Goal: Submit feedback/report problem: Submit feedback/report problem

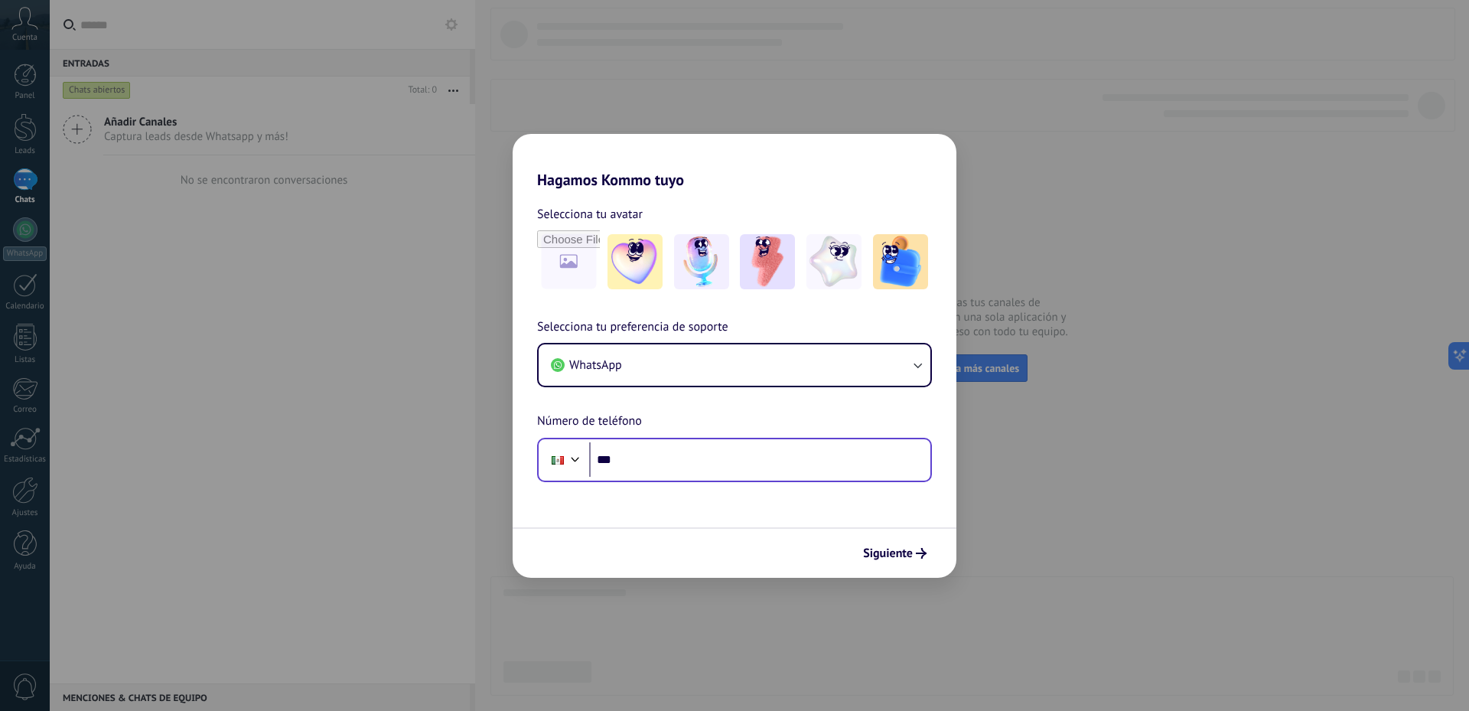
scroll to position [3324, 0]
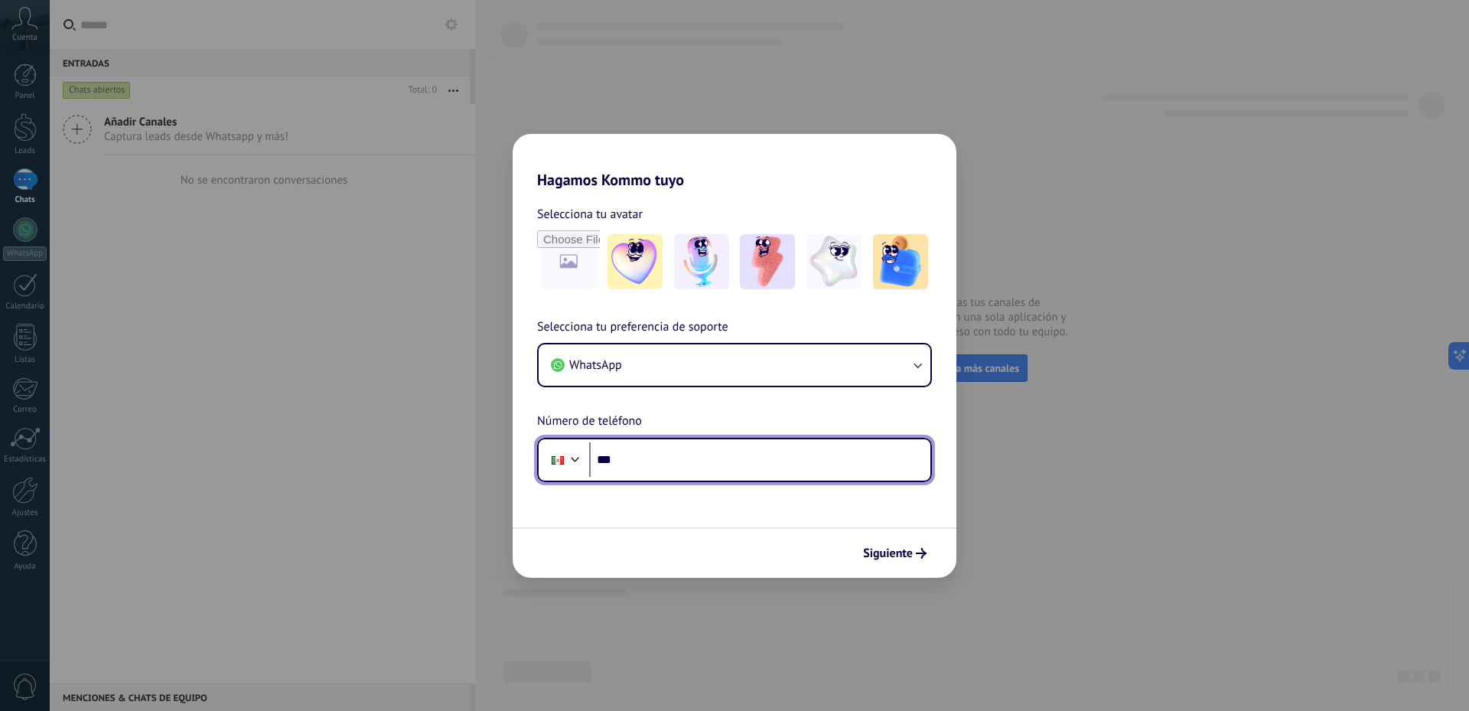
click at [847, 466] on input "***" at bounding box center [759, 459] width 341 height 35
click at [699, 465] on input "***" at bounding box center [759, 459] width 341 height 35
type input "**********"
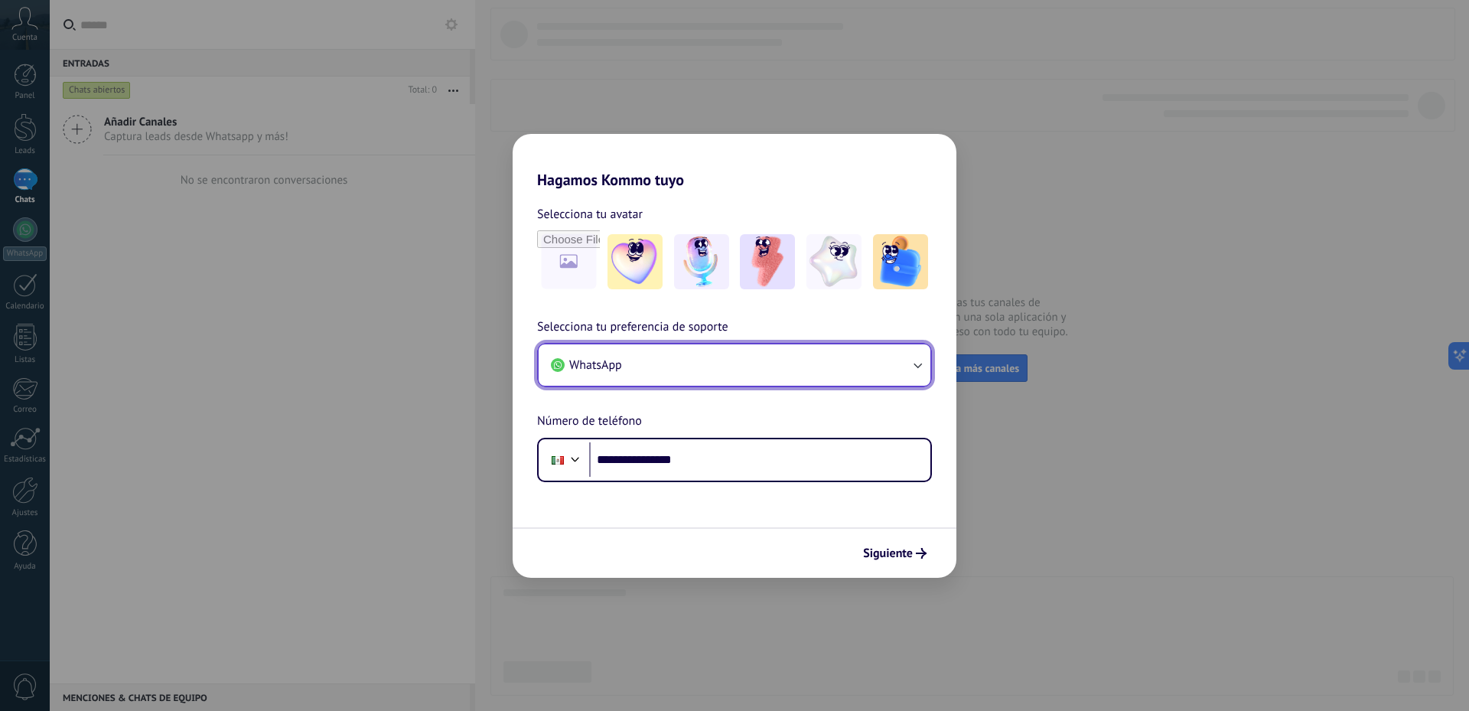
click at [724, 367] on button "WhatsApp" at bounding box center [735, 364] width 392 height 41
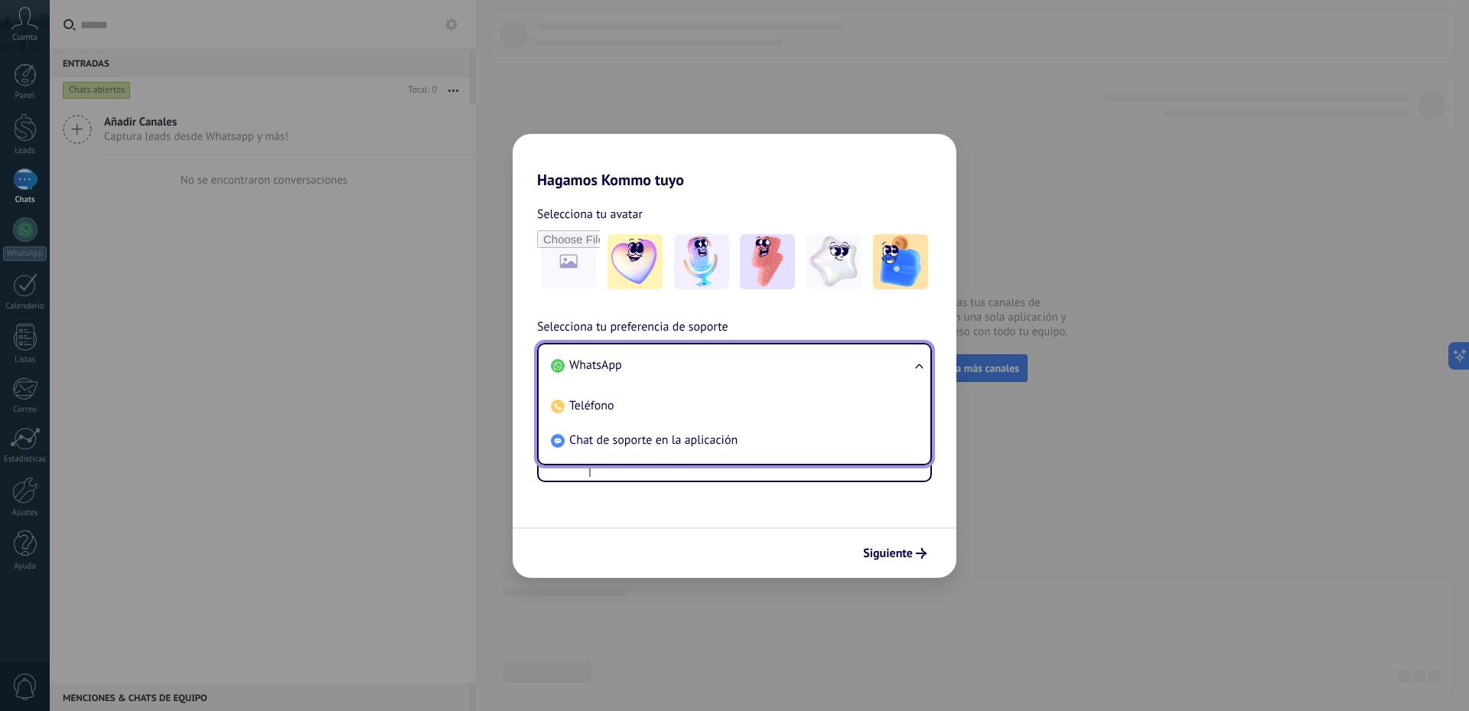
click at [724, 367] on li "WhatsApp" at bounding box center [731, 365] width 373 height 34
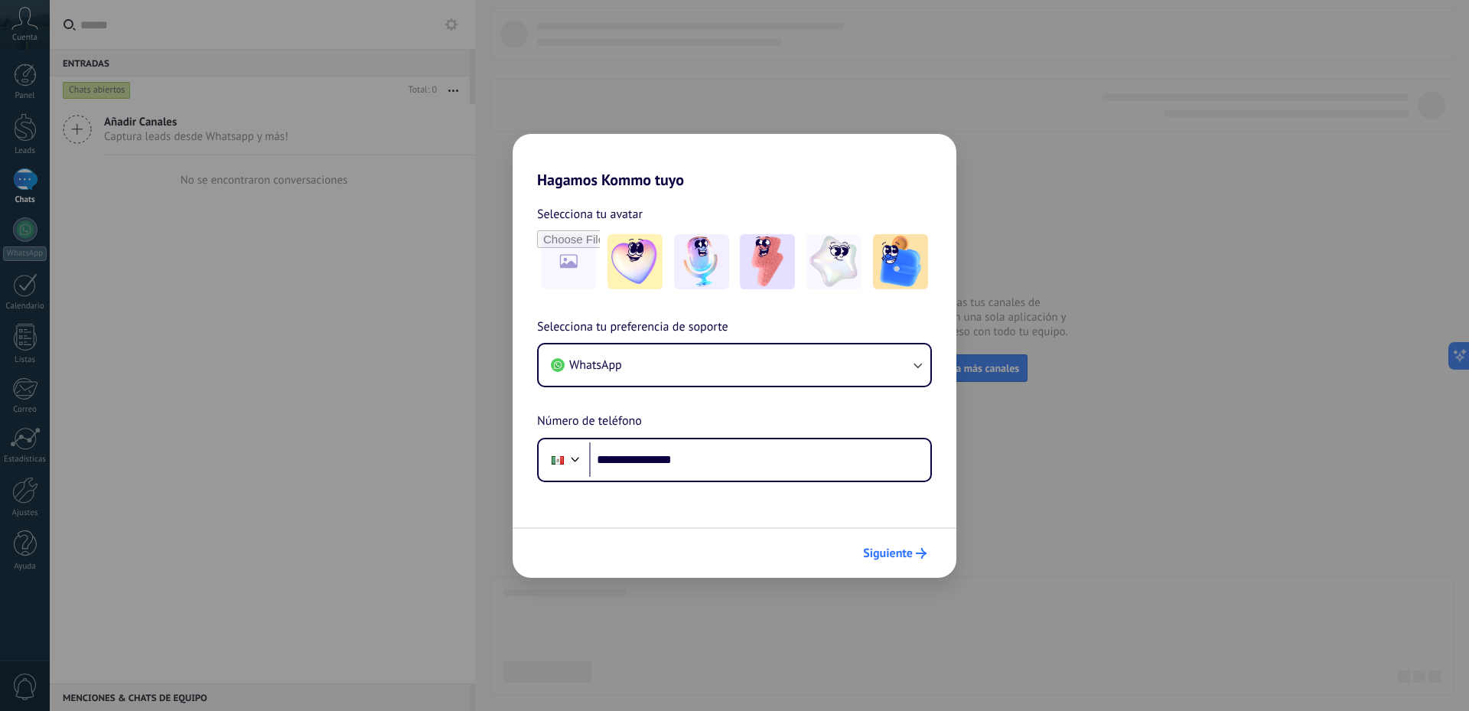
click at [875, 543] on button "Siguiente" at bounding box center [894, 553] width 77 height 26
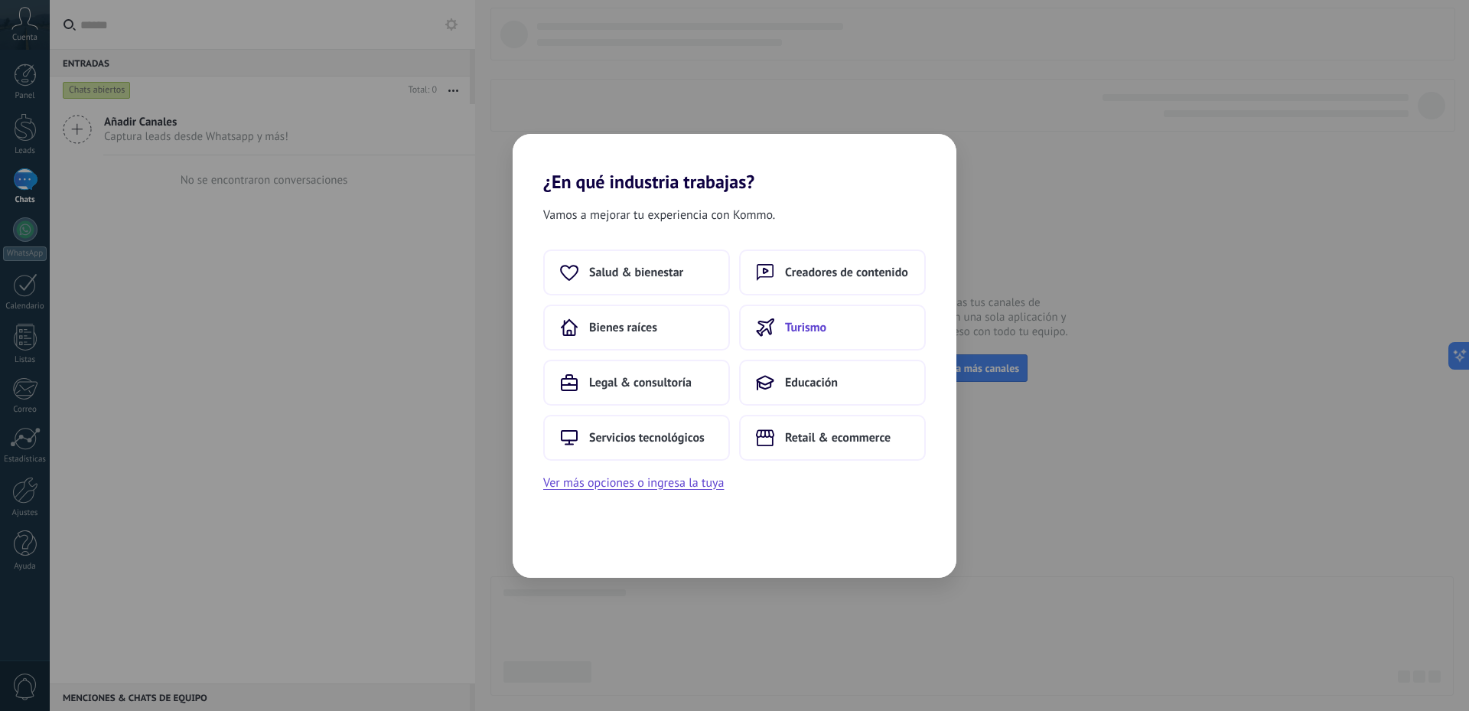
click at [870, 328] on button "Turismo" at bounding box center [832, 328] width 187 height 46
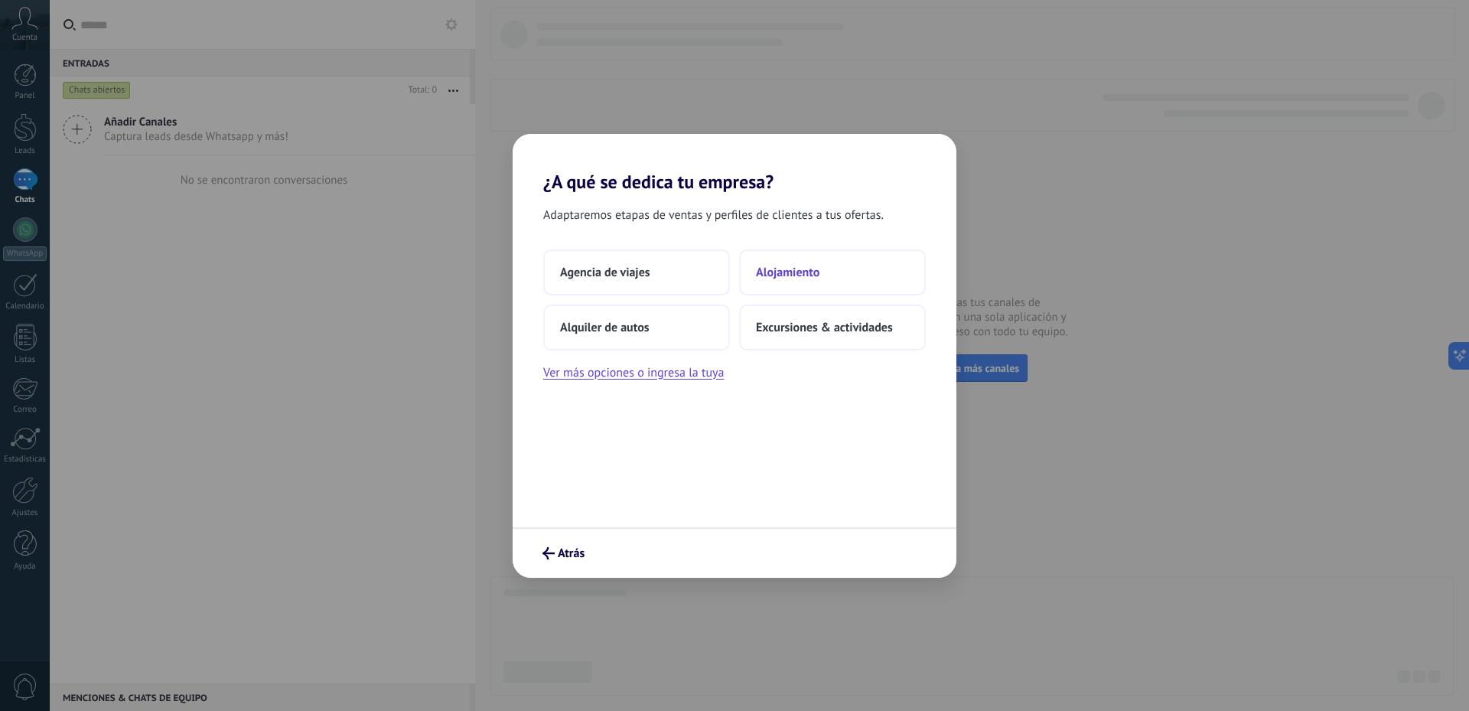
click at [795, 274] on span "Alojamiento" at bounding box center [788, 272] width 64 height 15
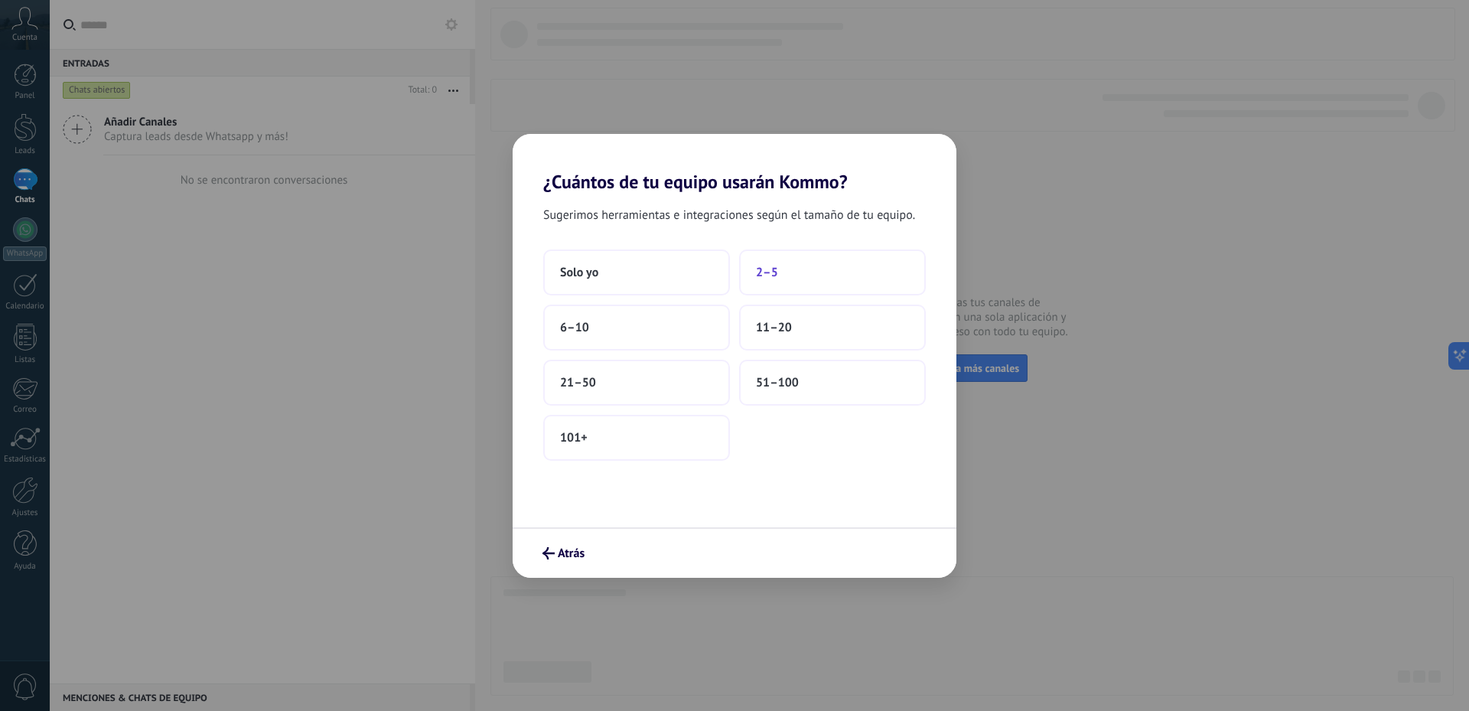
click at [751, 278] on button "2–5" at bounding box center [832, 272] width 187 height 46
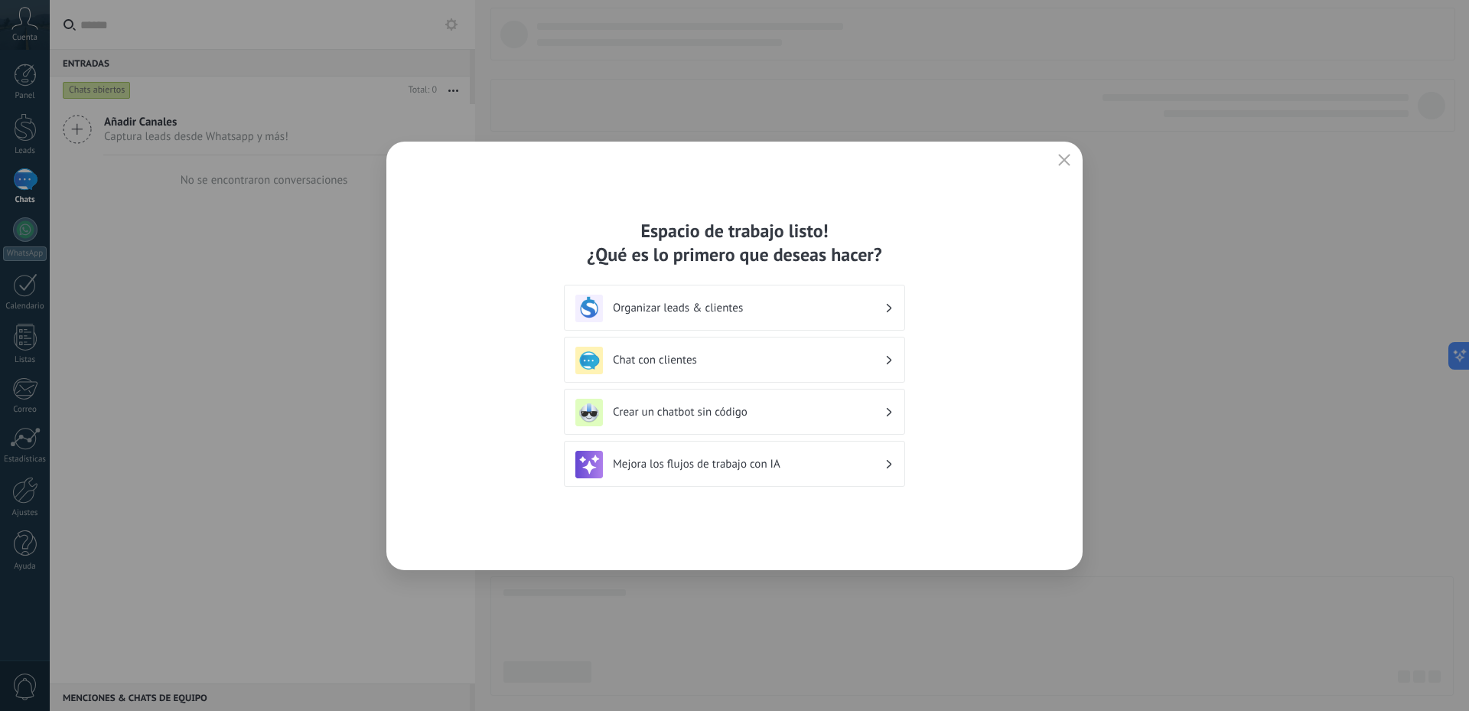
click at [796, 304] on h3 "Organizar leads & clientes" at bounding box center [749, 308] width 272 height 15
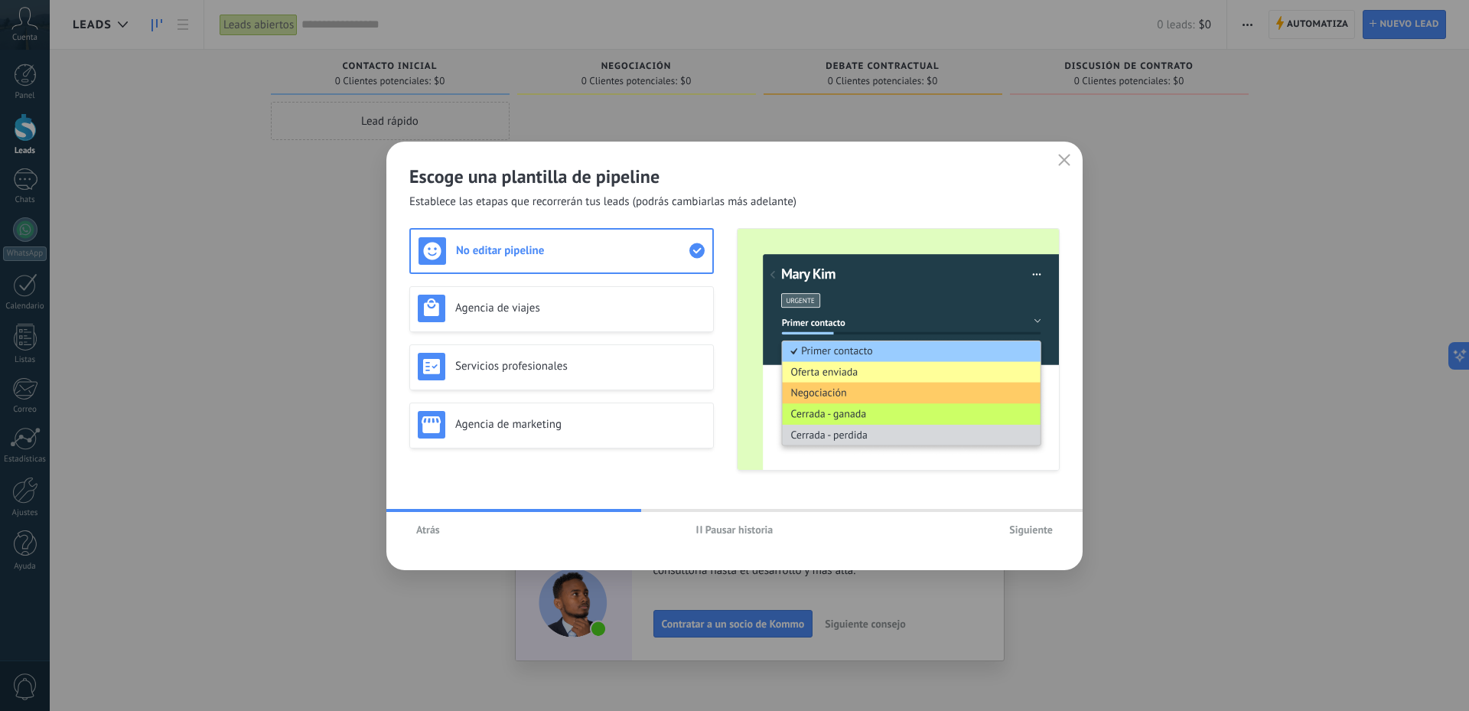
click at [424, 530] on span "Atrás" at bounding box center [428, 529] width 24 height 11
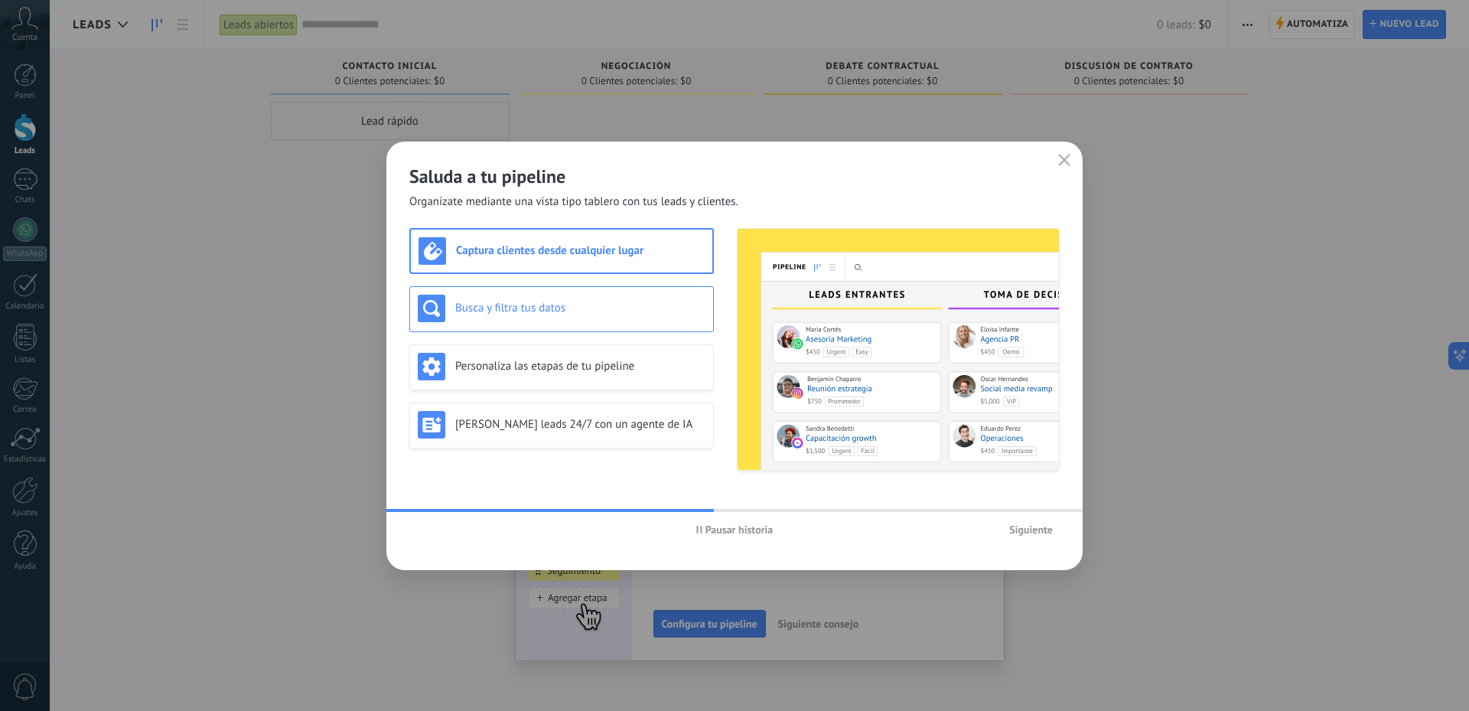
click at [561, 303] on h3 "Busca y filtra tus datos" at bounding box center [580, 308] width 250 height 15
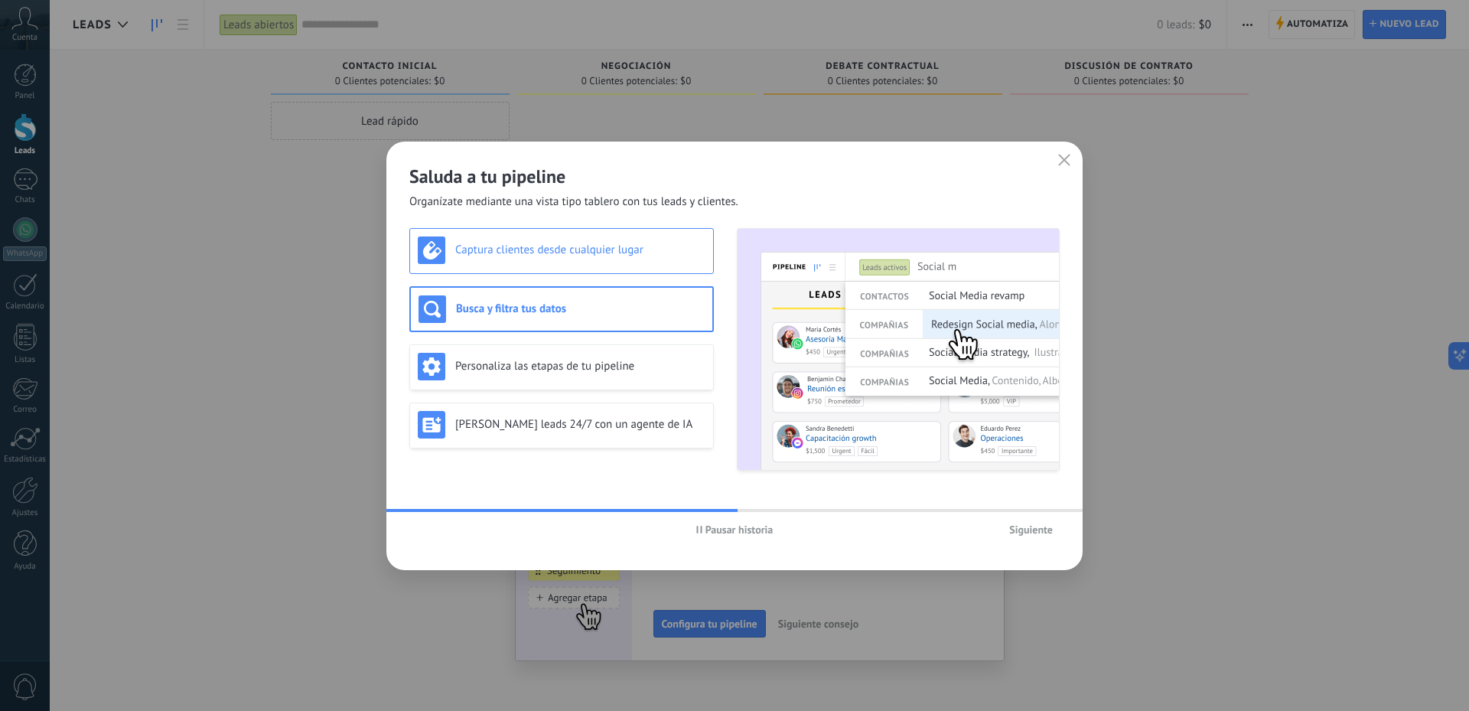
click at [591, 256] on h3 "Captura clientes desde cualquier lugar" at bounding box center [580, 250] width 250 height 15
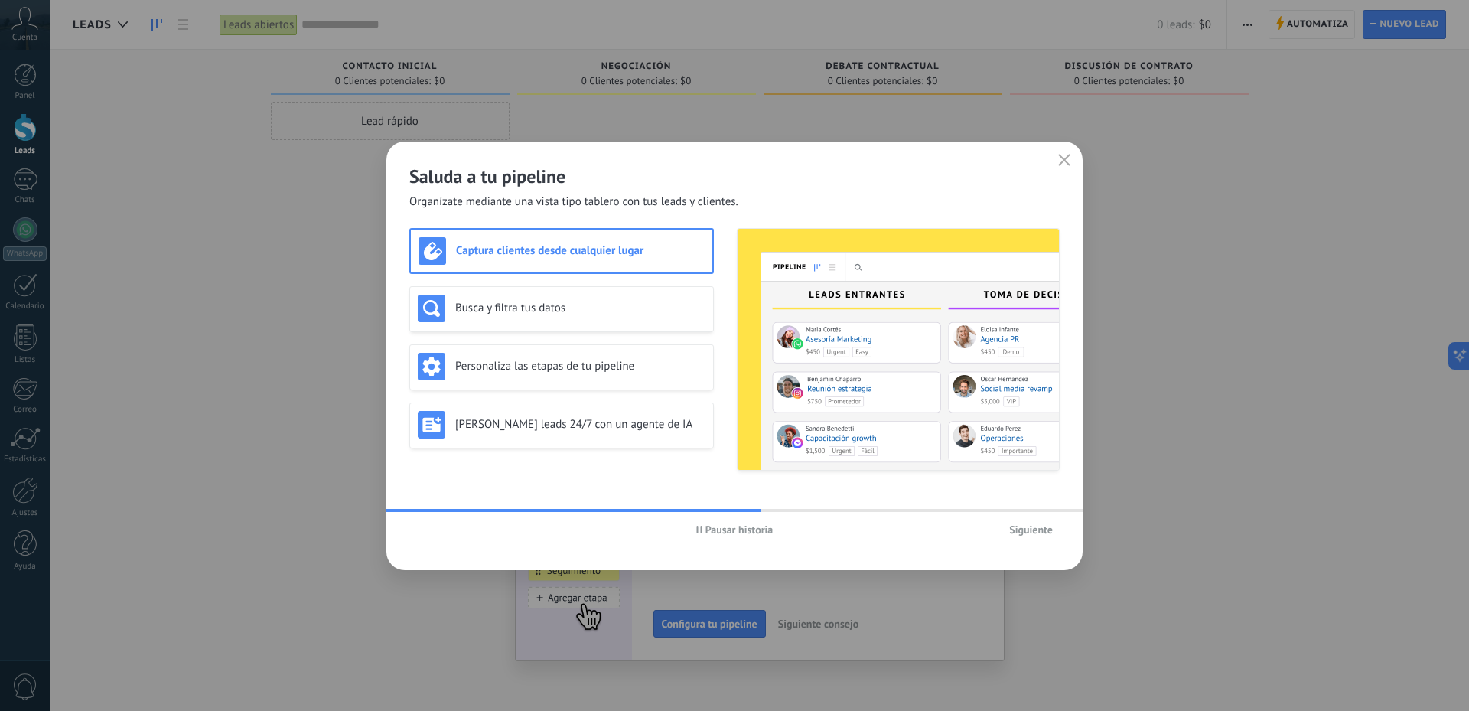
click at [594, 341] on div "Captura clientes desde cualquier lugar Busca y filtra tus datos Personaliza las…" at bounding box center [561, 349] width 305 height 243
click at [594, 359] on h3 "Personaliza las etapas de tu pipeline" at bounding box center [580, 366] width 250 height 15
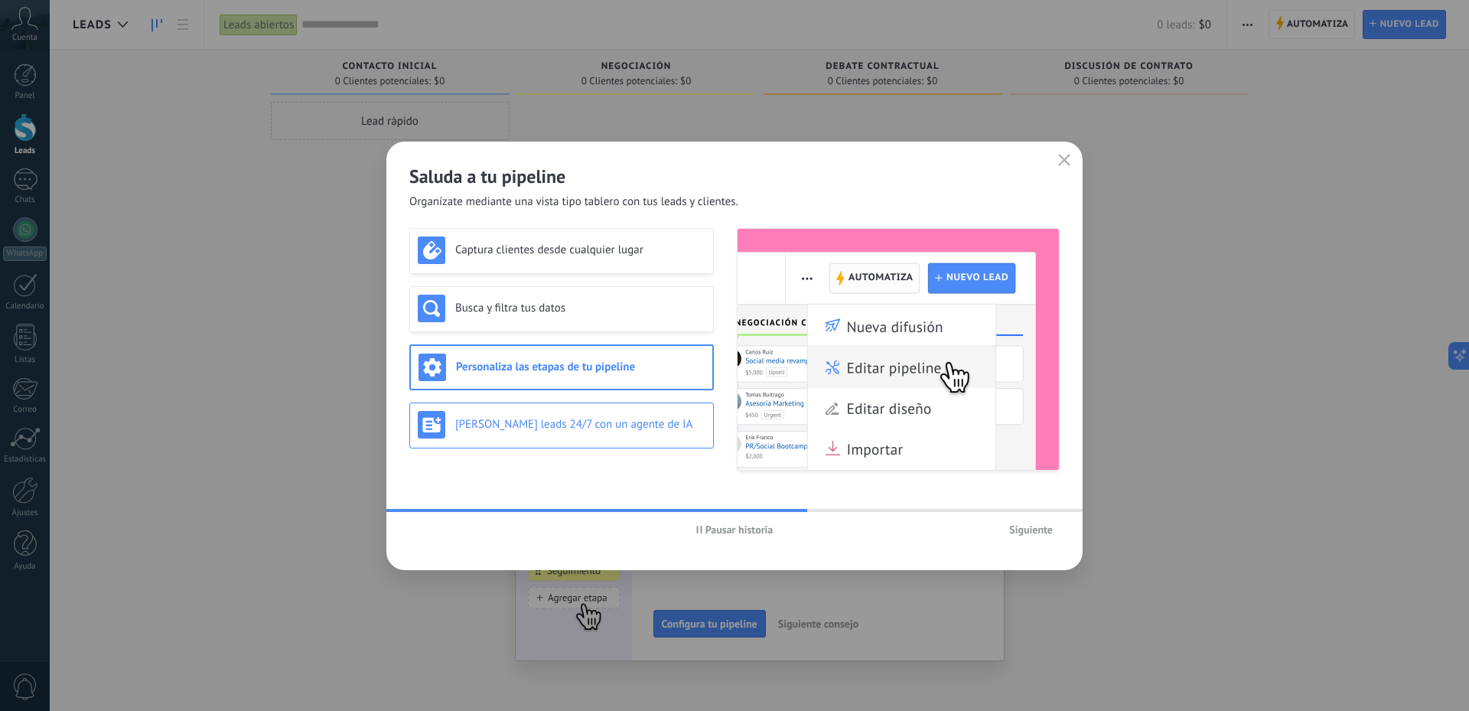
click at [597, 427] on h3 "Genera leads 24/7 con un agente de IA" at bounding box center [580, 424] width 250 height 15
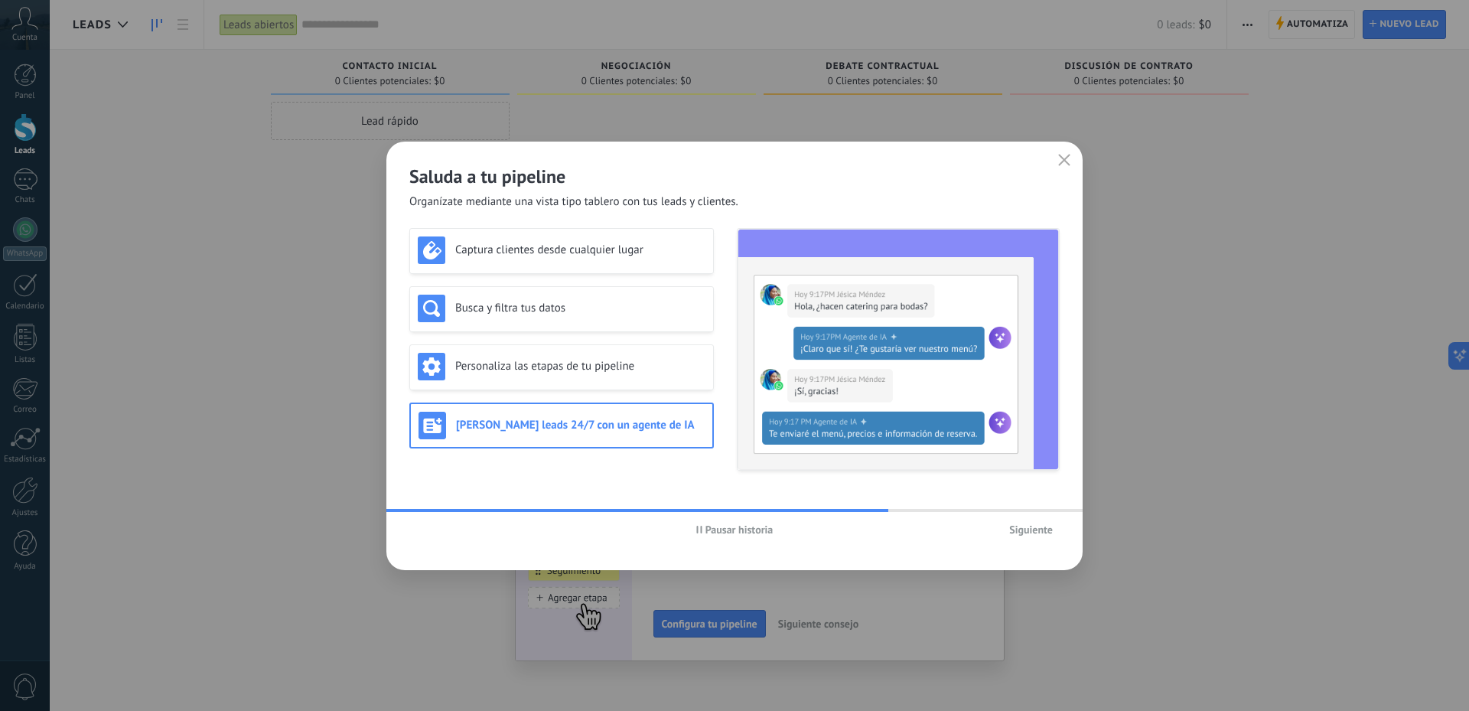
click at [1063, 531] on div "Pausar historia Siguiente" at bounding box center [734, 529] width 696 height 35
click at [1058, 527] on button "Siguiente" at bounding box center [1031, 529] width 57 height 23
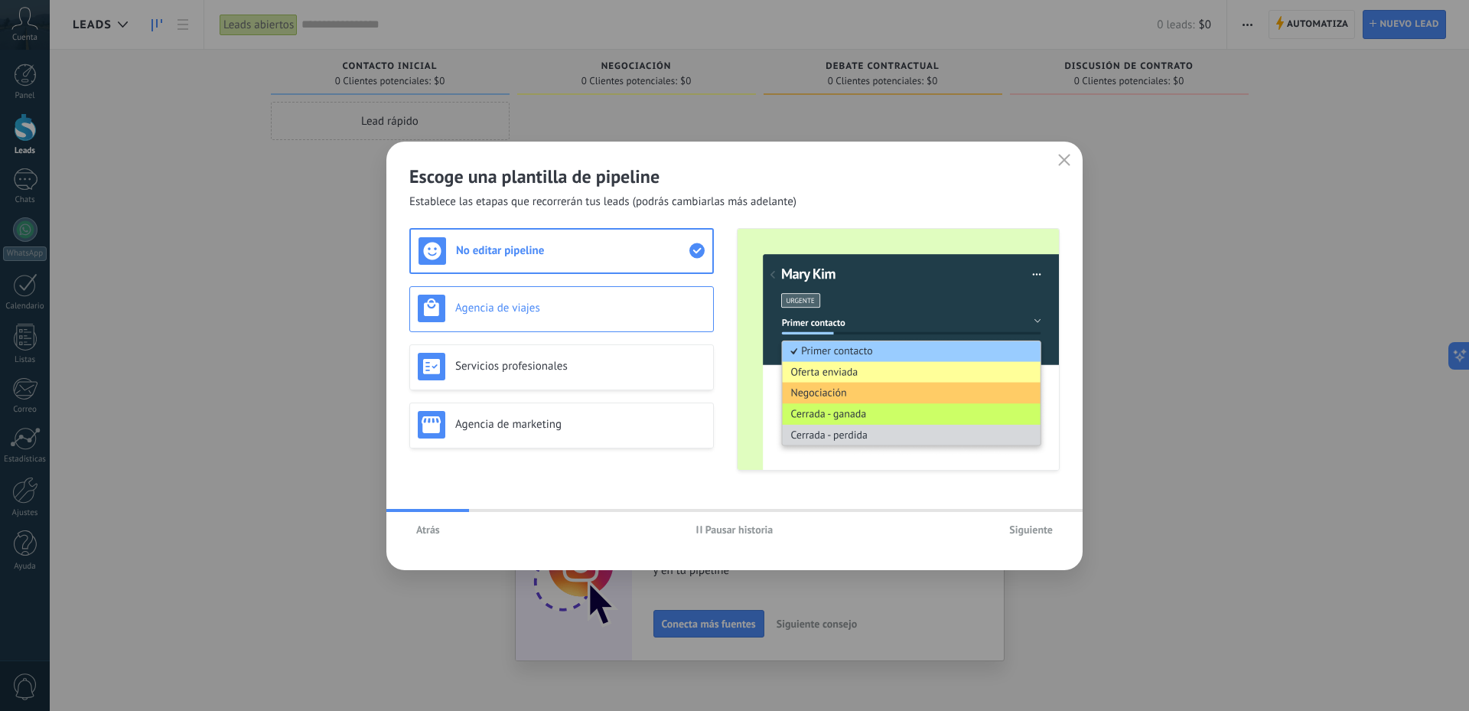
click at [641, 318] on div "Agencia de viajes" at bounding box center [562, 309] width 288 height 28
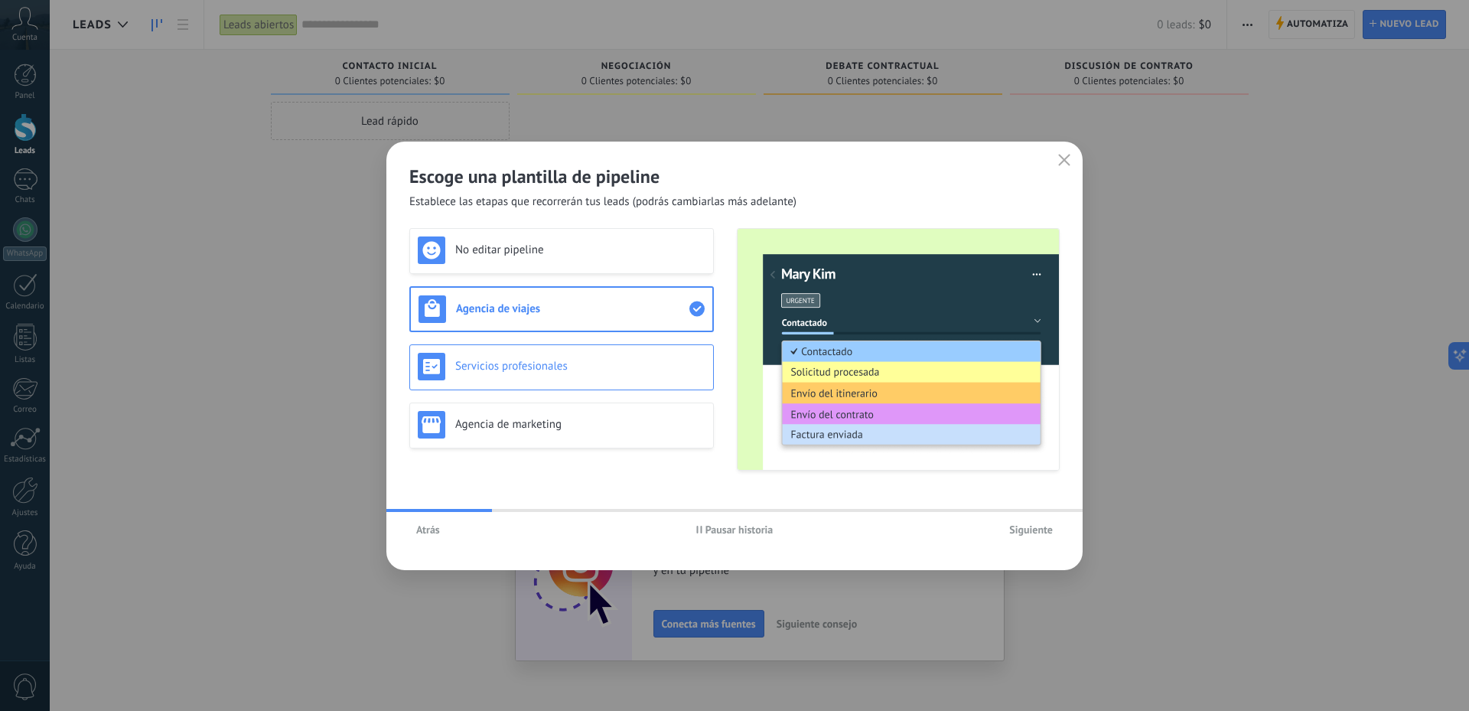
click at [653, 374] on div "Servicios profesionales" at bounding box center [562, 367] width 288 height 28
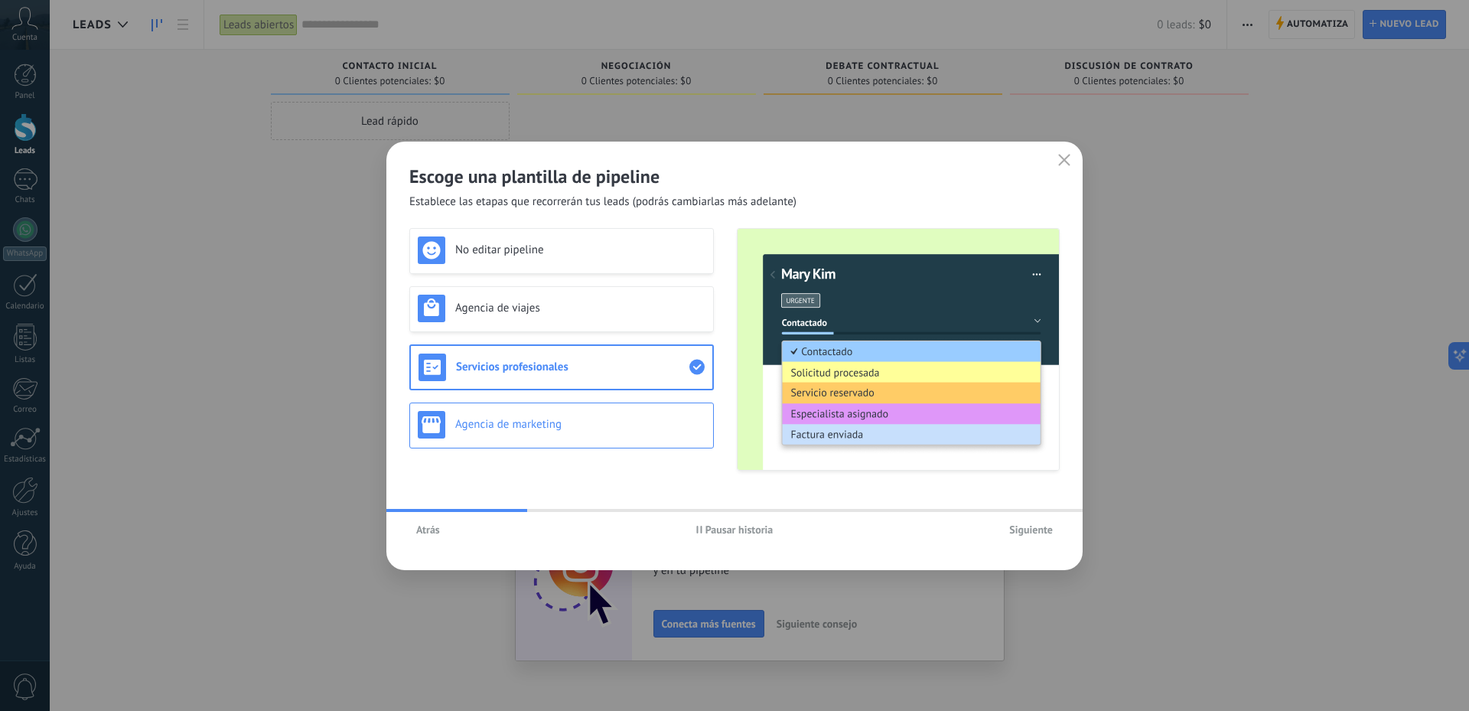
click at [641, 416] on div "Agencia de marketing" at bounding box center [562, 425] width 288 height 28
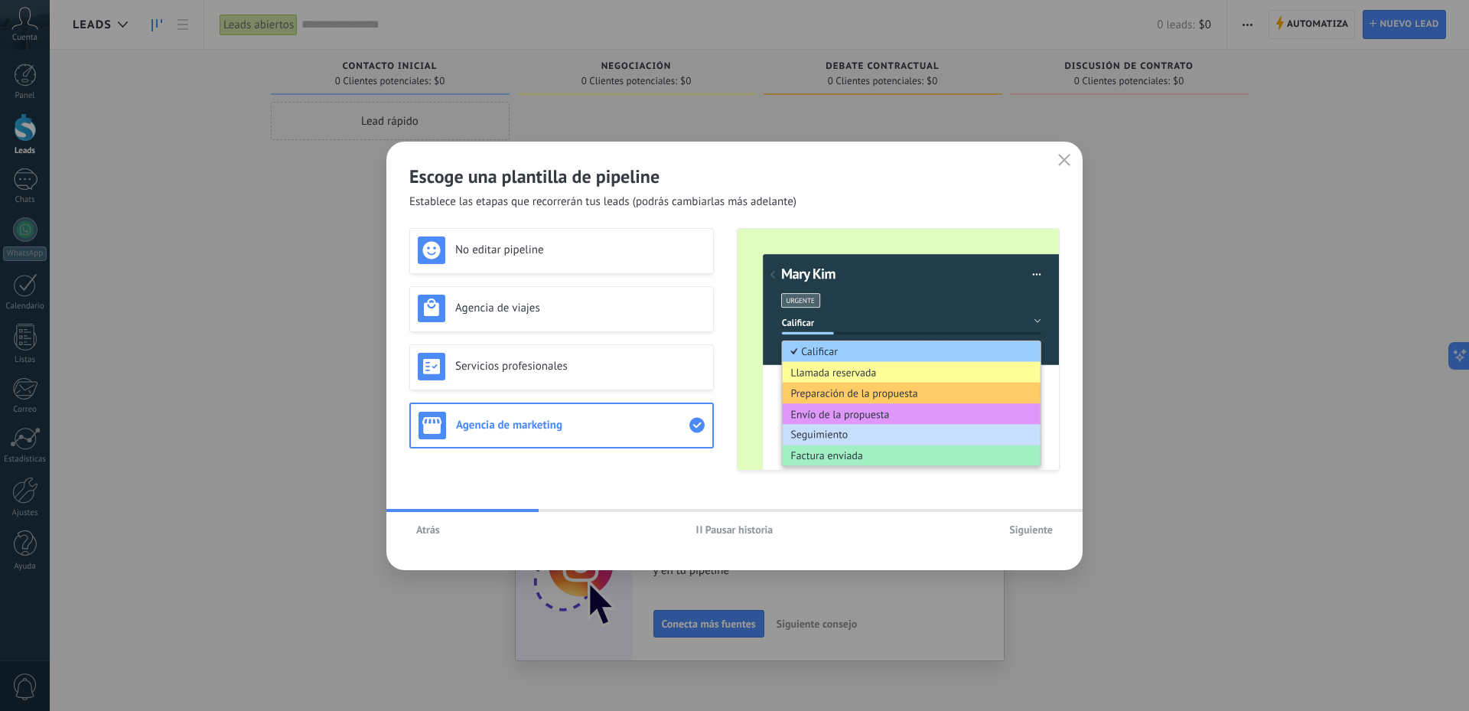
click at [643, 452] on div "No editar pipeline Agencia de viajes Servicios profesionales Agencia de marketi…" at bounding box center [561, 349] width 305 height 243
click at [571, 250] on h3 "No editar pipeline" at bounding box center [580, 250] width 250 height 15
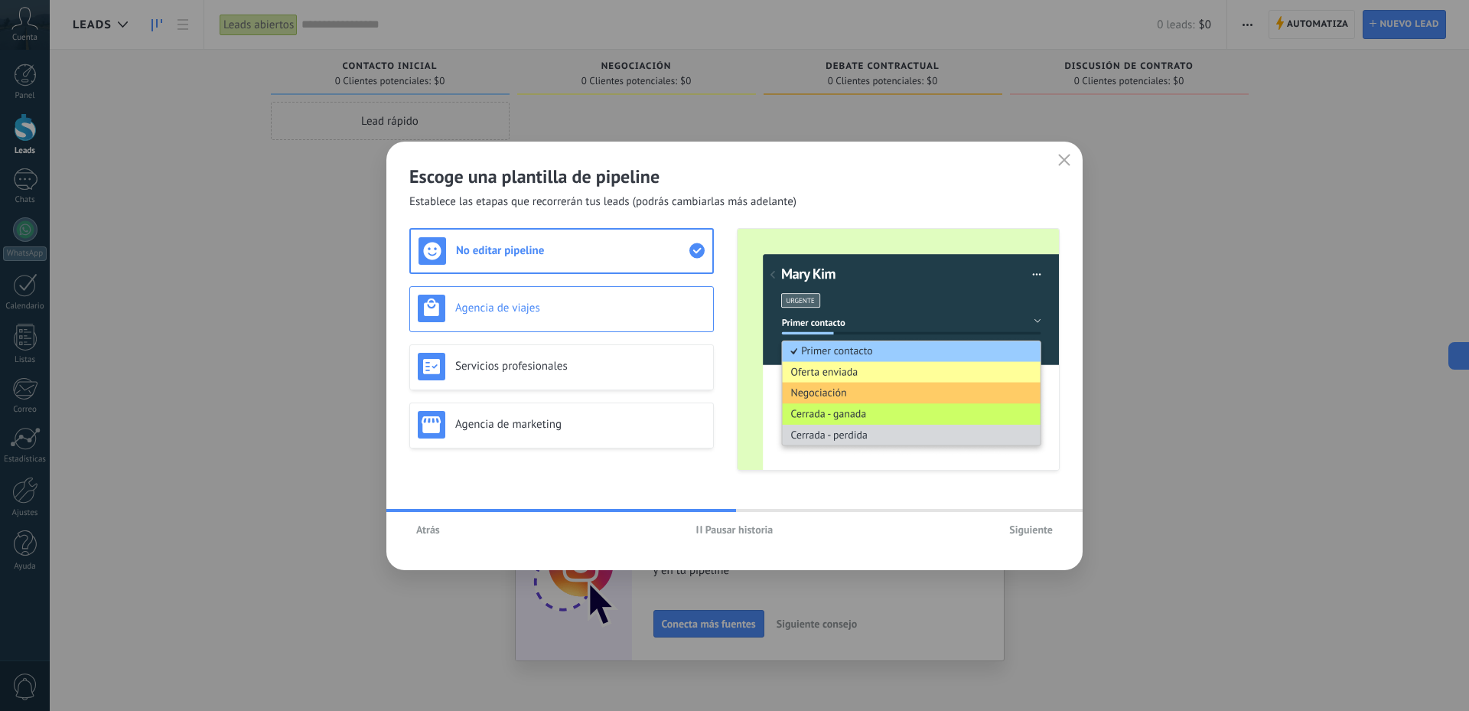
click at [579, 318] on div "Agencia de viajes" at bounding box center [562, 309] width 288 height 28
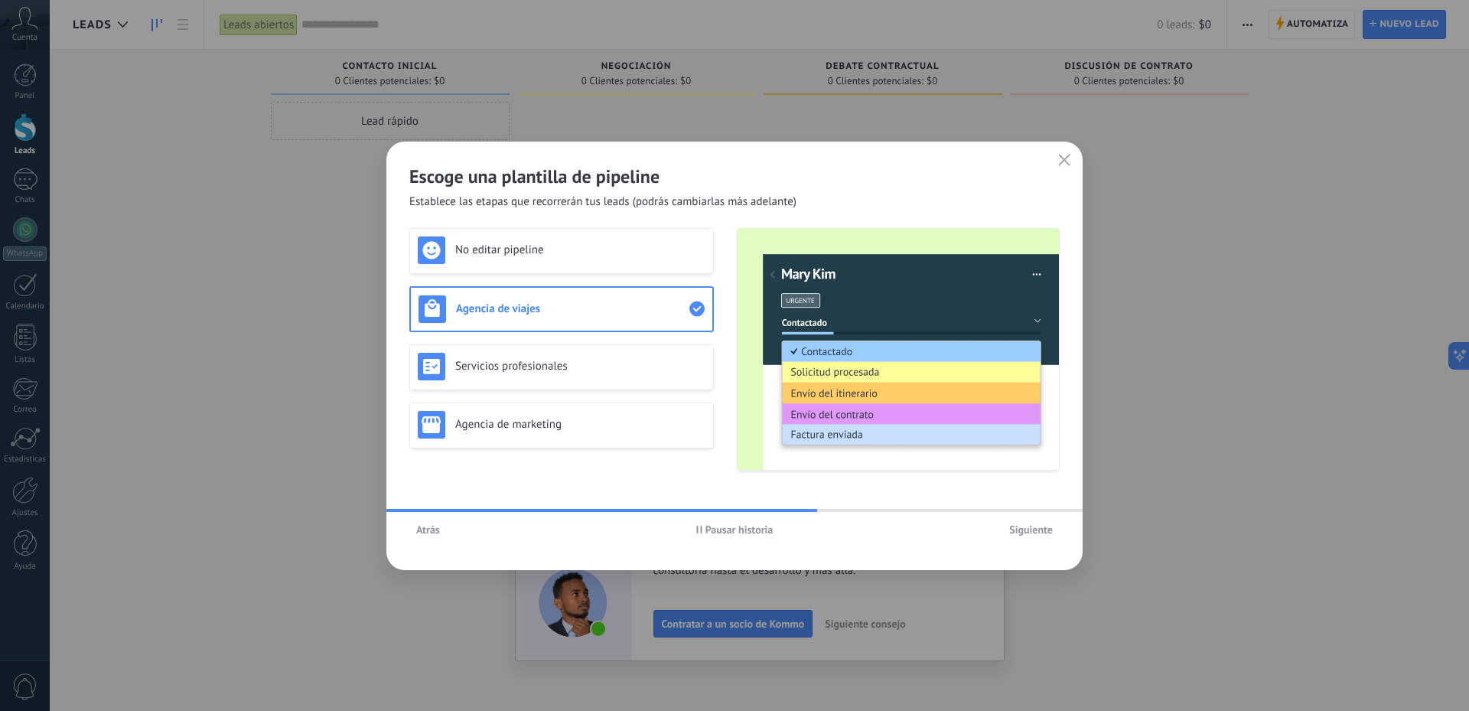
click at [413, 533] on button "Atrás" at bounding box center [427, 529] width 37 height 23
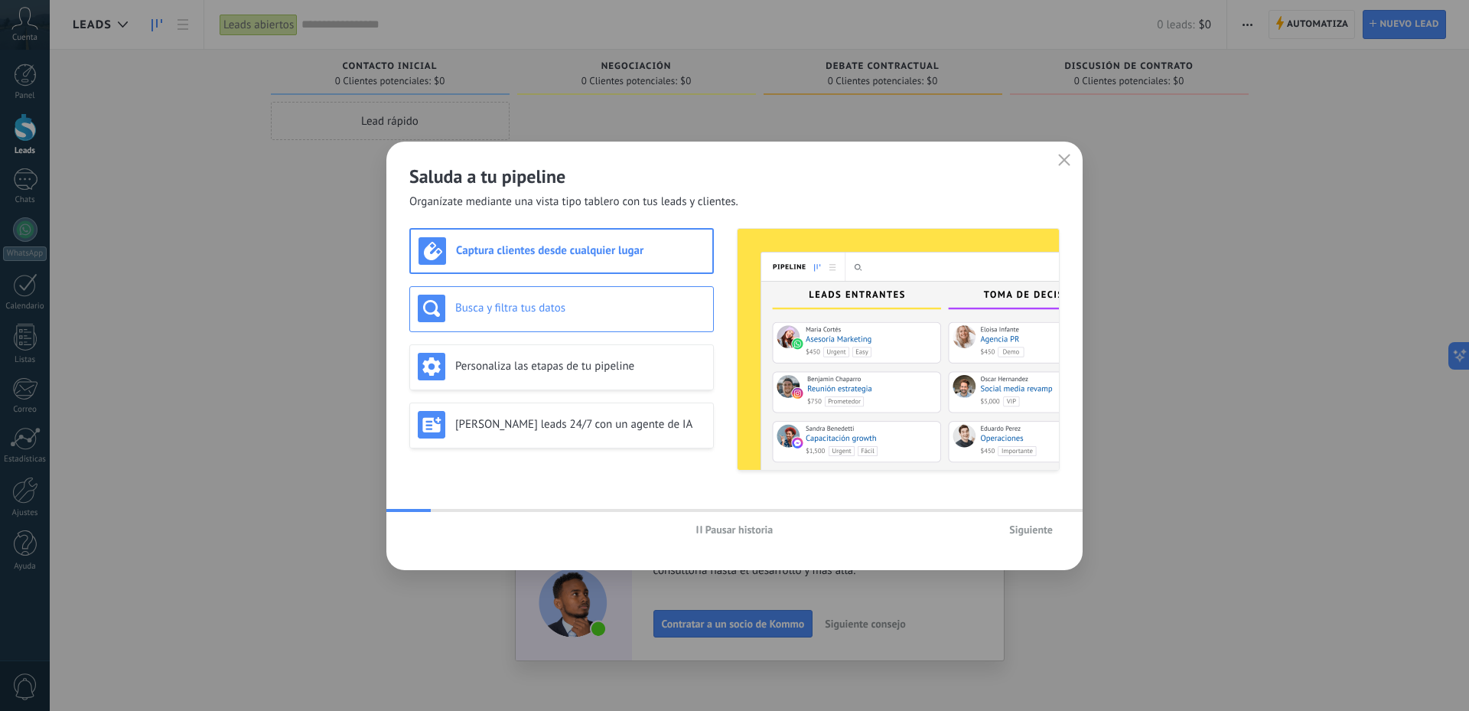
click at [555, 296] on div "Busca y filtra tus datos" at bounding box center [562, 309] width 288 height 28
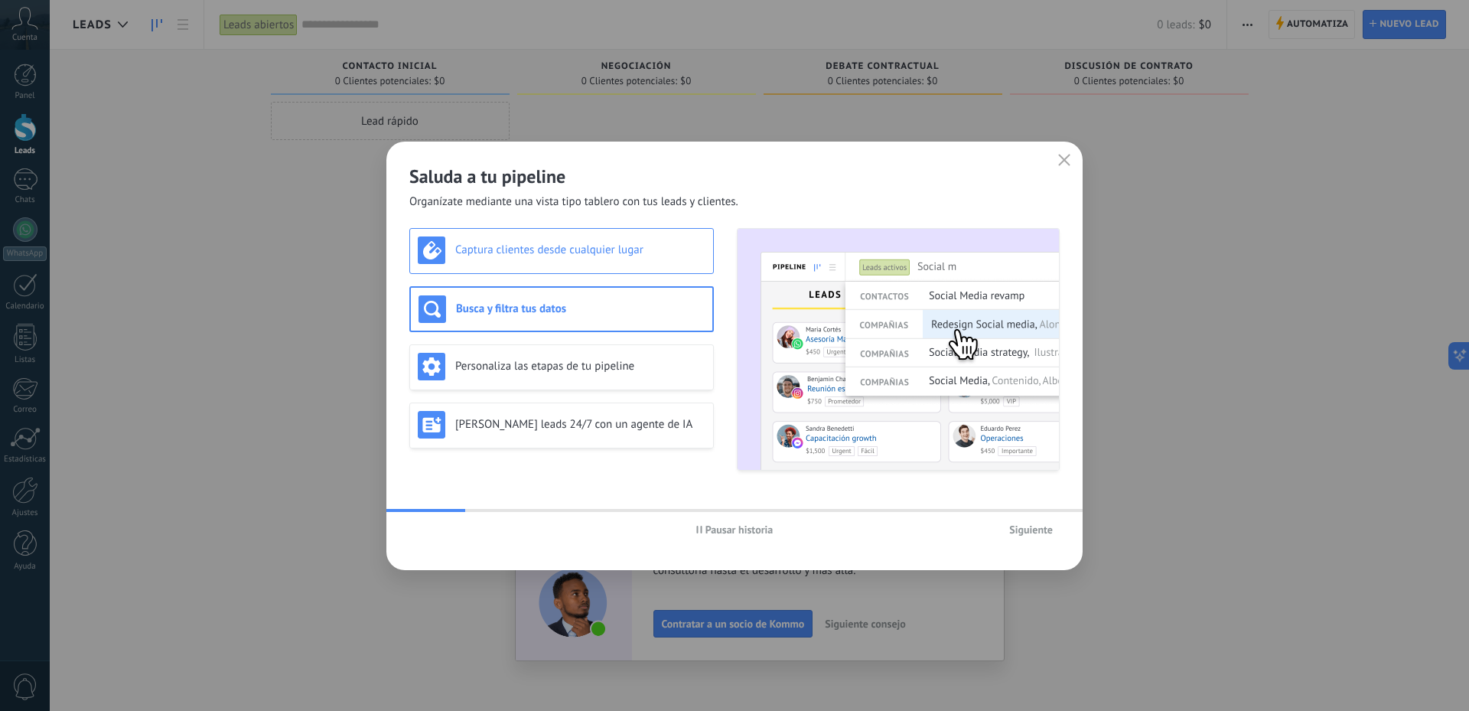
click at [589, 257] on div "Captura clientes desde cualquier lugar" at bounding box center [562, 250] width 288 height 28
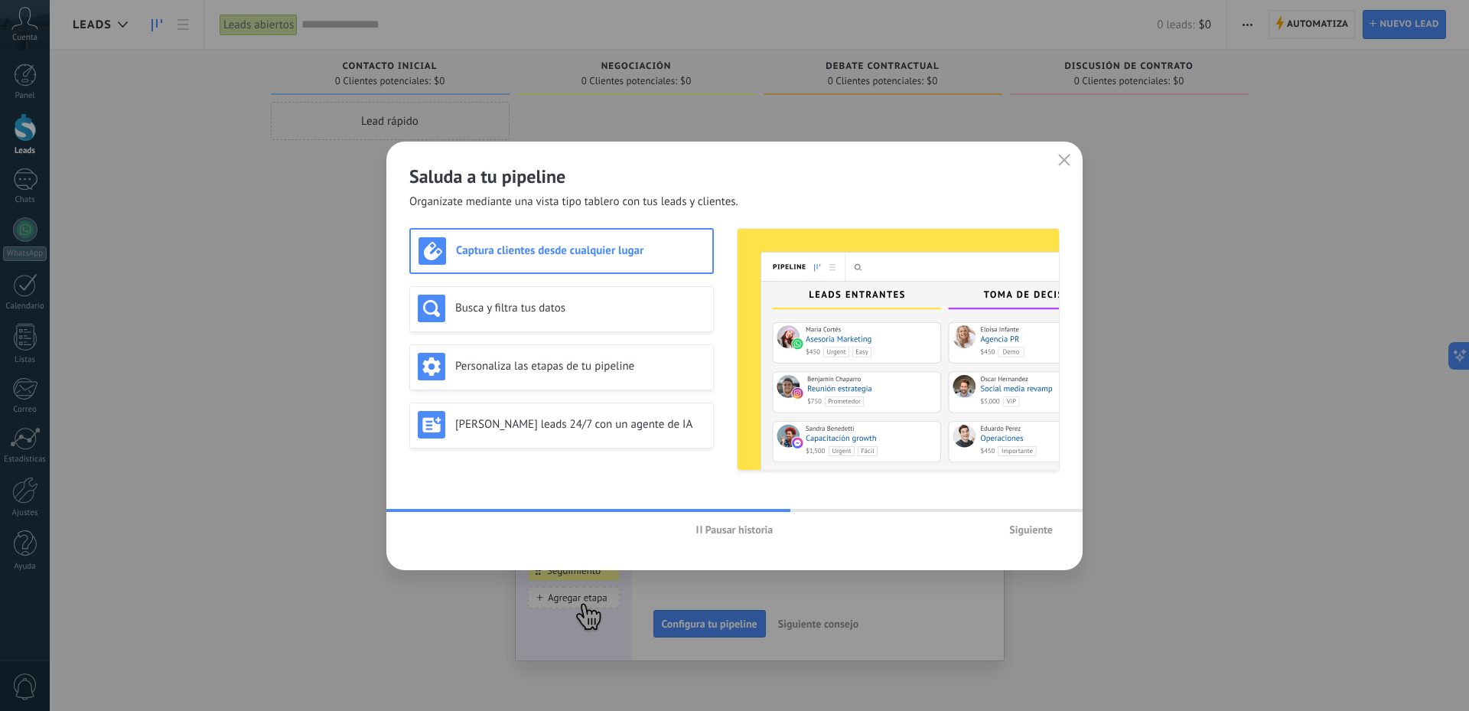
click at [663, 262] on div "Captura clientes desde cualquier lugar" at bounding box center [562, 251] width 286 height 28
click at [1028, 524] on span "Siguiente" at bounding box center [1031, 529] width 44 height 11
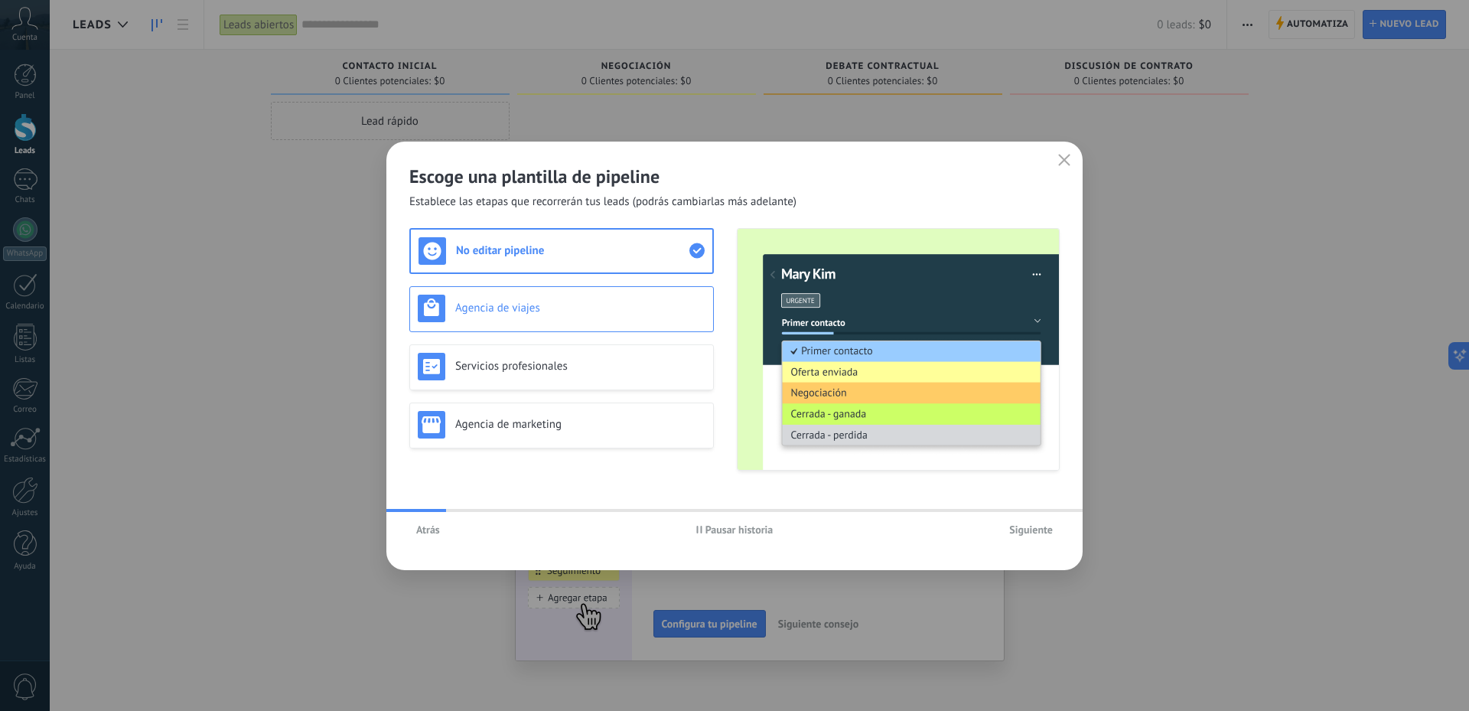
click at [651, 324] on div "Agencia de viajes" at bounding box center [561, 309] width 305 height 46
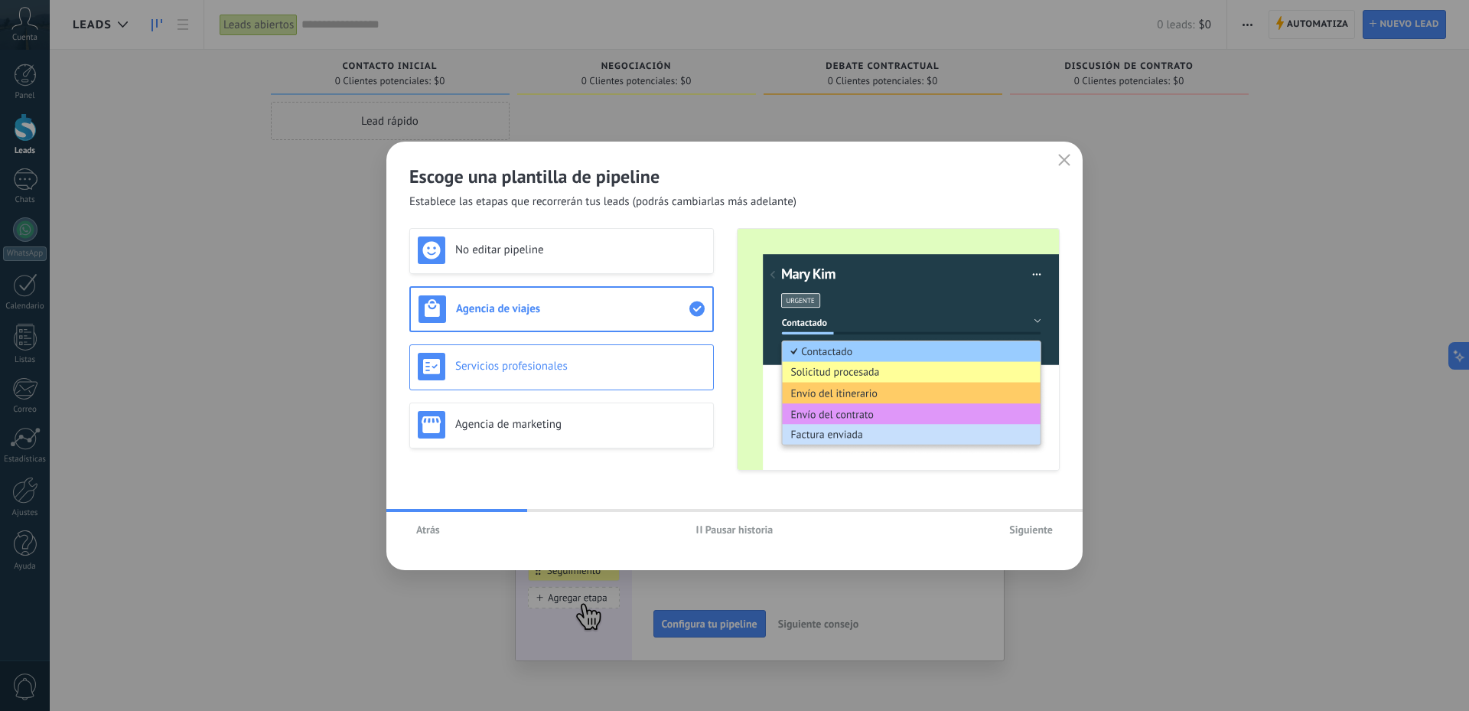
click at [662, 370] on h3 "Servicios profesionales" at bounding box center [580, 366] width 250 height 15
click at [655, 321] on div "Agencia de viajes" at bounding box center [562, 309] width 288 height 28
click at [669, 364] on h3 "Servicios profesionales" at bounding box center [580, 366] width 250 height 15
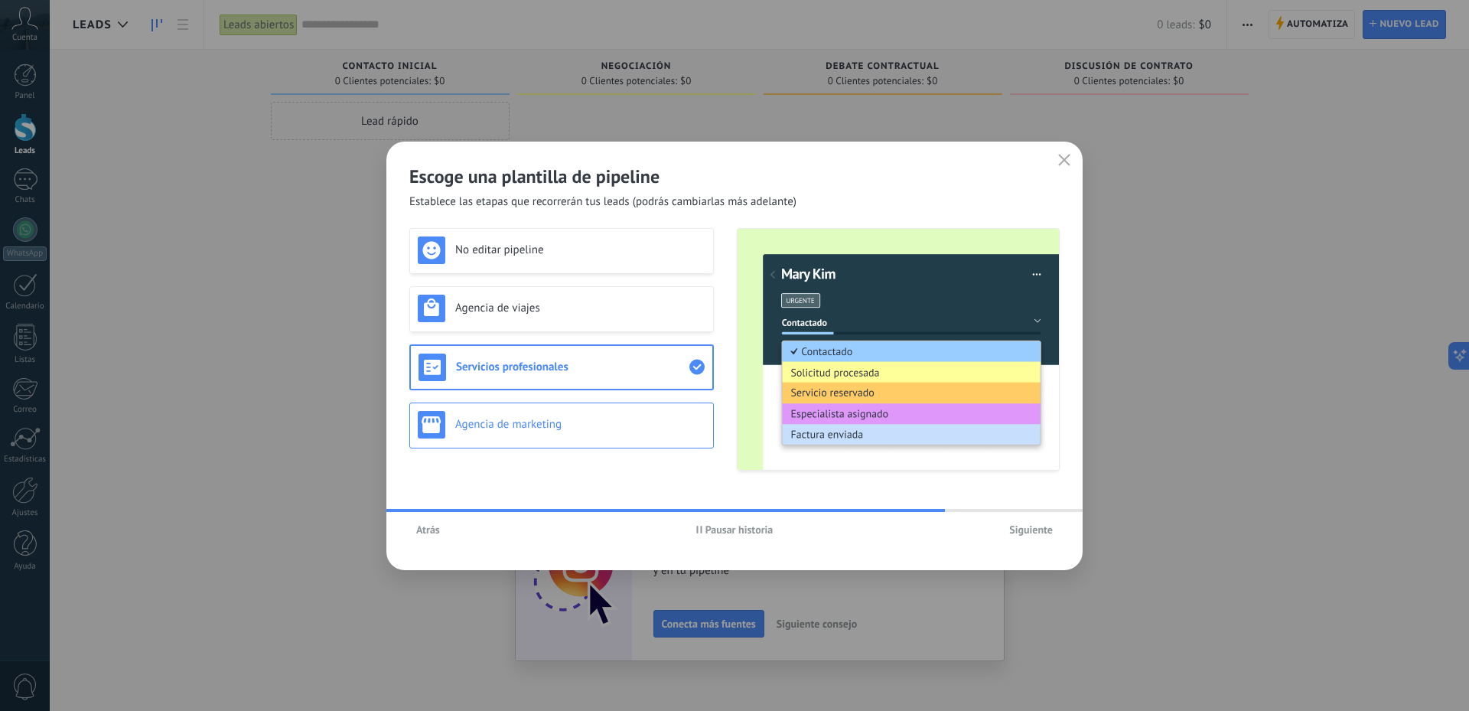
click at [675, 432] on div "Agencia de marketing" at bounding box center [562, 425] width 288 height 28
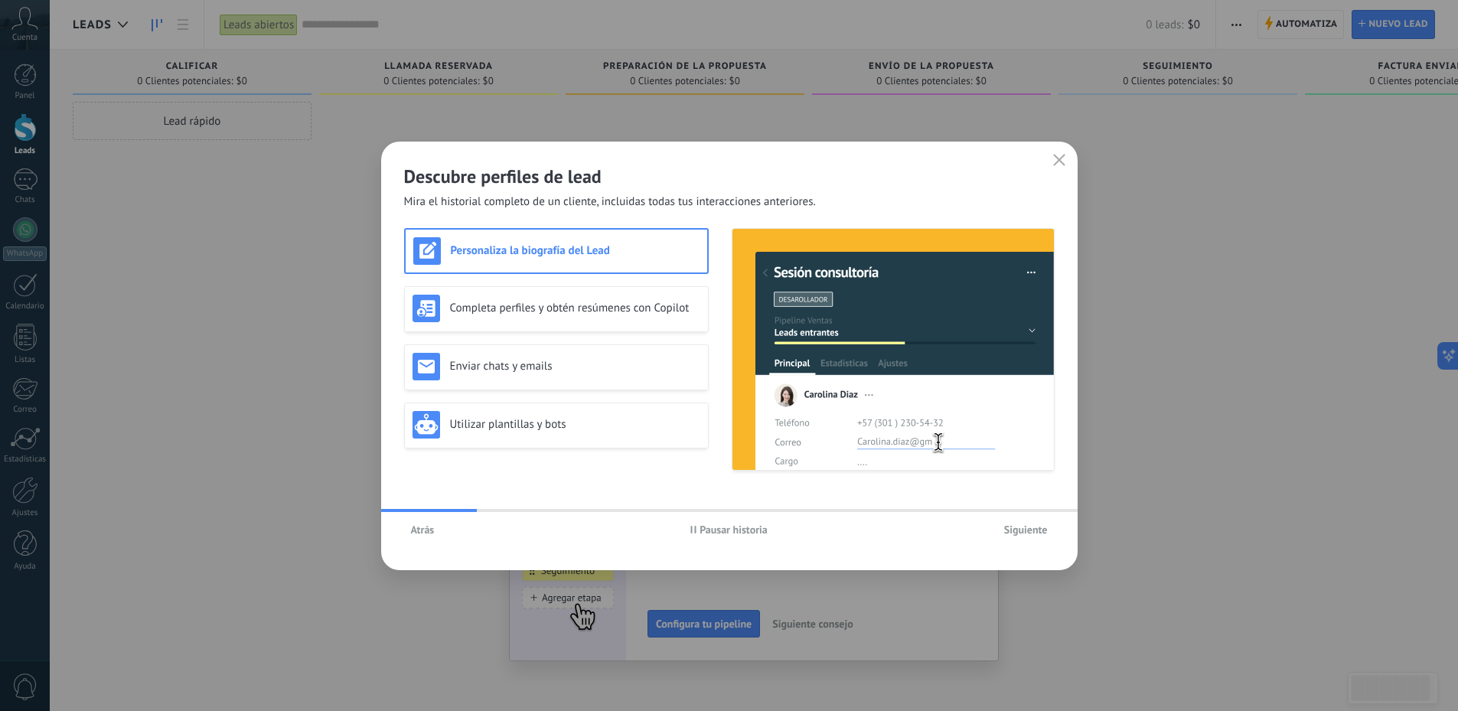
click at [431, 525] on span "Atrás" at bounding box center [423, 529] width 24 height 11
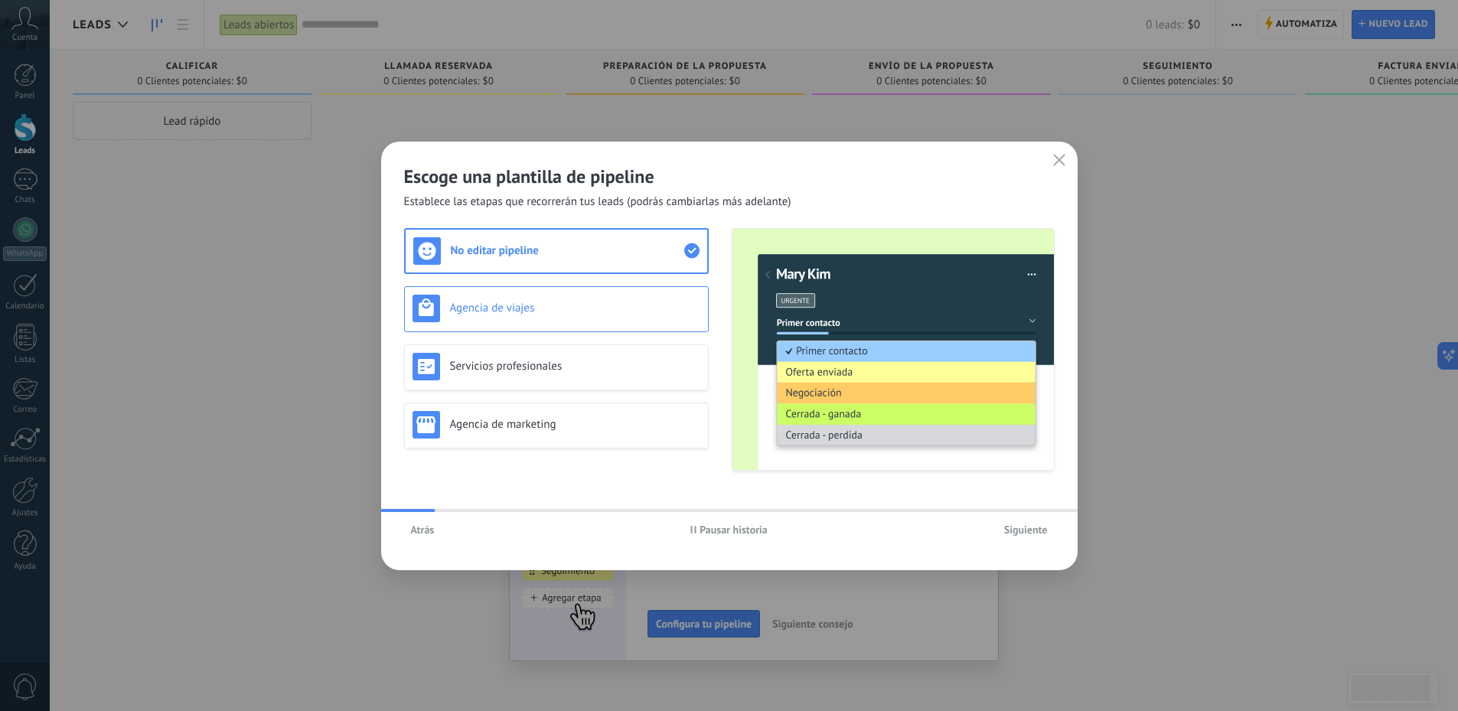
click at [558, 309] on h3 "Agencia de viajes" at bounding box center [575, 308] width 250 height 15
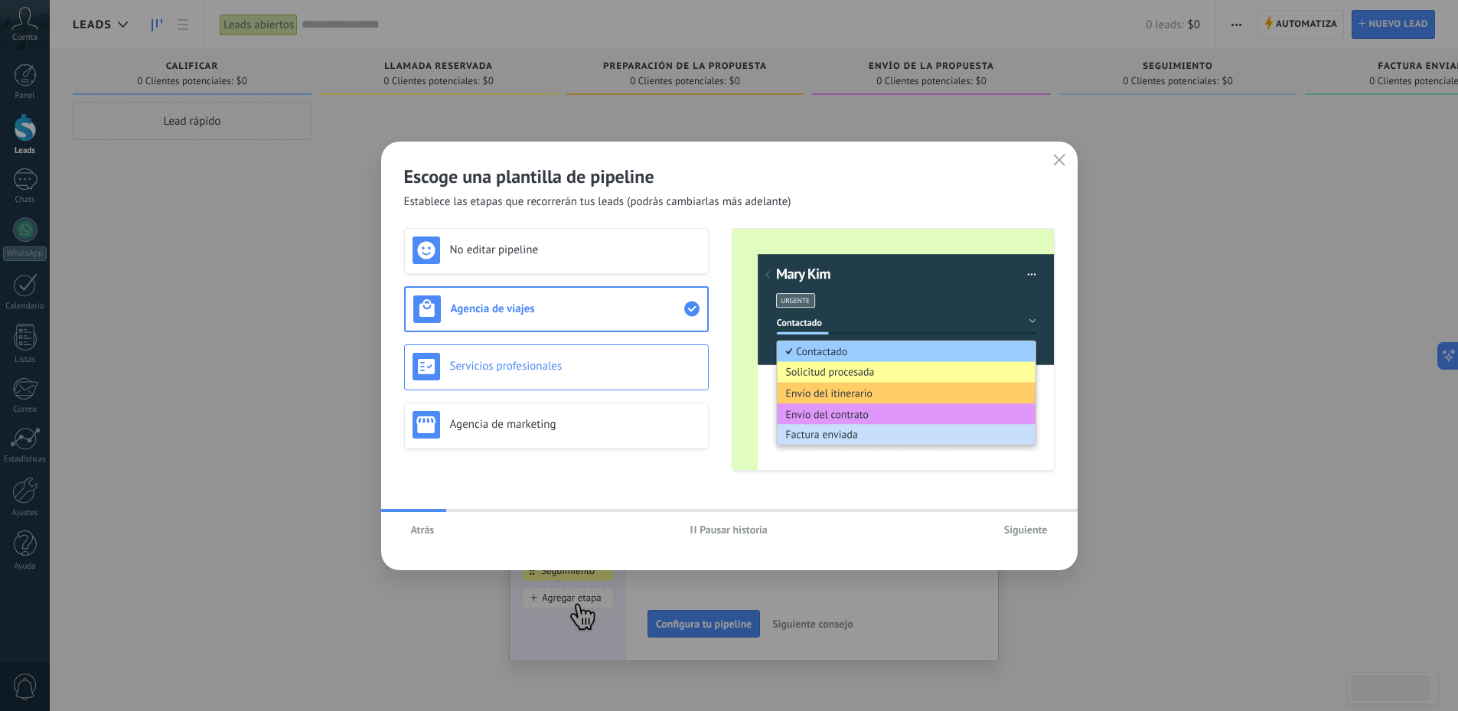
click at [572, 348] on div "Servicios profesionales" at bounding box center [556, 367] width 305 height 46
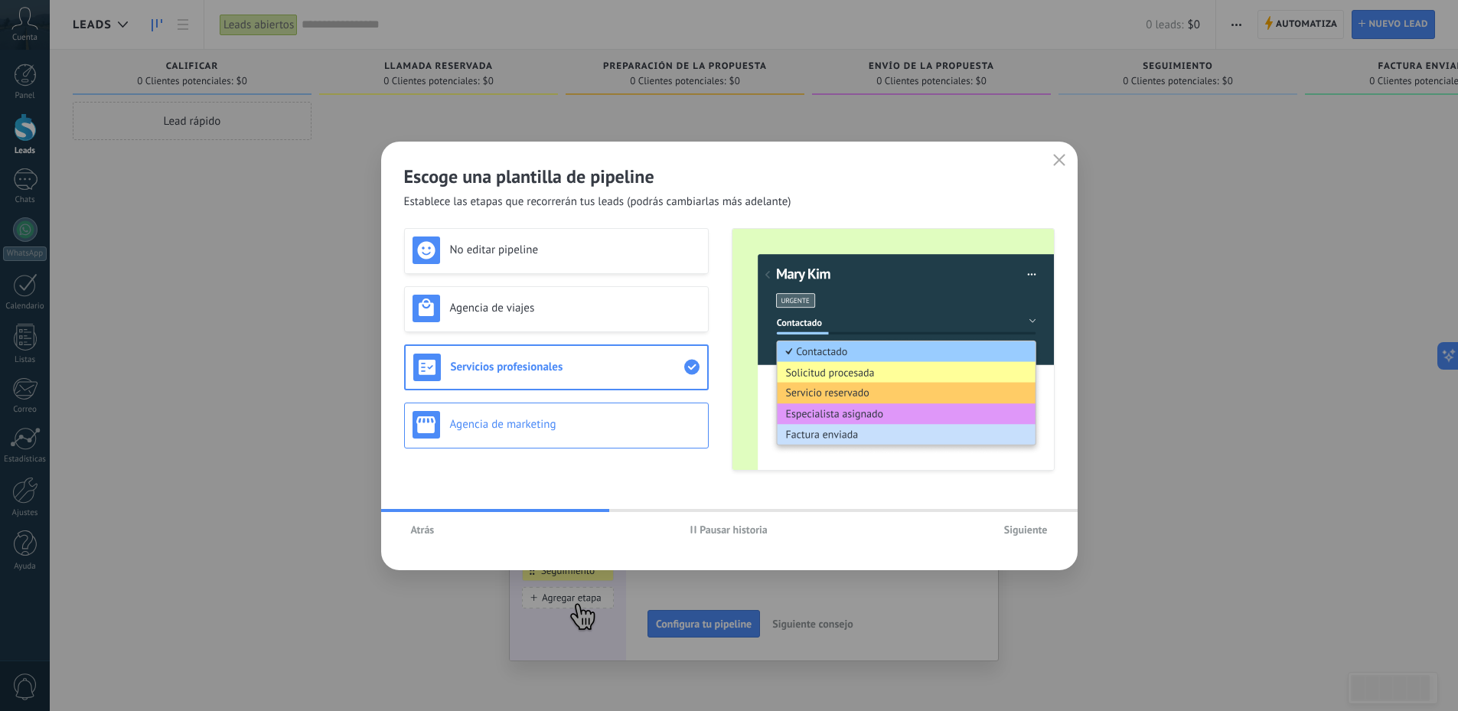
click at [562, 412] on div "Agencia de marketing" at bounding box center [556, 425] width 288 height 28
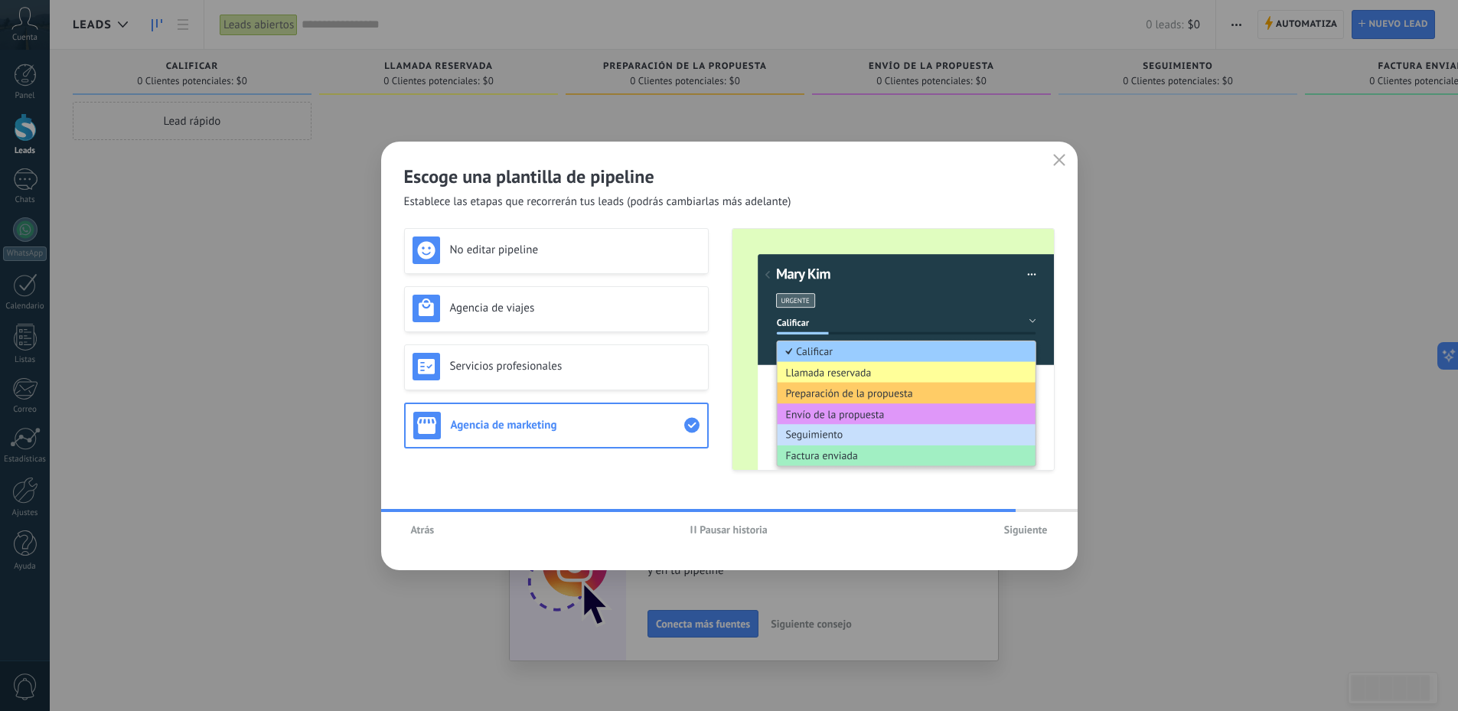
click at [1012, 524] on span "Siguiente" at bounding box center [1026, 529] width 44 height 11
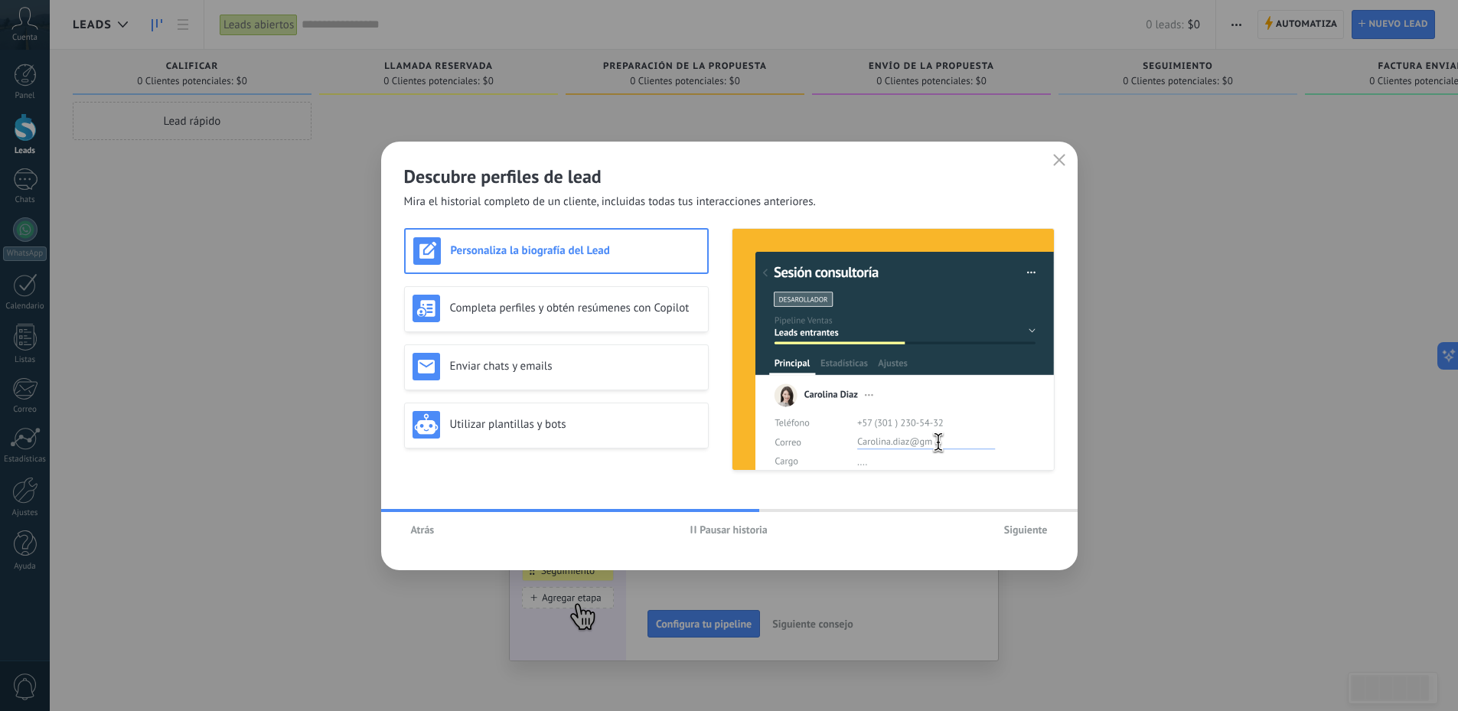
click at [693, 533] on icon "button" at bounding box center [693, 530] width 6 height 8
click at [667, 291] on div "Completa perfiles y obtén resúmenes con Copilot" at bounding box center [556, 309] width 305 height 46
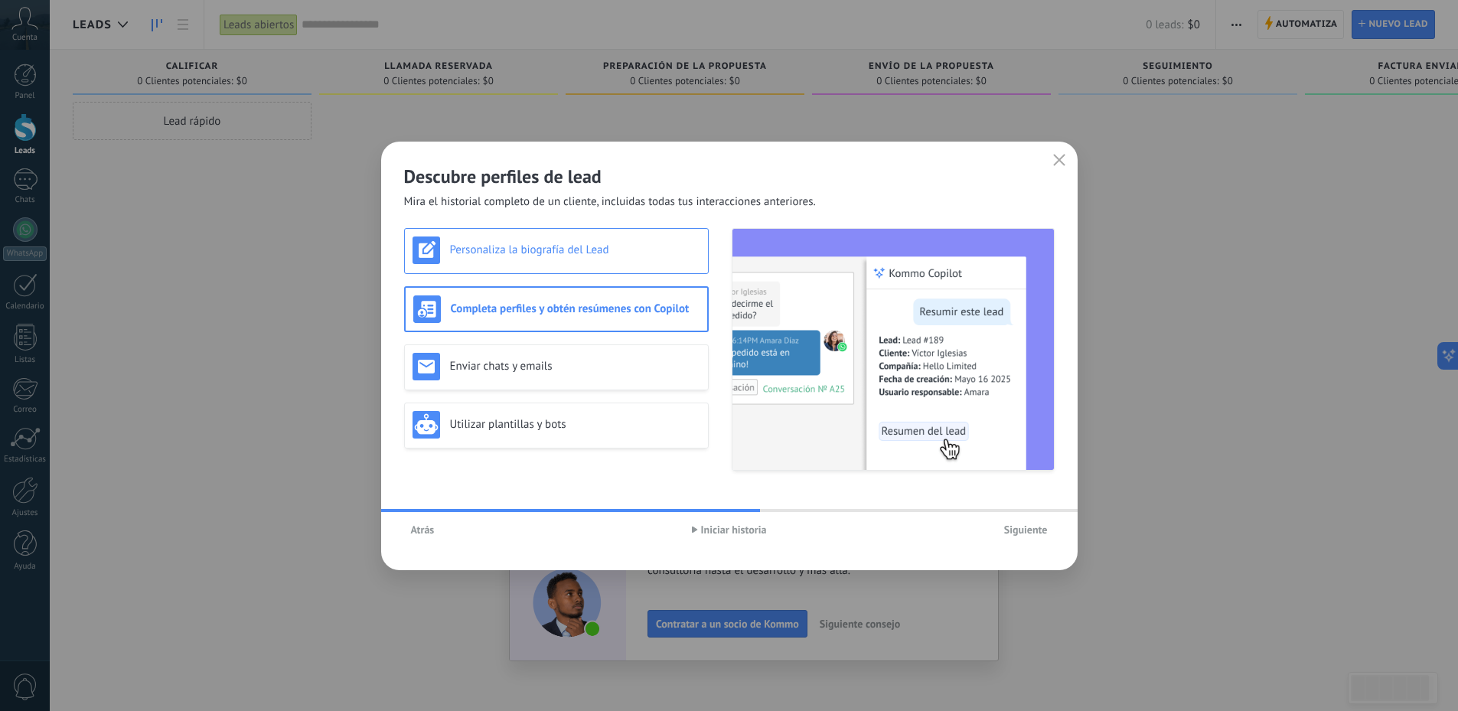
click at [664, 243] on h3 "Personaliza la biografía del Lead" at bounding box center [575, 250] width 250 height 15
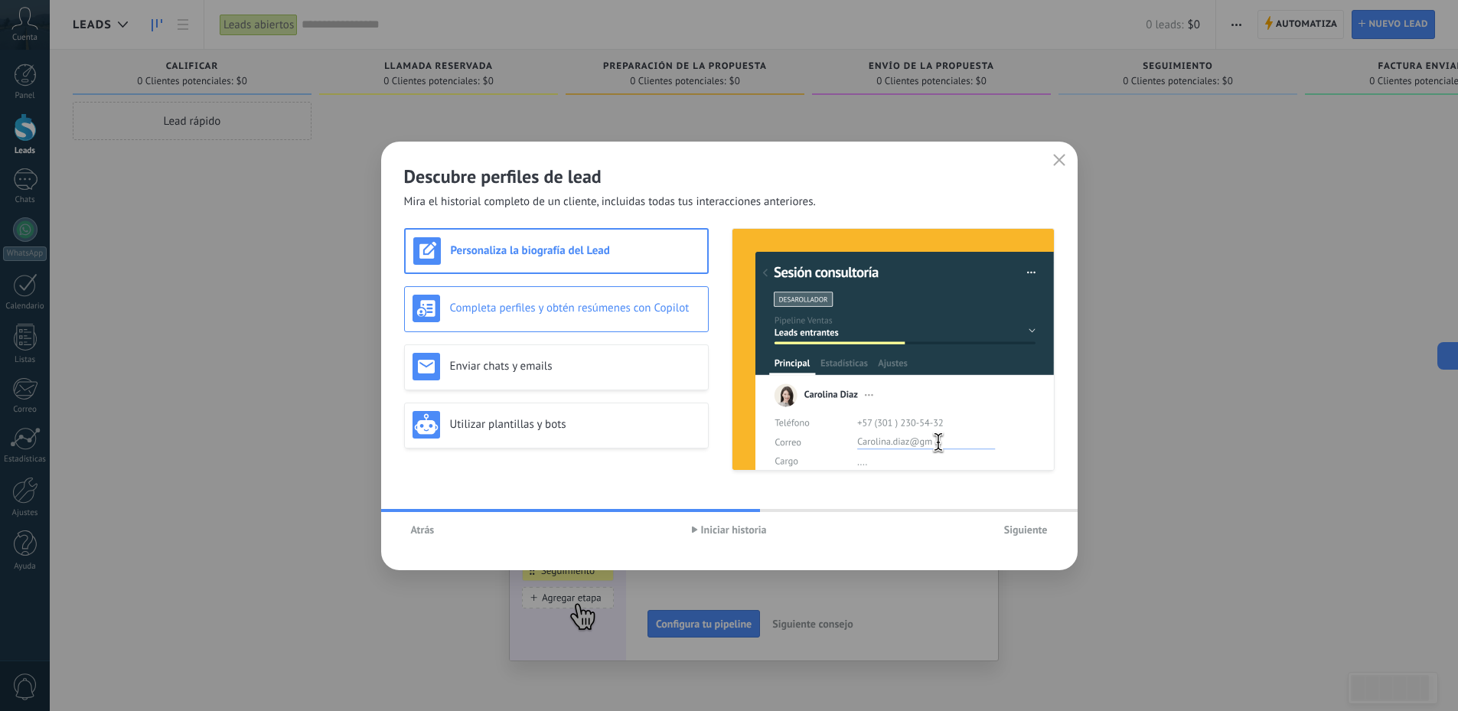
click at [660, 290] on div "Completa perfiles y obtén resúmenes con Copilot" at bounding box center [556, 309] width 305 height 46
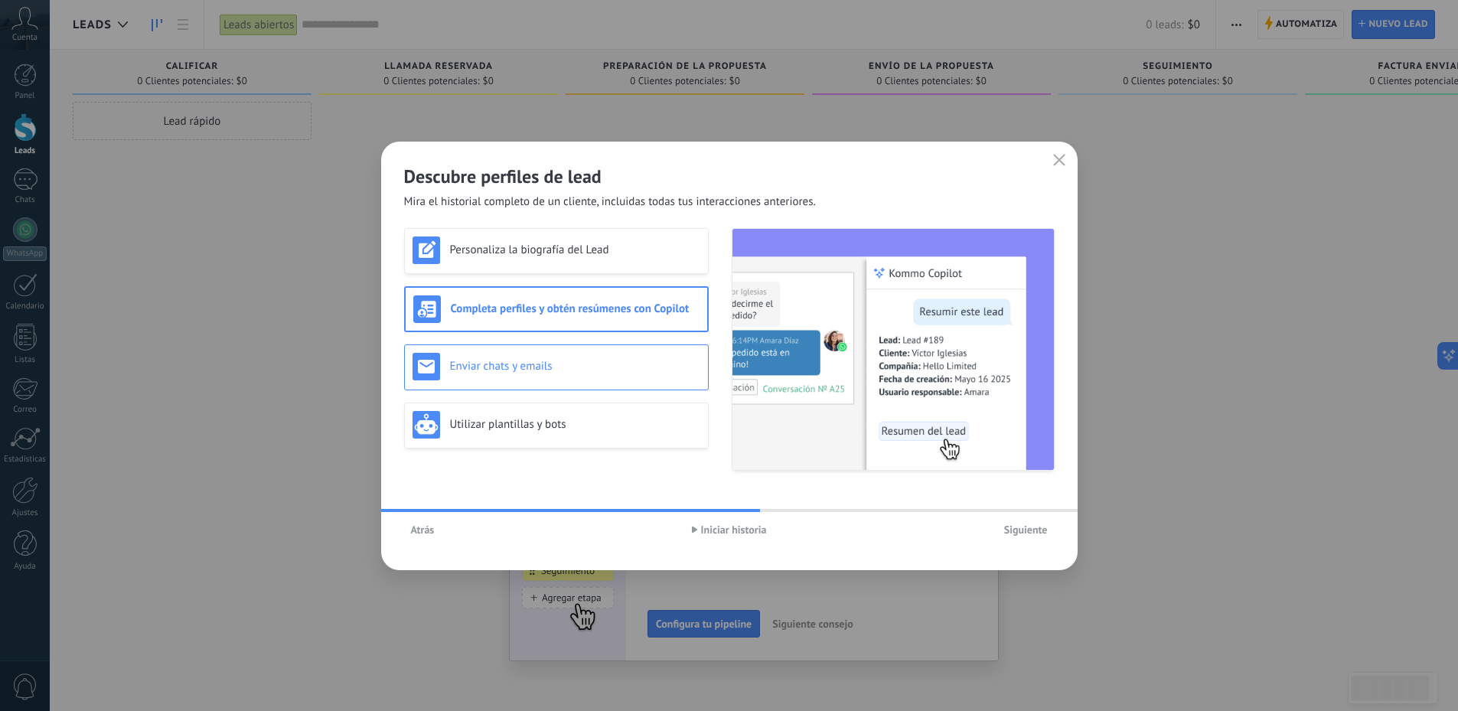
click at [644, 370] on h3 "Enviar chats y emails" at bounding box center [575, 366] width 250 height 15
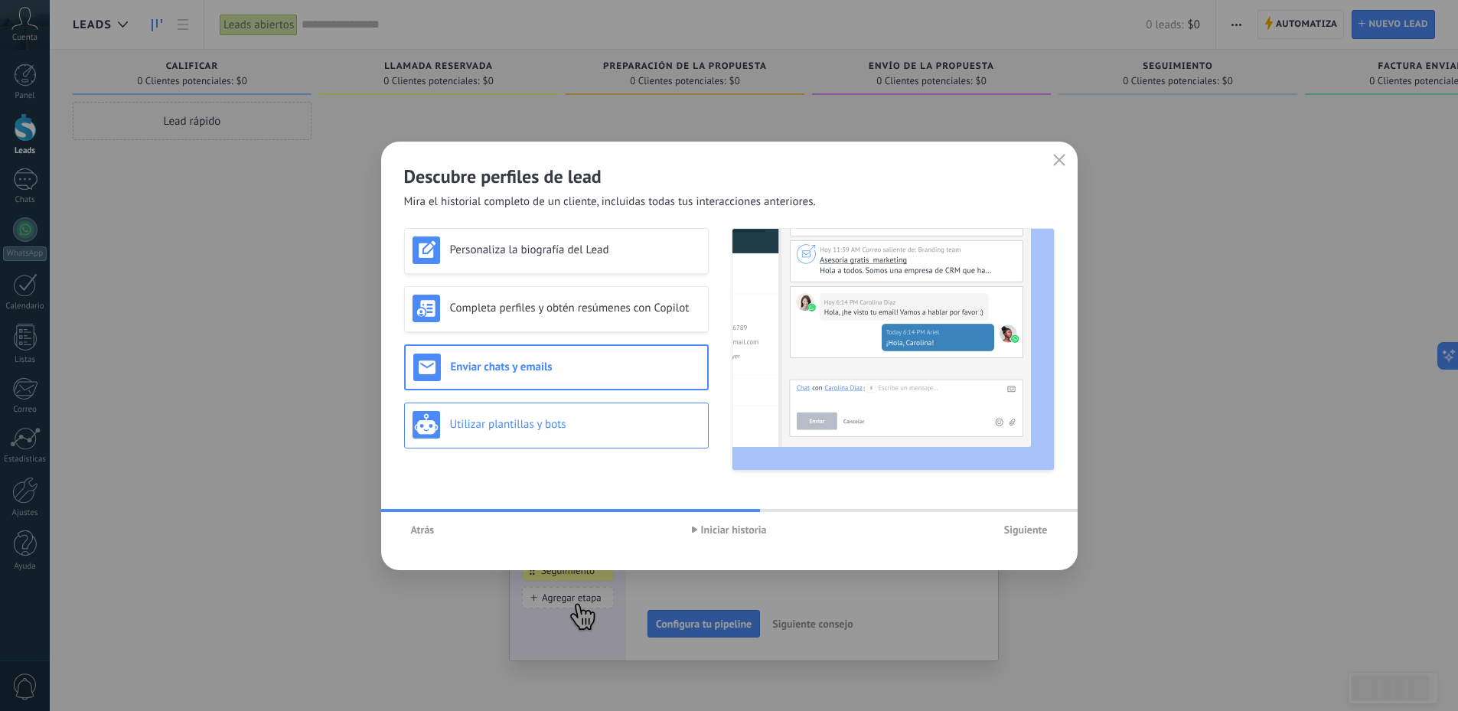
click at [633, 422] on h3 "Utilizar plantillas y bots" at bounding box center [575, 424] width 250 height 15
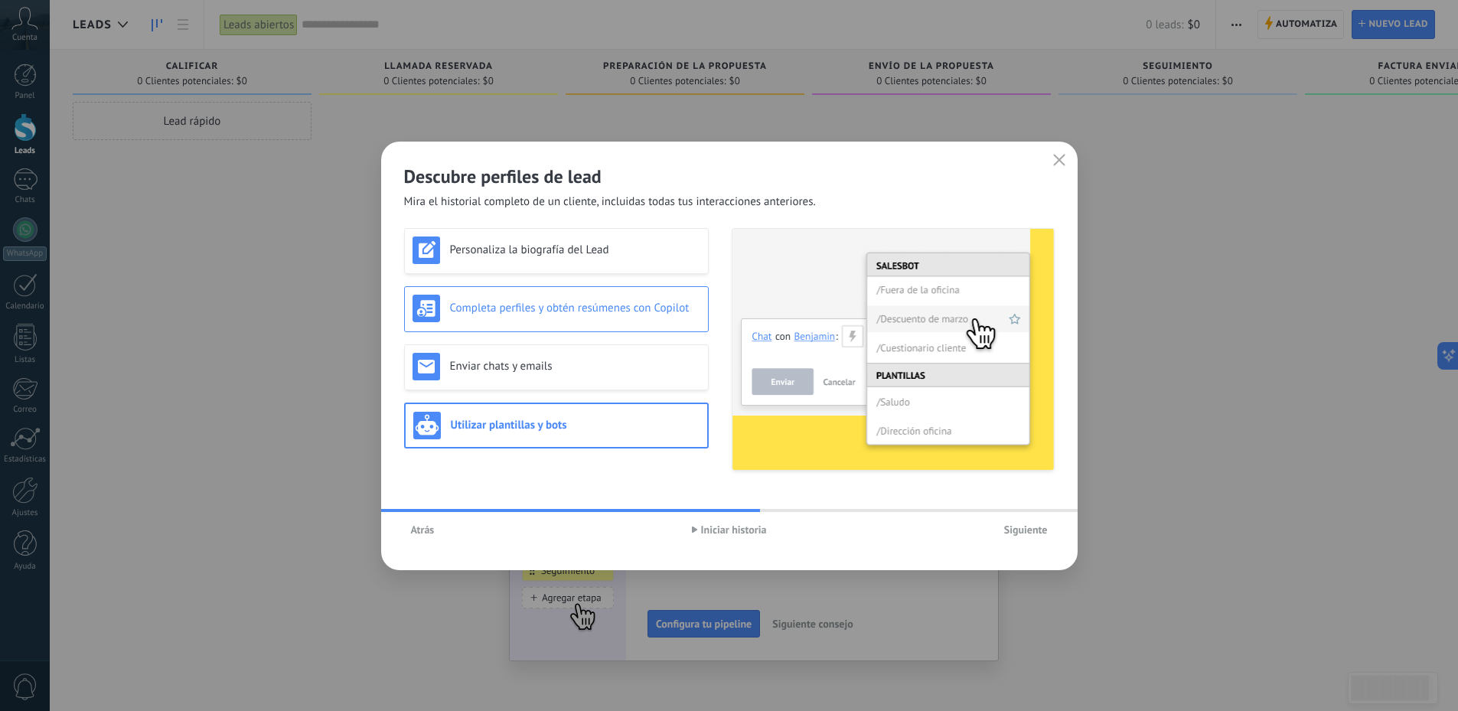
click at [643, 296] on div "Completa perfiles y obtén resúmenes con Copilot" at bounding box center [556, 309] width 288 height 28
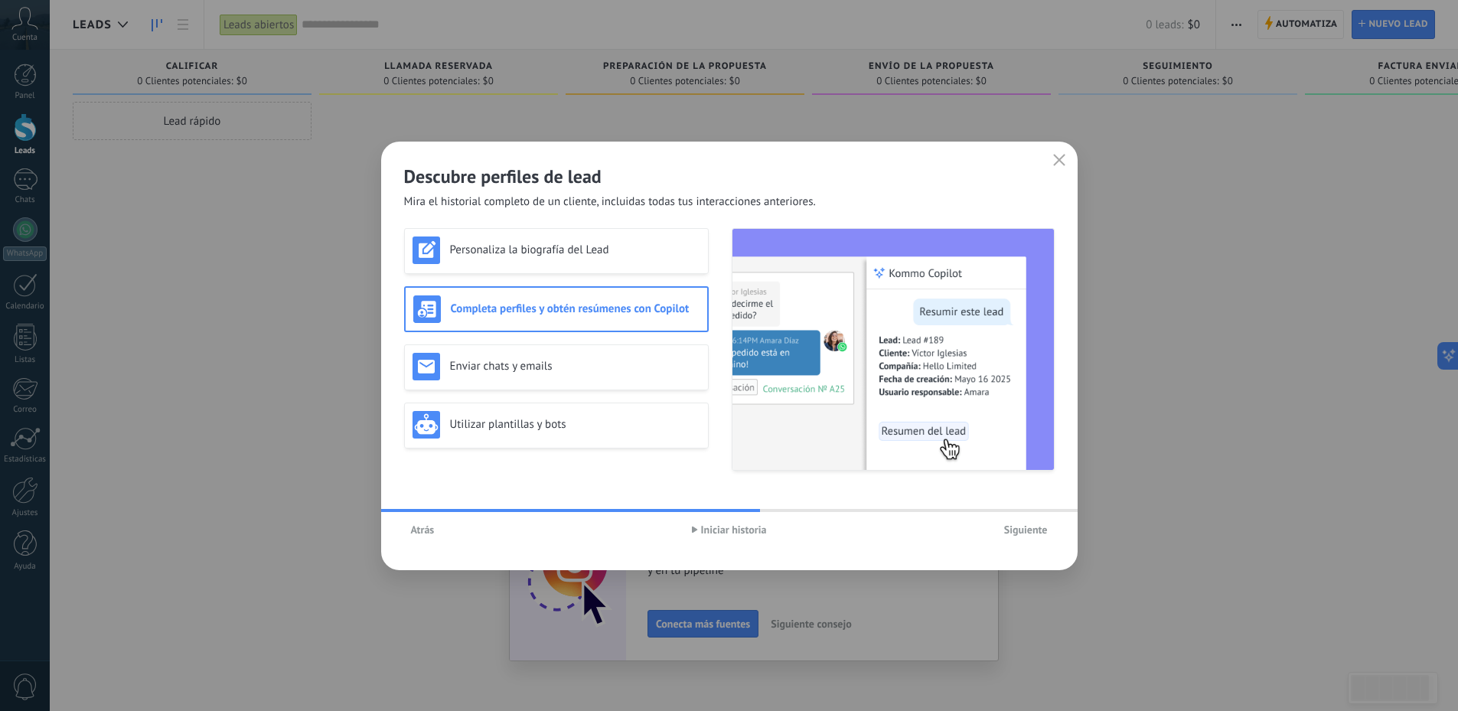
click at [1019, 542] on div "Atrás Iniciar historia Siguiente" at bounding box center [729, 529] width 696 height 35
click at [1021, 535] on span "Siguiente" at bounding box center [1026, 529] width 44 height 11
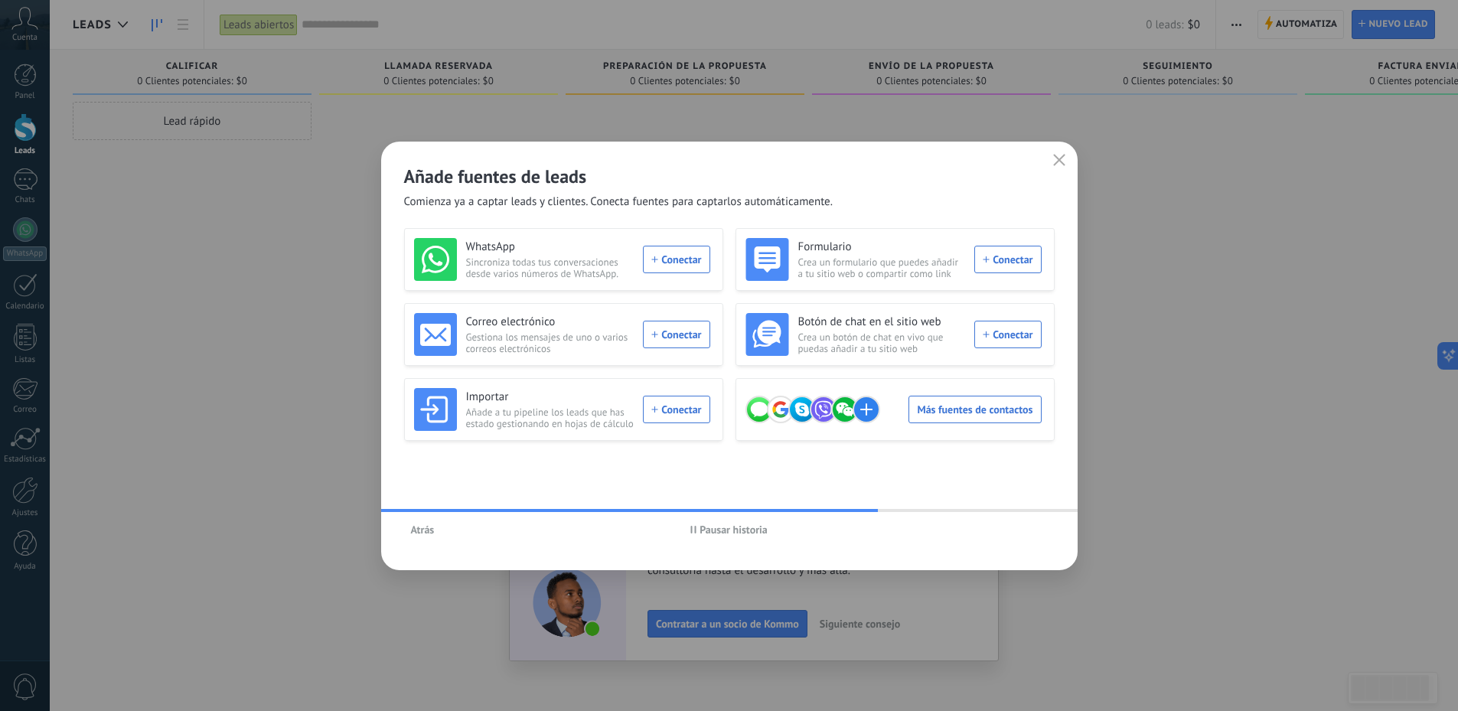
click at [699, 532] on span "Pausar historia" at bounding box center [733, 529] width 68 height 11
click at [680, 259] on div "WhatsApp Sincroniza todas tus conversaciones desde varios números de WhatsApp. …" at bounding box center [562, 259] width 296 height 43
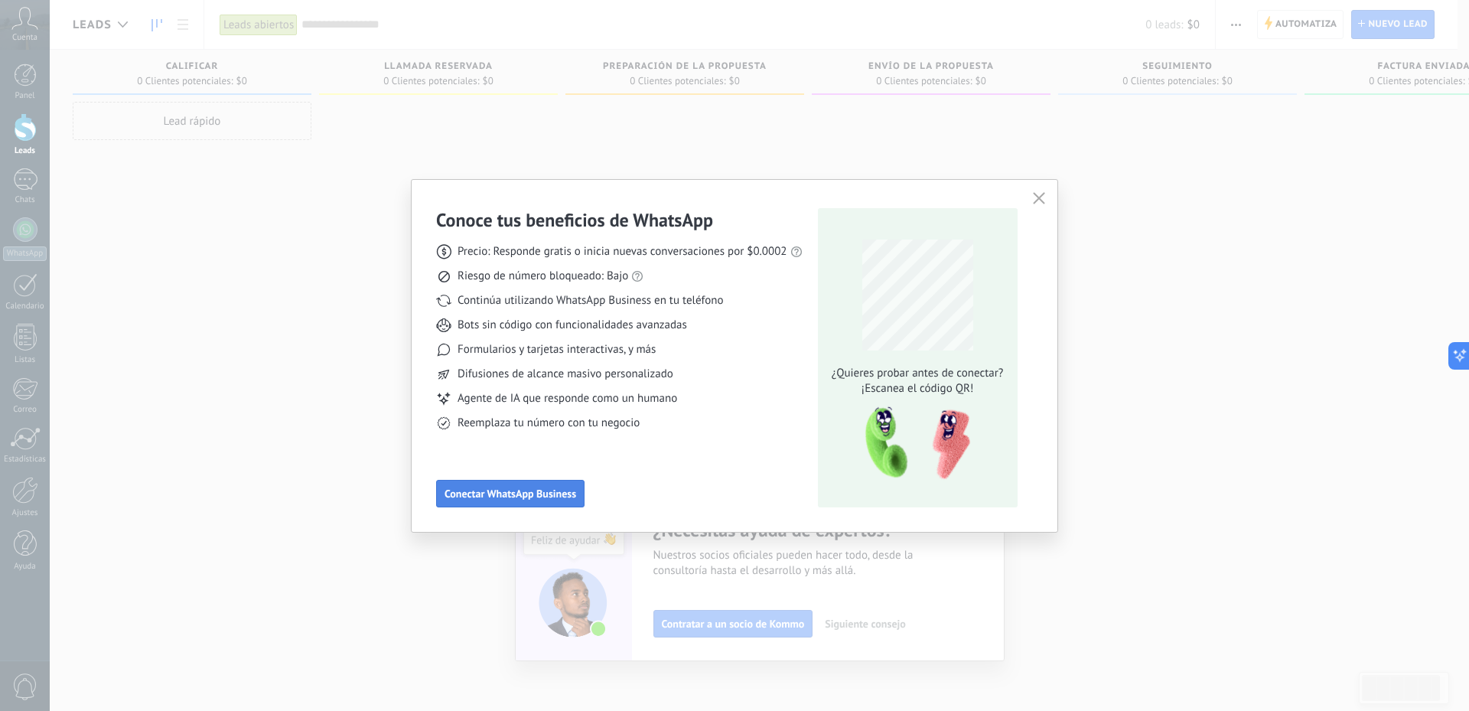
click at [487, 496] on span "Conectar WhatsApp Business" at bounding box center [511, 493] width 132 height 11
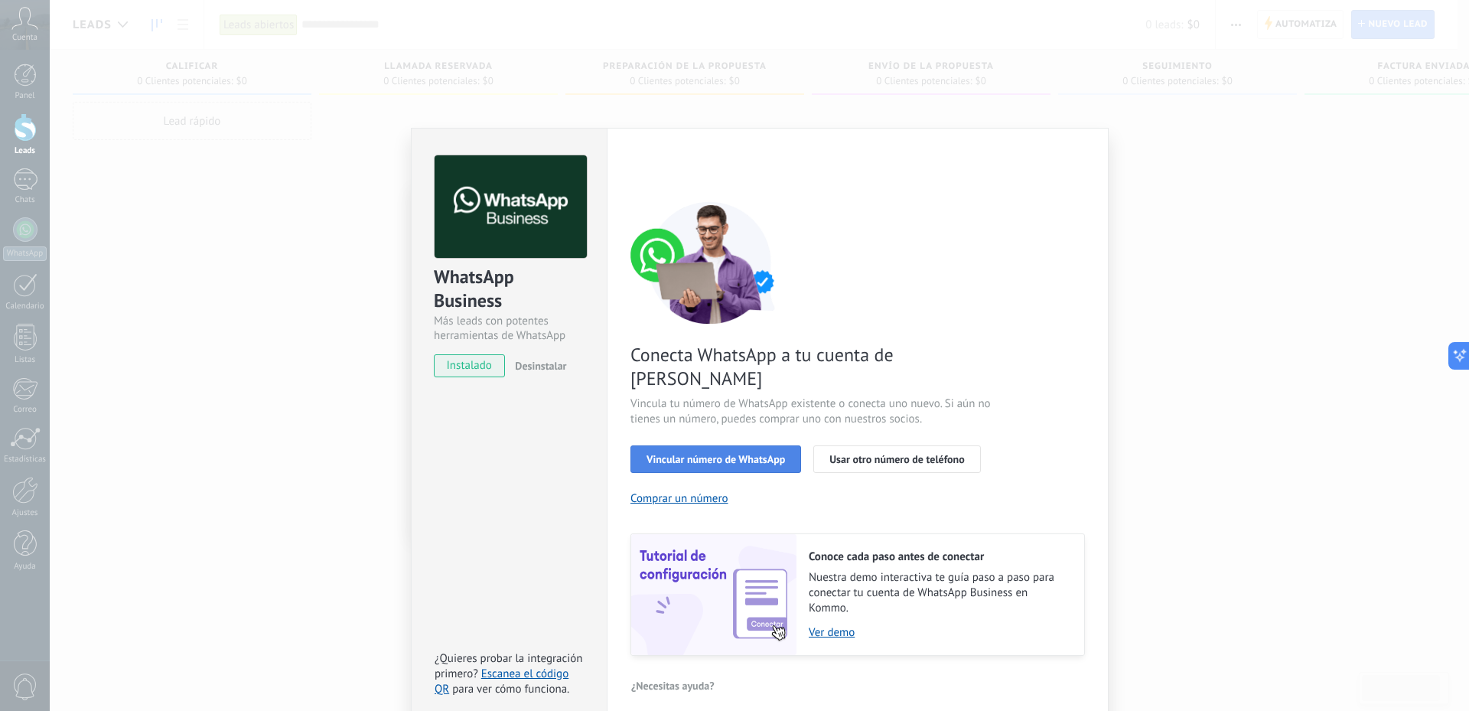
click at [775, 454] on span "Vincular número de WhatsApp" at bounding box center [716, 459] width 139 height 11
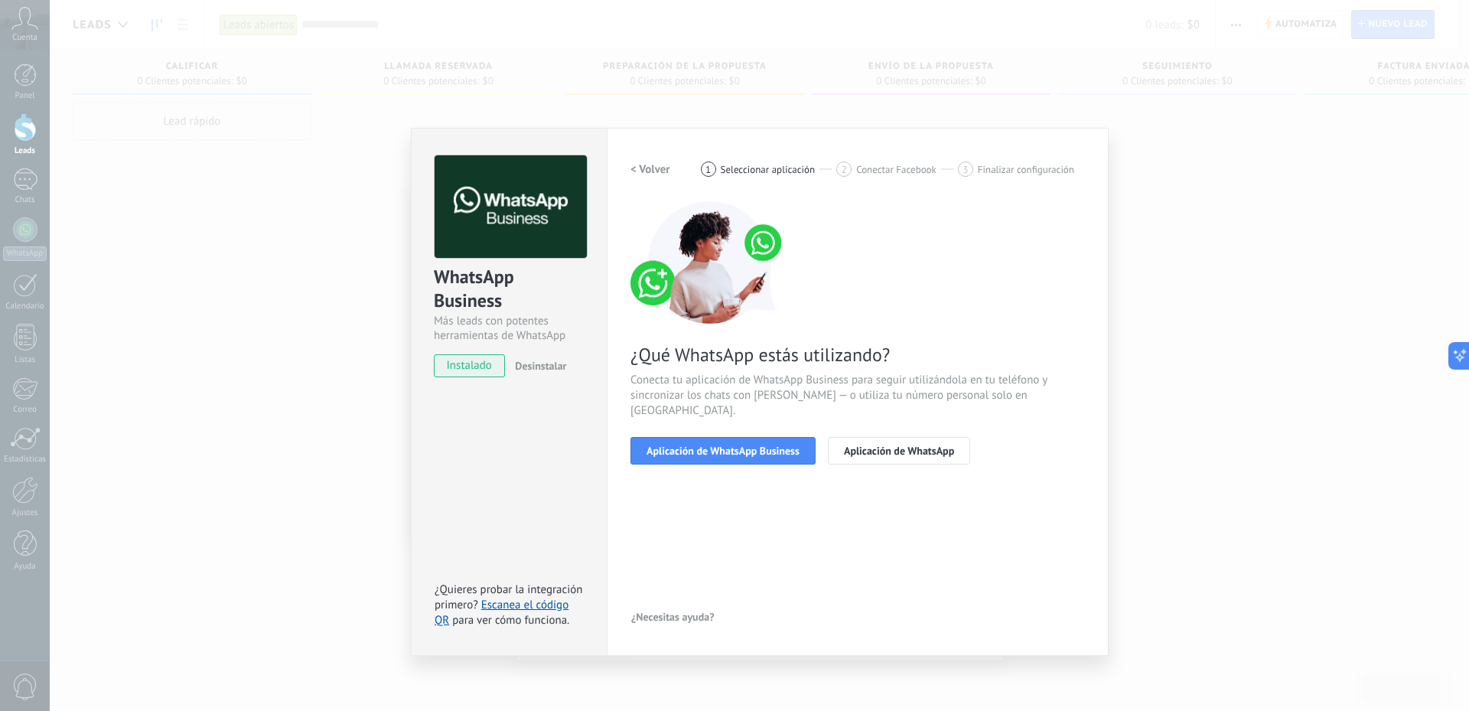
click at [775, 445] on span "Aplicación de WhatsApp Business" at bounding box center [723, 450] width 153 height 11
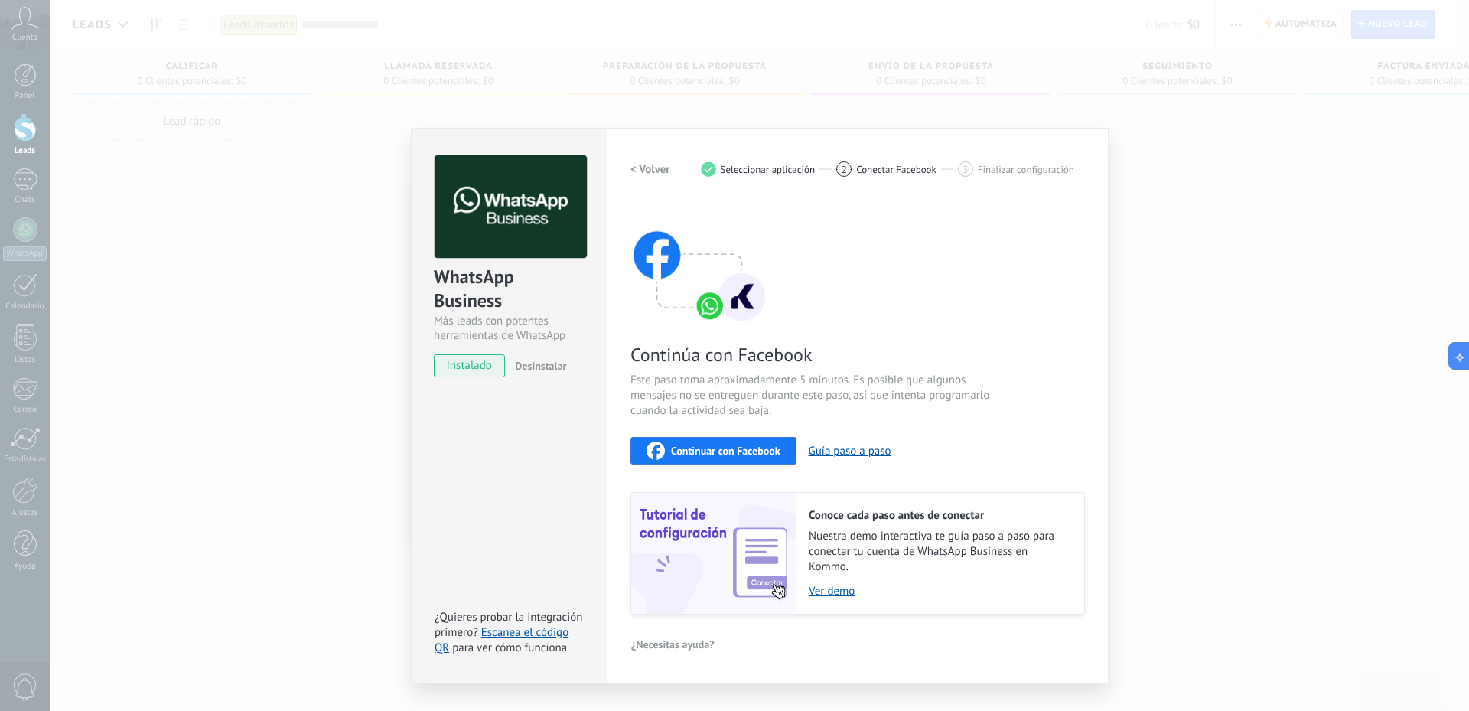
click at [781, 452] on button "Continuar con Facebook" at bounding box center [714, 451] width 166 height 28
click at [724, 451] on span "Continuar con Facebook" at bounding box center [725, 450] width 109 height 11
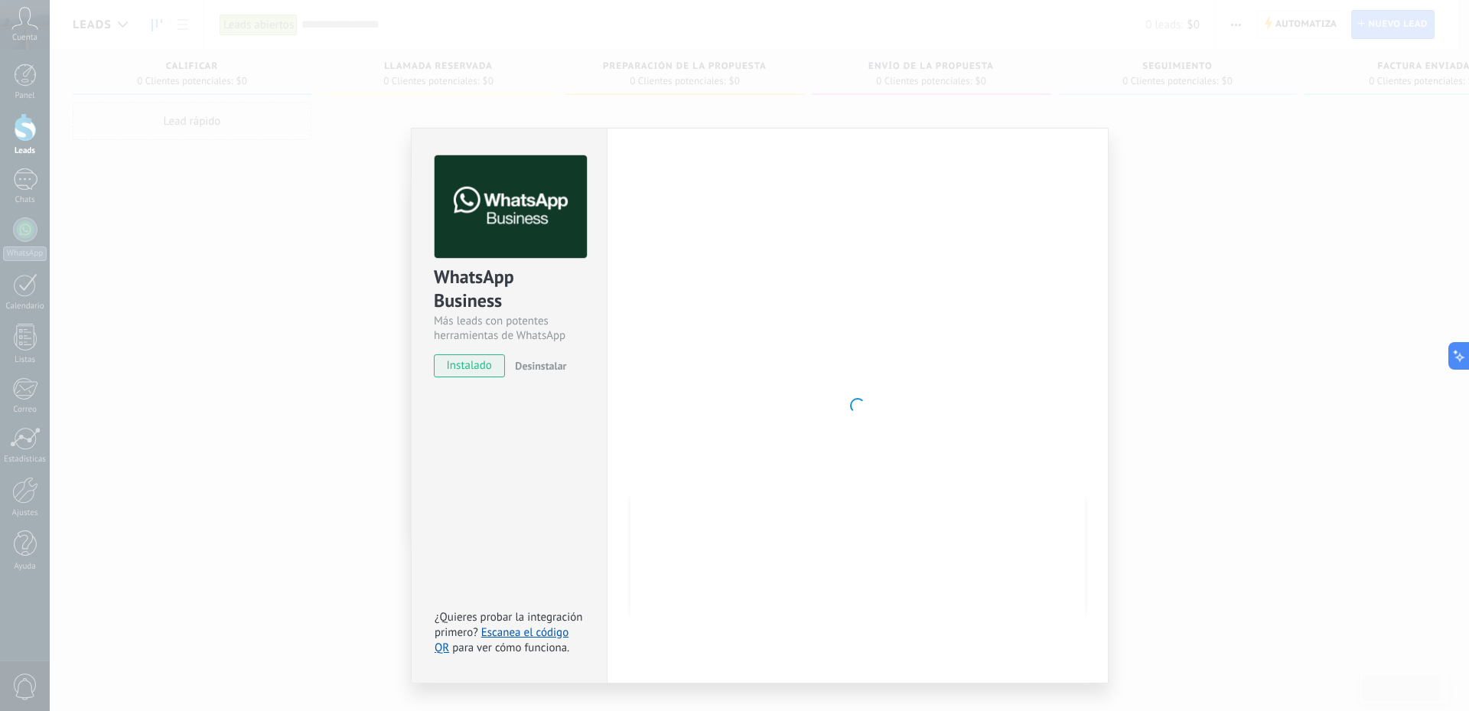
click at [693, 323] on div at bounding box center [858, 405] width 455 height 500
click at [864, 382] on div at bounding box center [858, 405] width 455 height 500
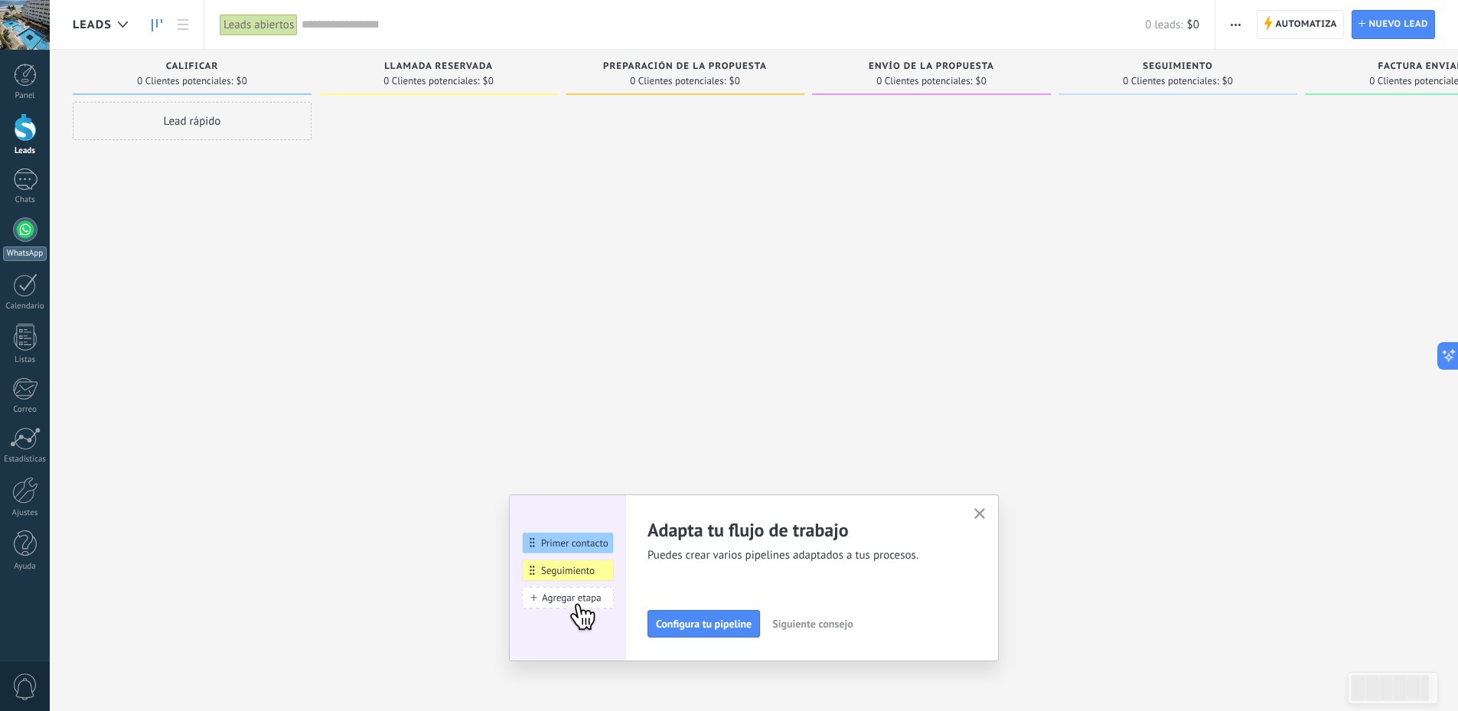
click at [21, 230] on div at bounding box center [25, 229] width 24 height 24
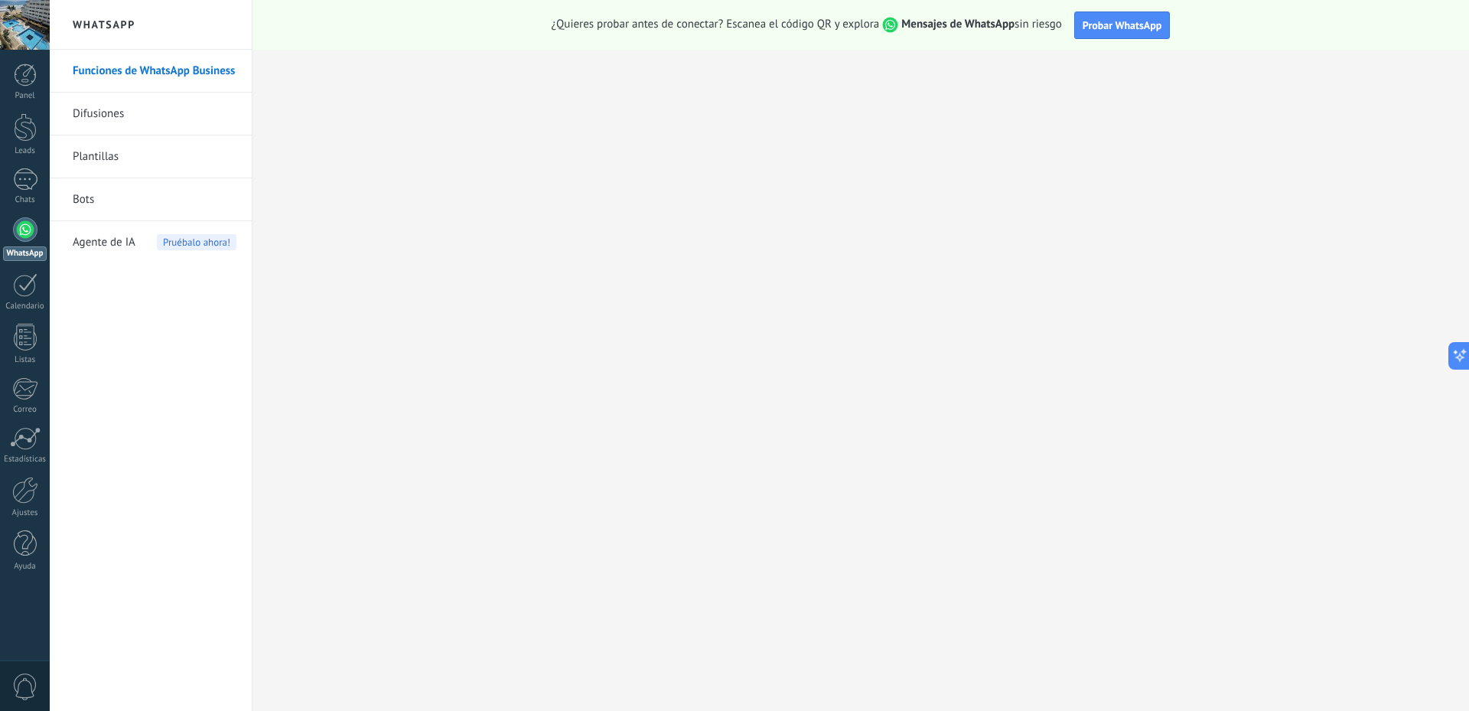
click at [38, 167] on div "Panel Leads Chats WhatsApp Clientes" at bounding box center [25, 325] width 50 height 523
click at [35, 83] on div at bounding box center [25, 75] width 23 height 23
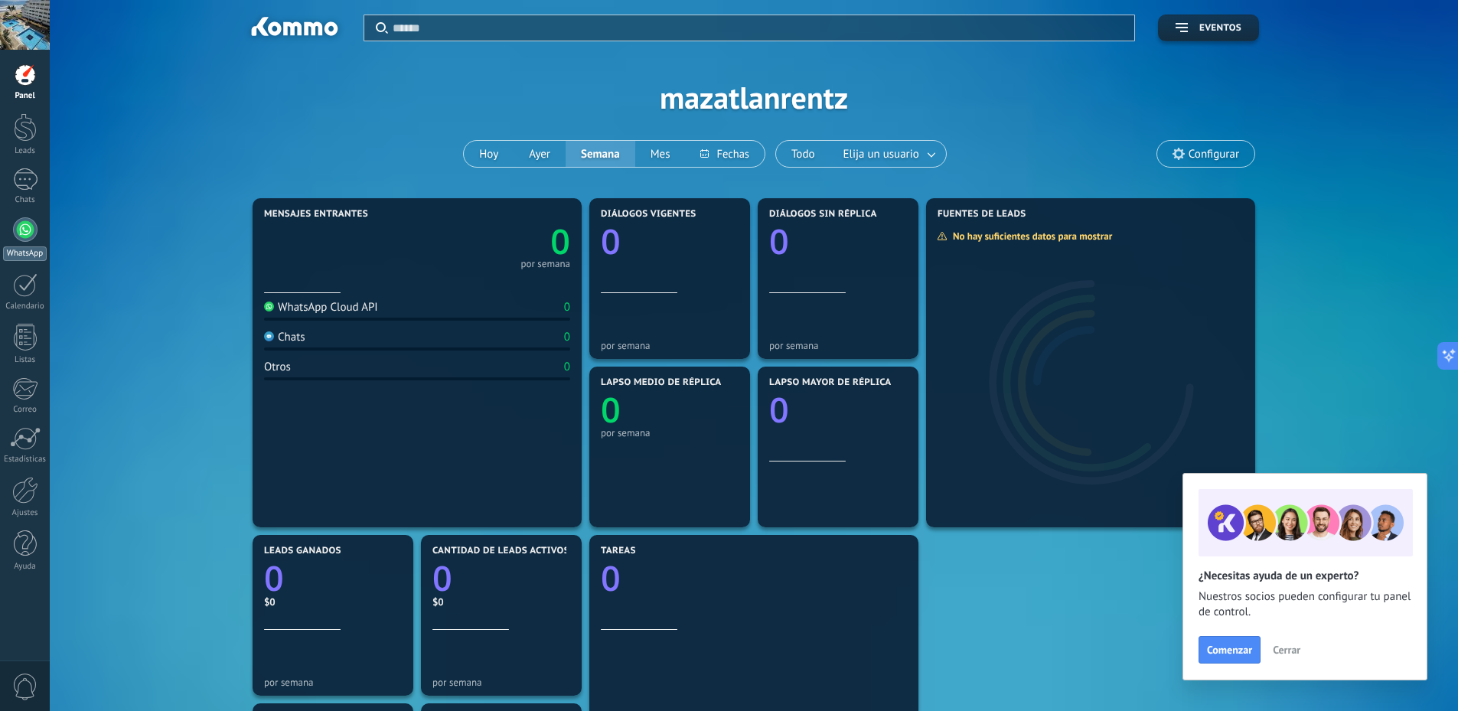
click at [37, 230] on link "WhatsApp" at bounding box center [25, 239] width 50 height 44
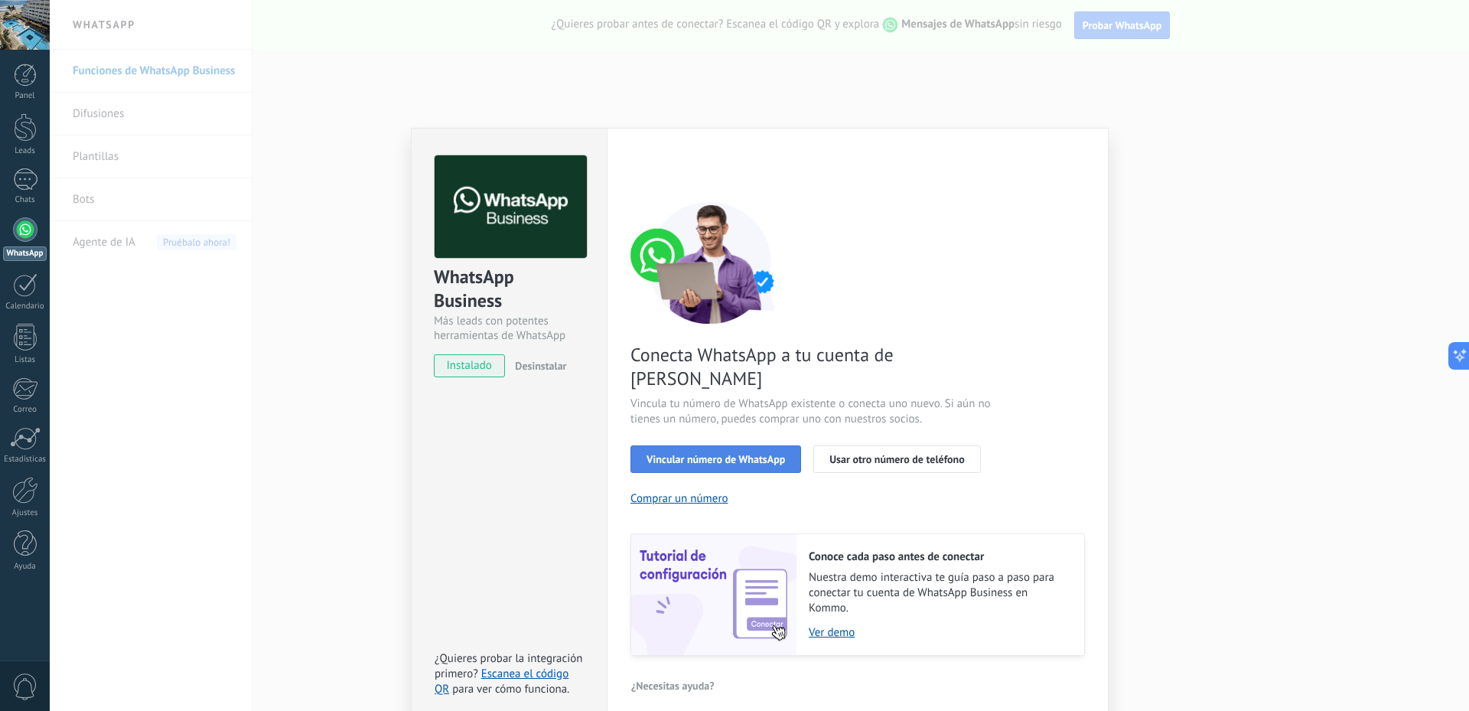
click at [715, 454] on span "Vincular número de WhatsApp" at bounding box center [716, 459] width 139 height 11
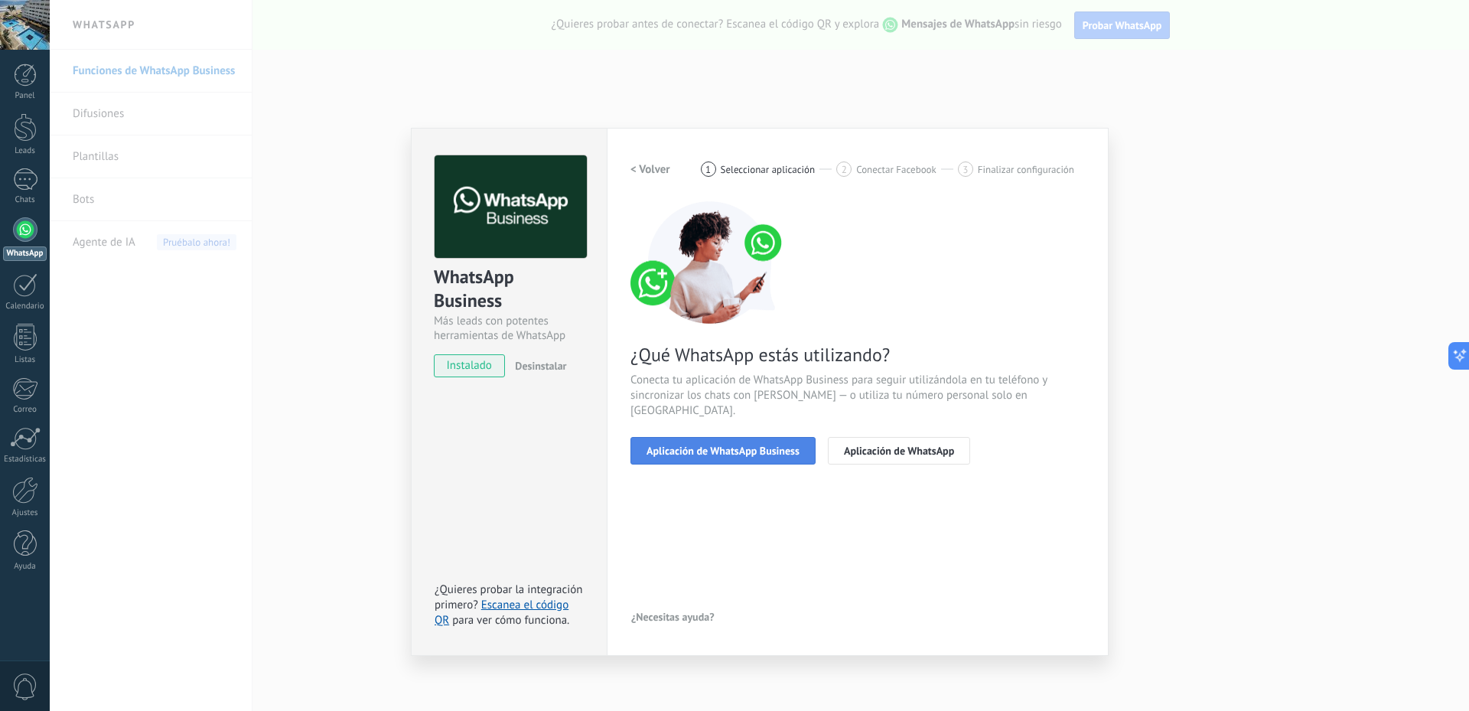
click at [715, 445] on span "Aplicación de WhatsApp Business" at bounding box center [723, 450] width 153 height 11
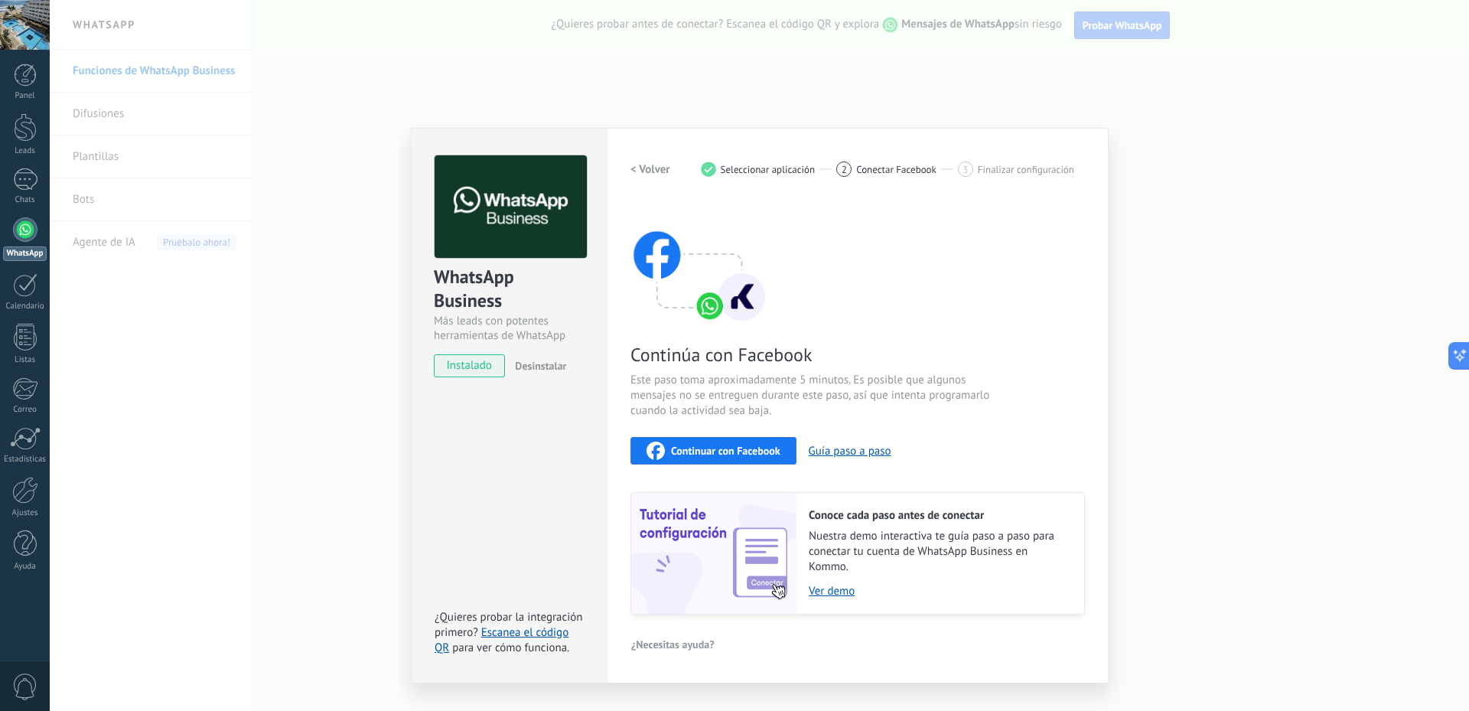
click at [771, 446] on span "Continuar con Facebook" at bounding box center [725, 450] width 109 height 11
click at [935, 85] on div "WhatsApp Business Más leads con potentes herramientas de WhatsApp instalado Des…" at bounding box center [760, 355] width 1420 height 711
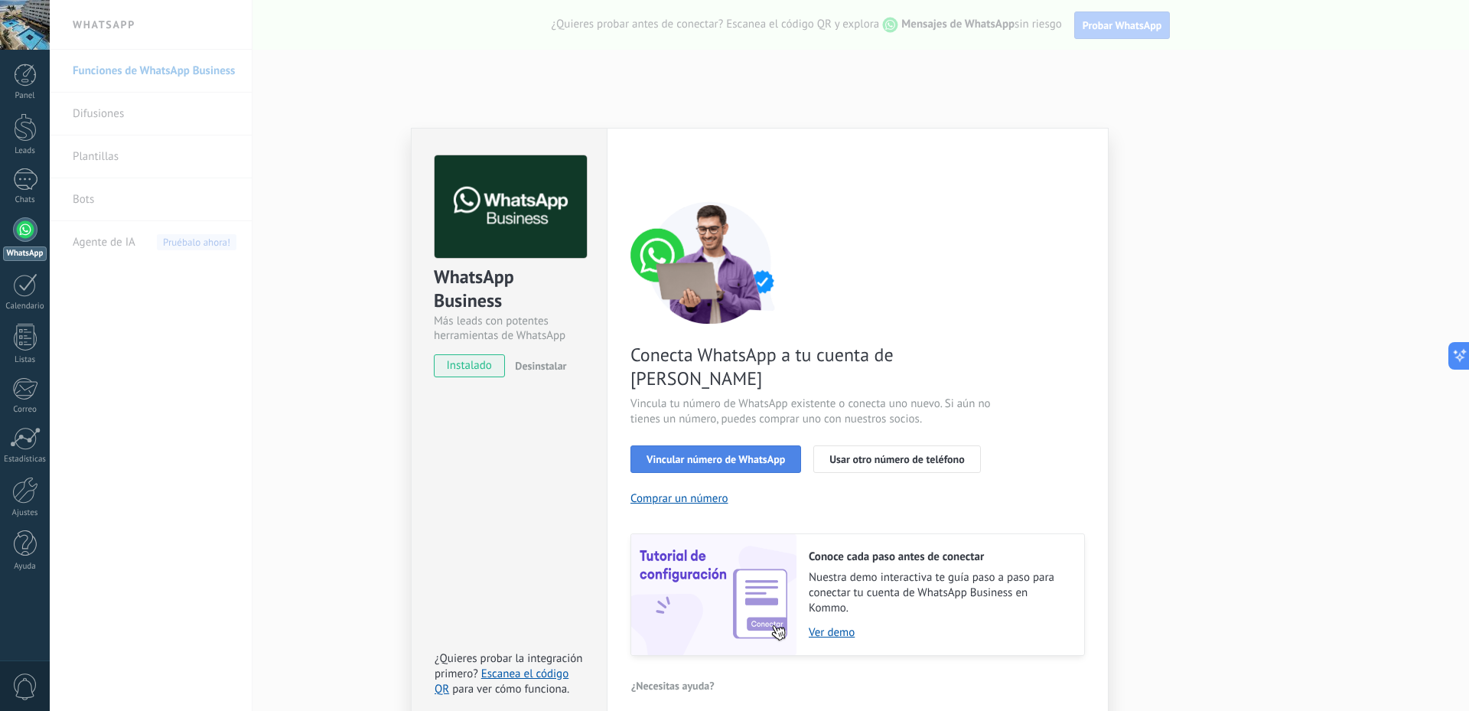
click at [696, 454] on span "Vincular número de WhatsApp" at bounding box center [716, 459] width 139 height 11
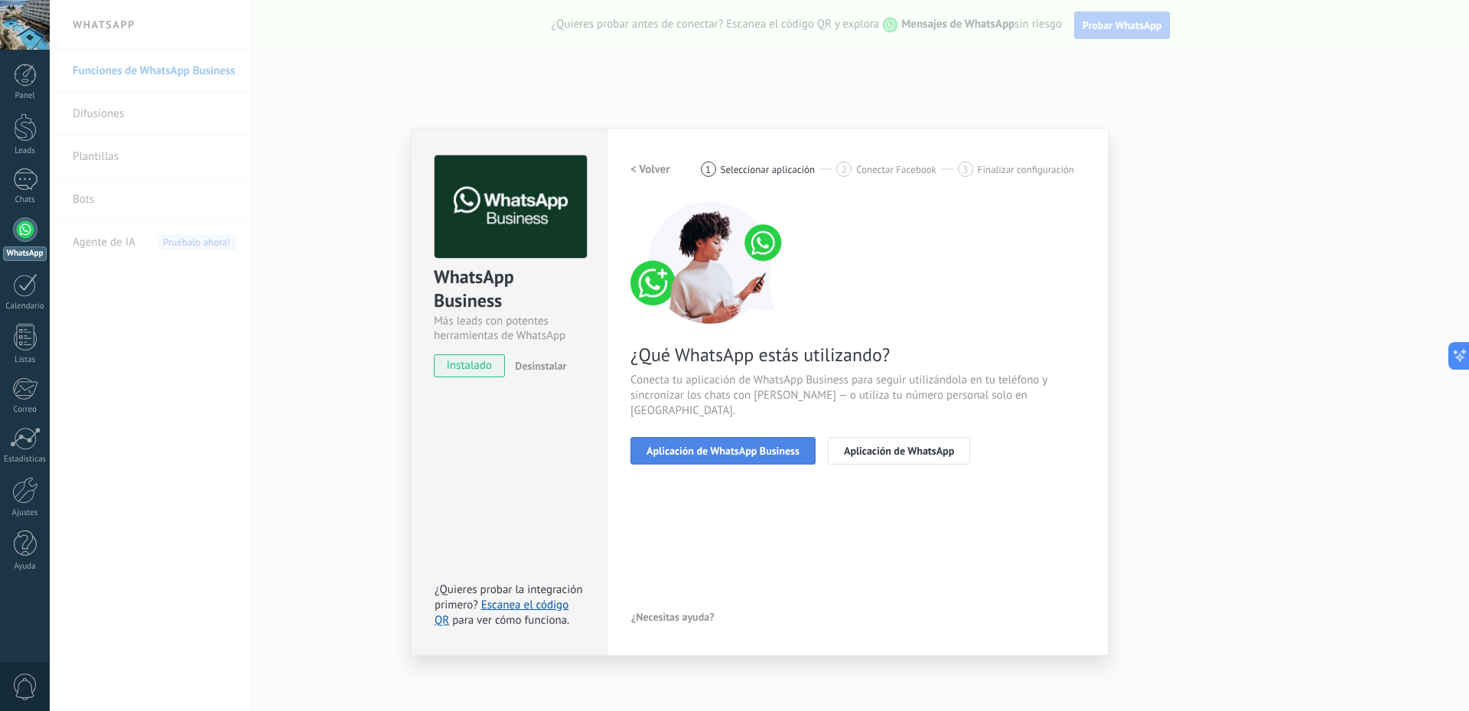
click at [769, 445] on span "Aplicación de WhatsApp Business" at bounding box center [723, 450] width 153 height 11
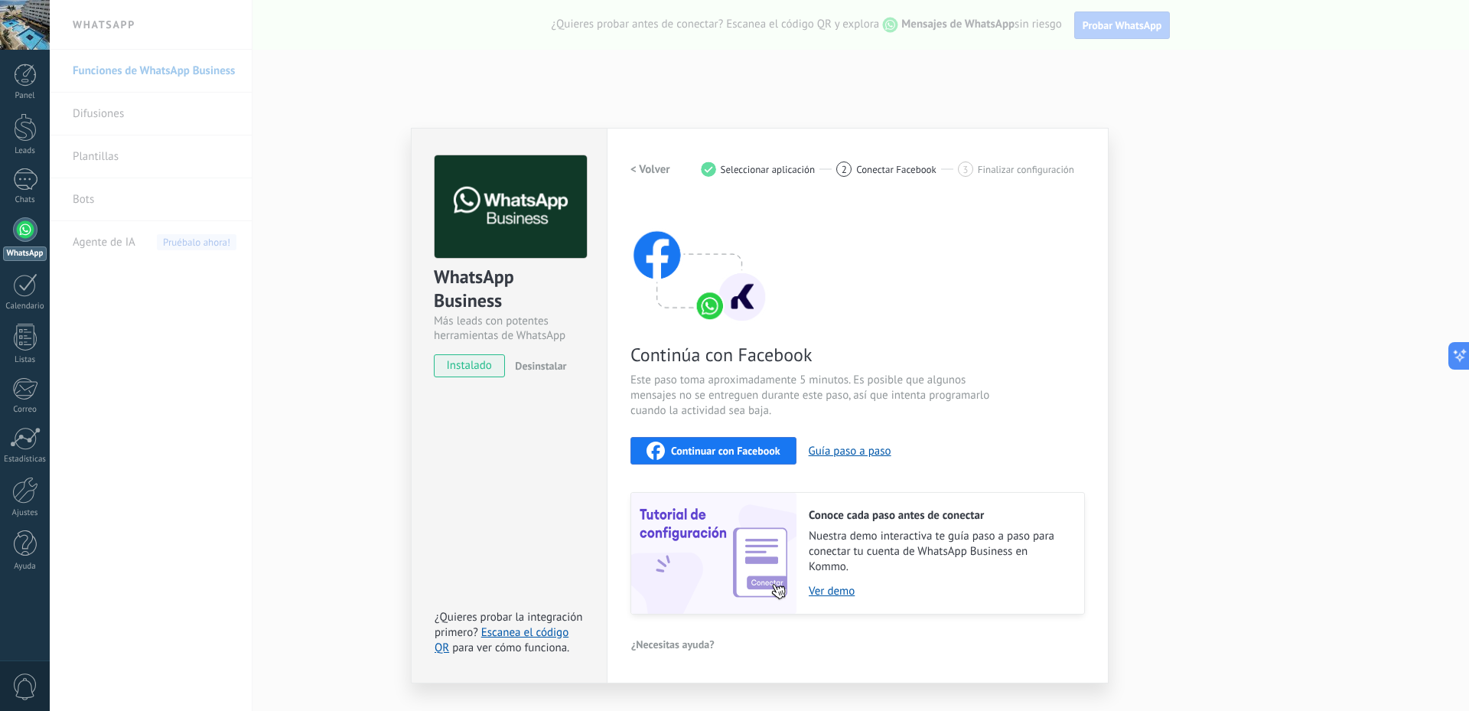
click at [755, 453] on span "Continuar con Facebook" at bounding box center [725, 450] width 109 height 11
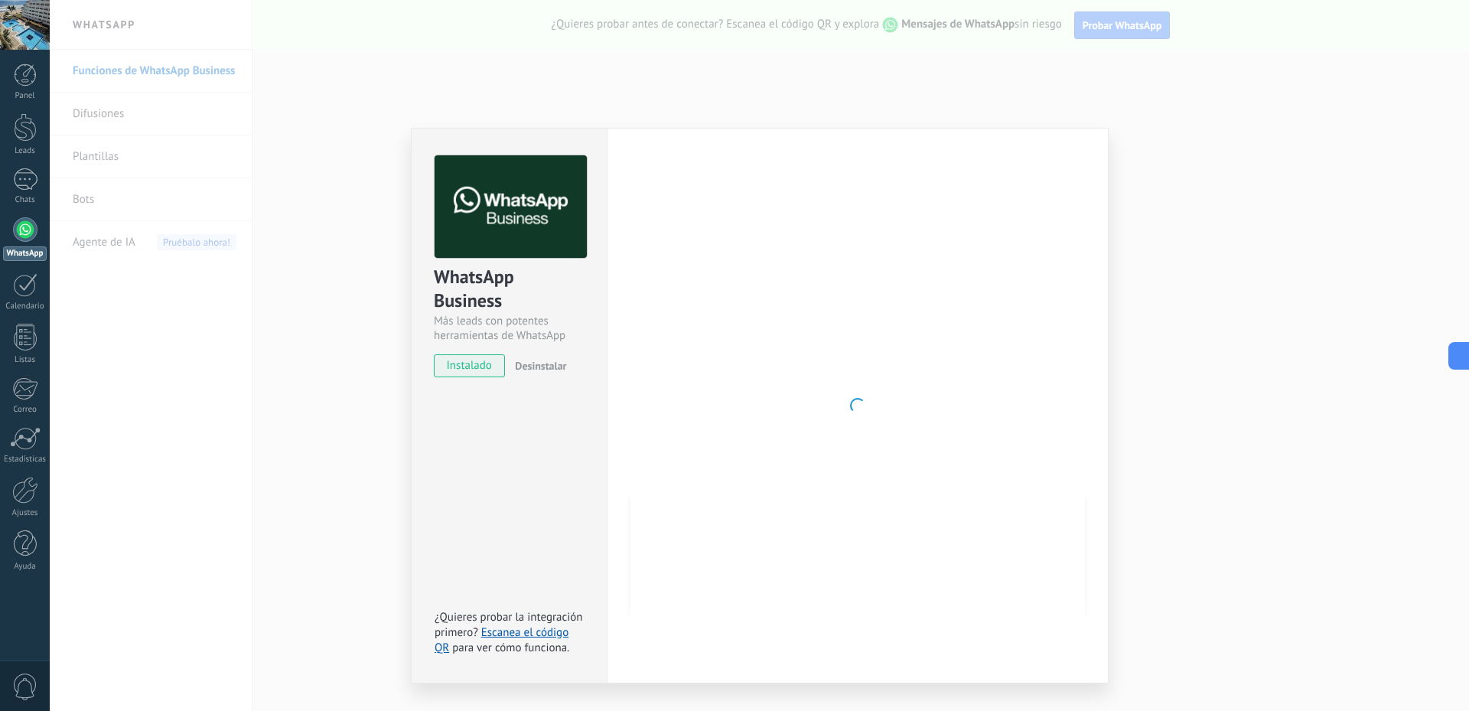
click at [733, 236] on div at bounding box center [858, 405] width 455 height 500
click at [353, 459] on div "WhatsApp Business Más leads con potentes herramientas de WhatsApp instalado Des…" at bounding box center [760, 355] width 1420 height 711
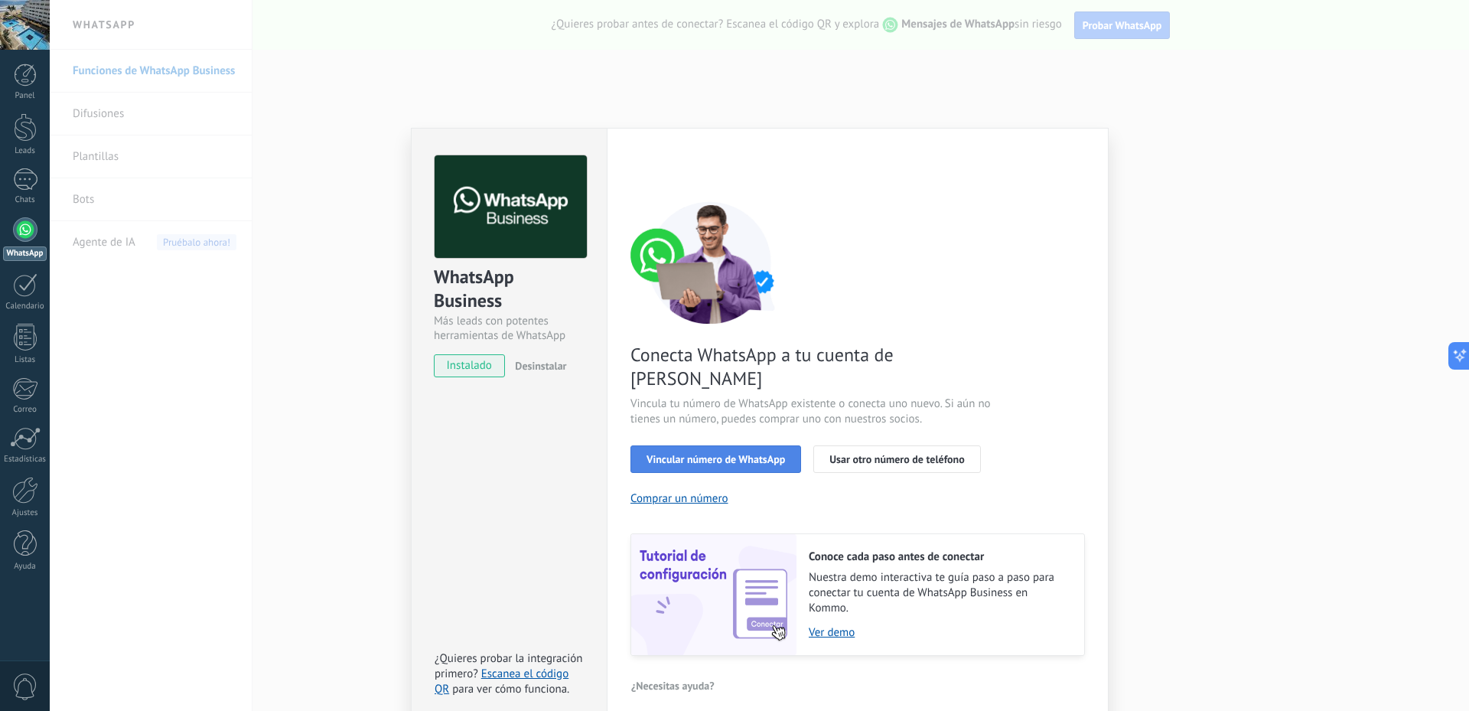
click at [684, 454] on span "Vincular número de WhatsApp" at bounding box center [716, 459] width 139 height 11
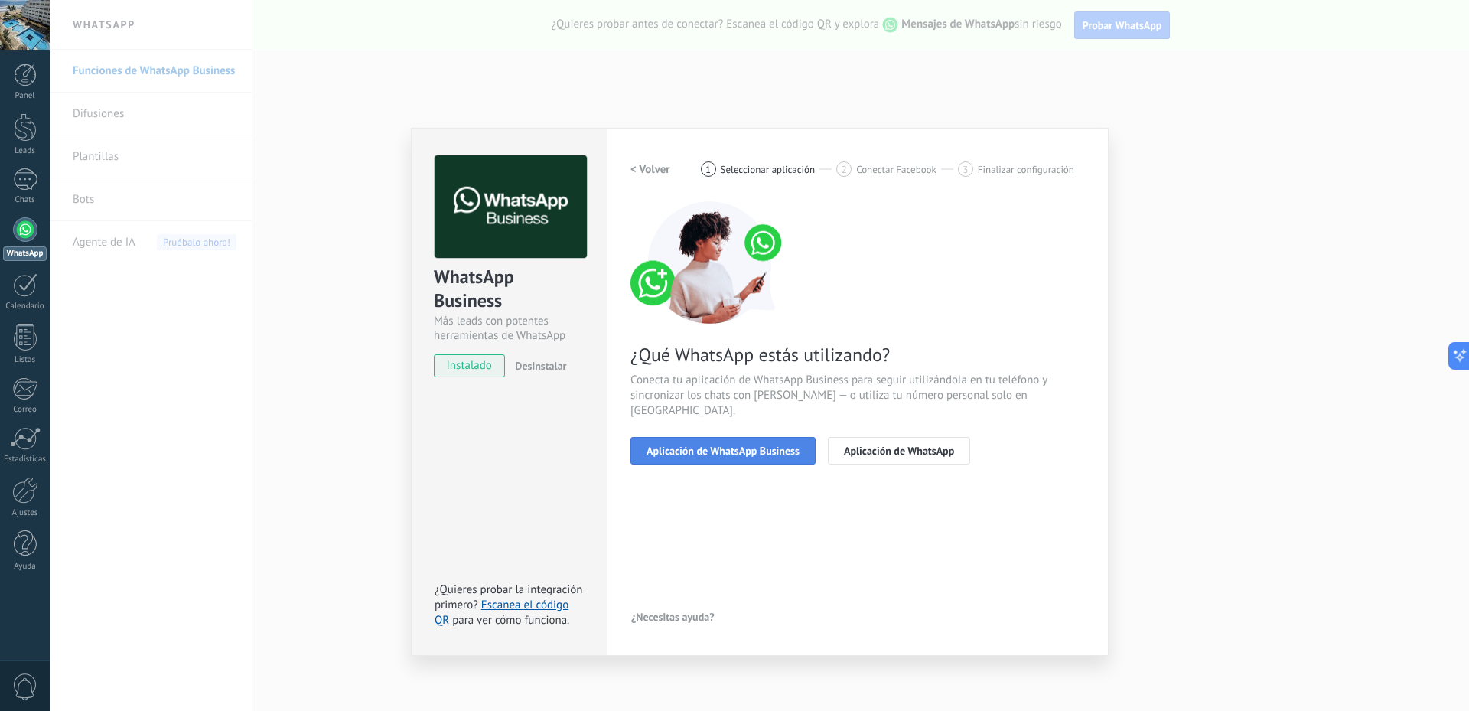
click at [687, 445] on span "Aplicación de WhatsApp Business" at bounding box center [723, 450] width 153 height 11
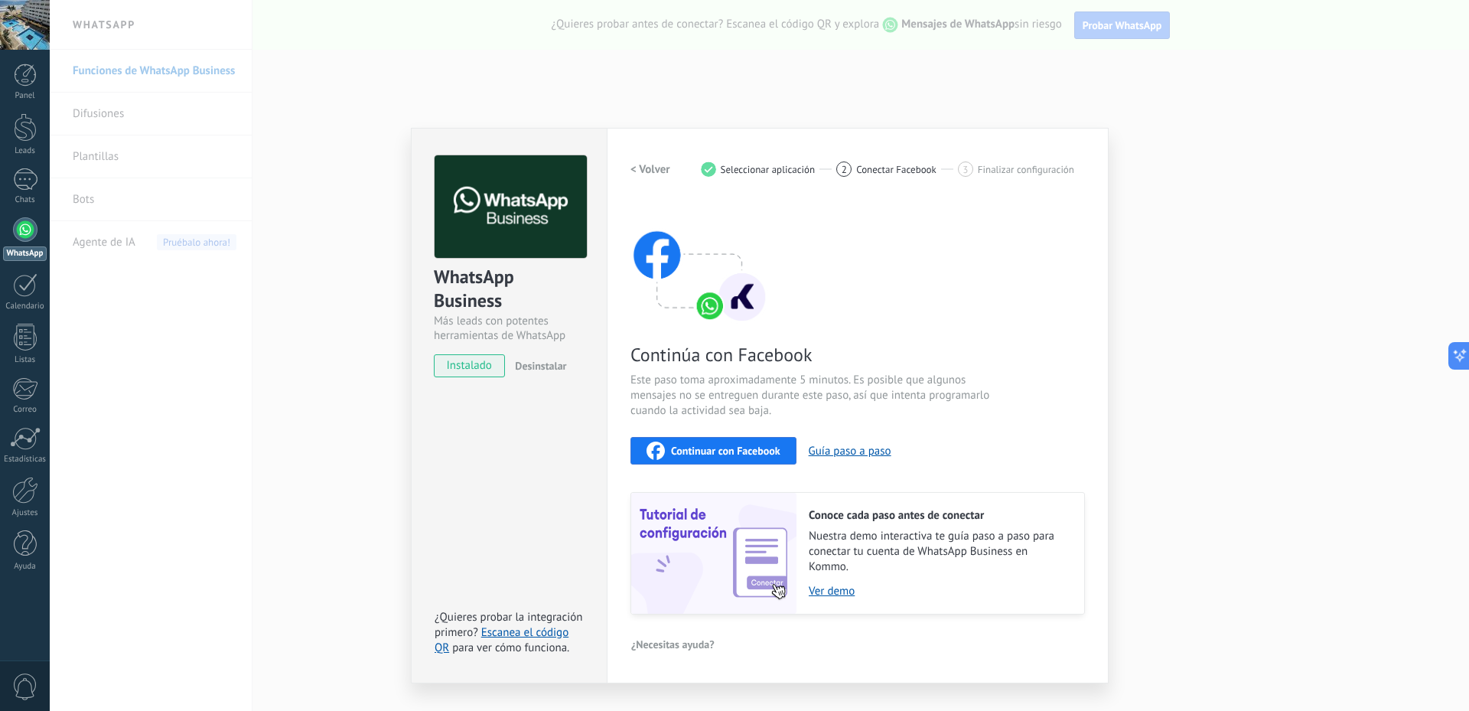
click at [694, 440] on button "Continuar con Facebook" at bounding box center [714, 451] width 166 height 28
click at [503, 70] on div "WhatsApp Business Más leads con potentes herramientas de WhatsApp instalado Des…" at bounding box center [760, 355] width 1420 height 711
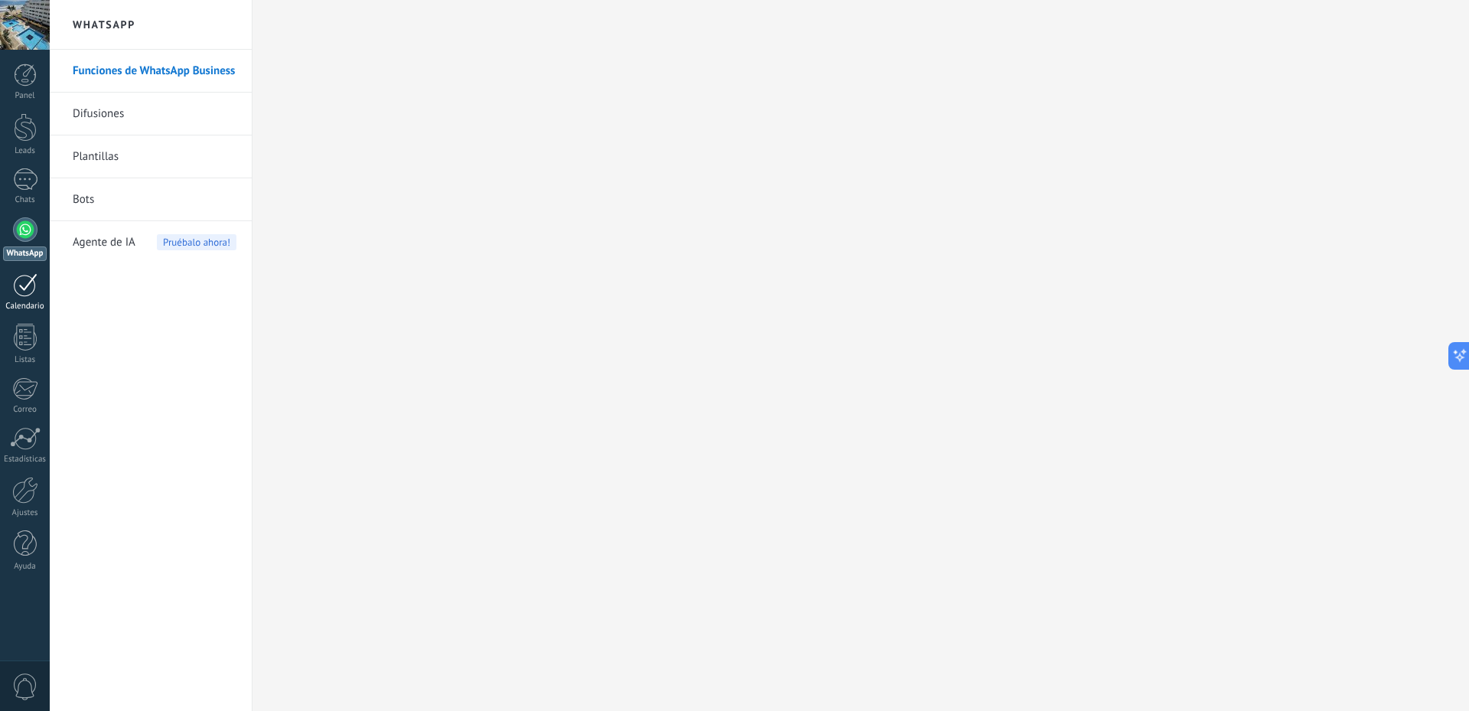
click at [27, 289] on div at bounding box center [25, 285] width 24 height 24
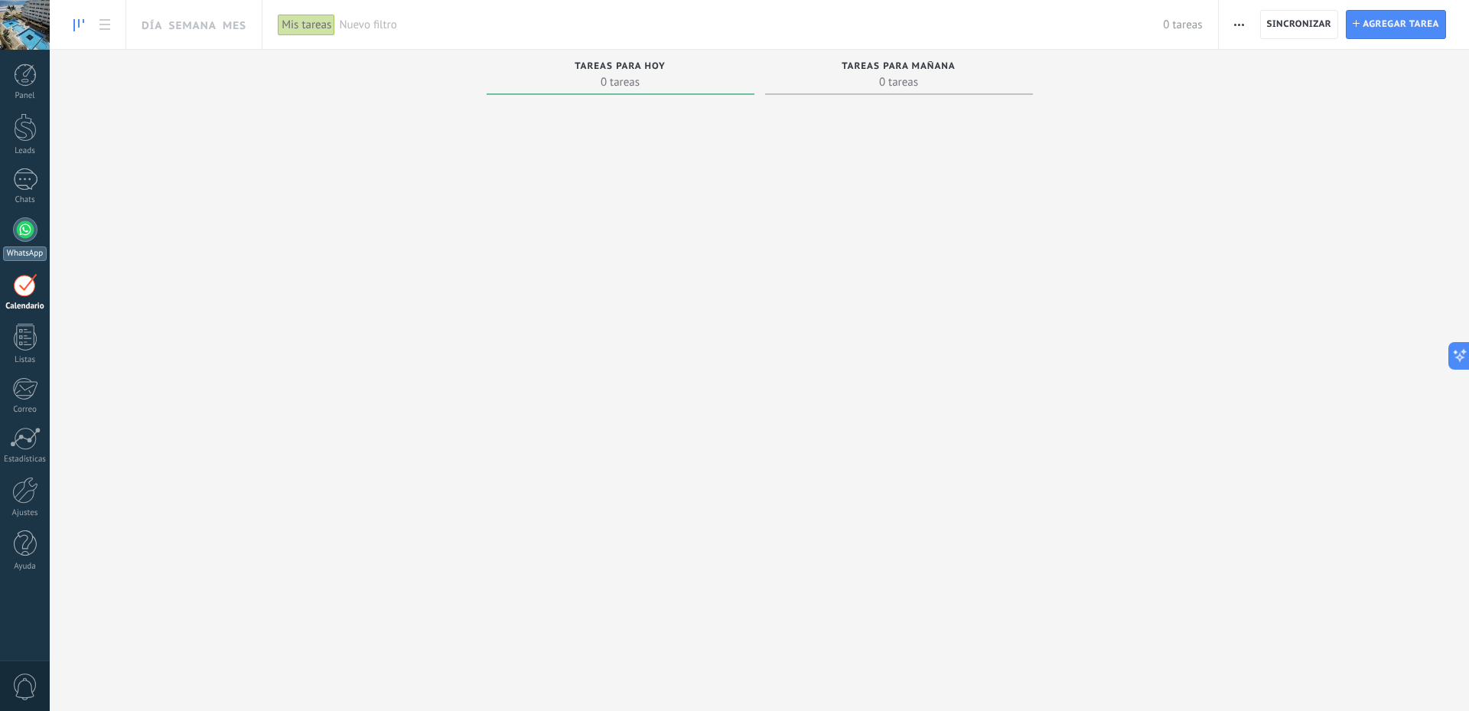
click at [27, 229] on div at bounding box center [25, 229] width 24 height 24
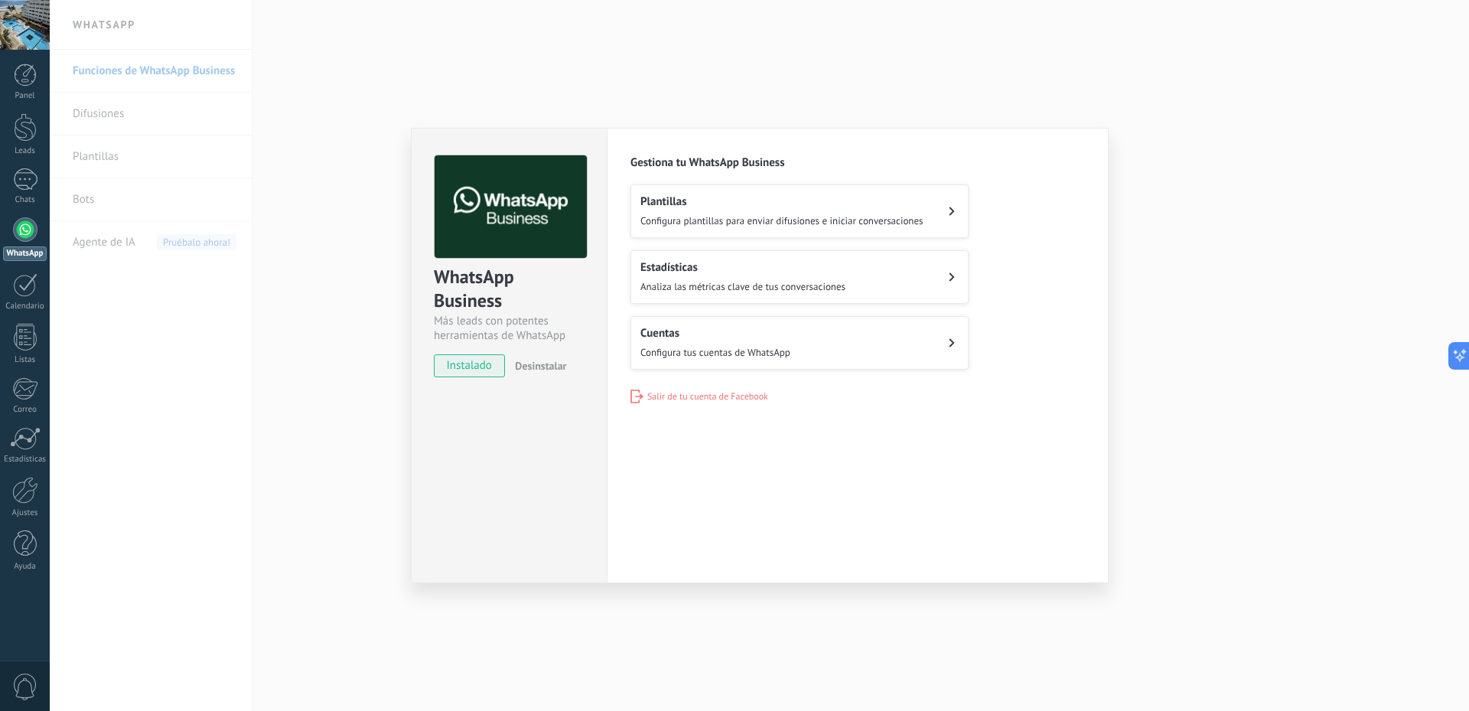
click at [366, 468] on div "WhatsApp Business Más leads con potentes herramientas de WhatsApp instalado Des…" at bounding box center [760, 355] width 1420 height 711
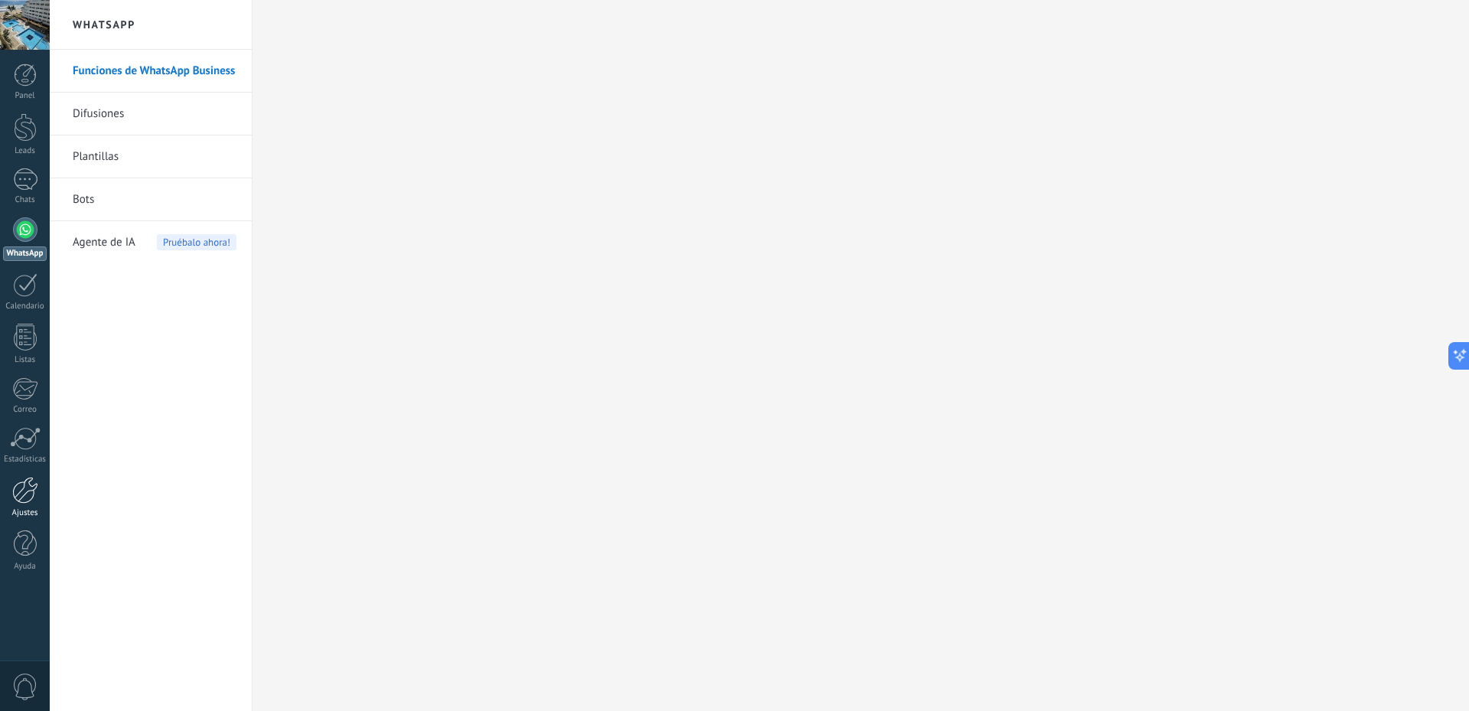
click at [35, 493] on div at bounding box center [25, 490] width 26 height 27
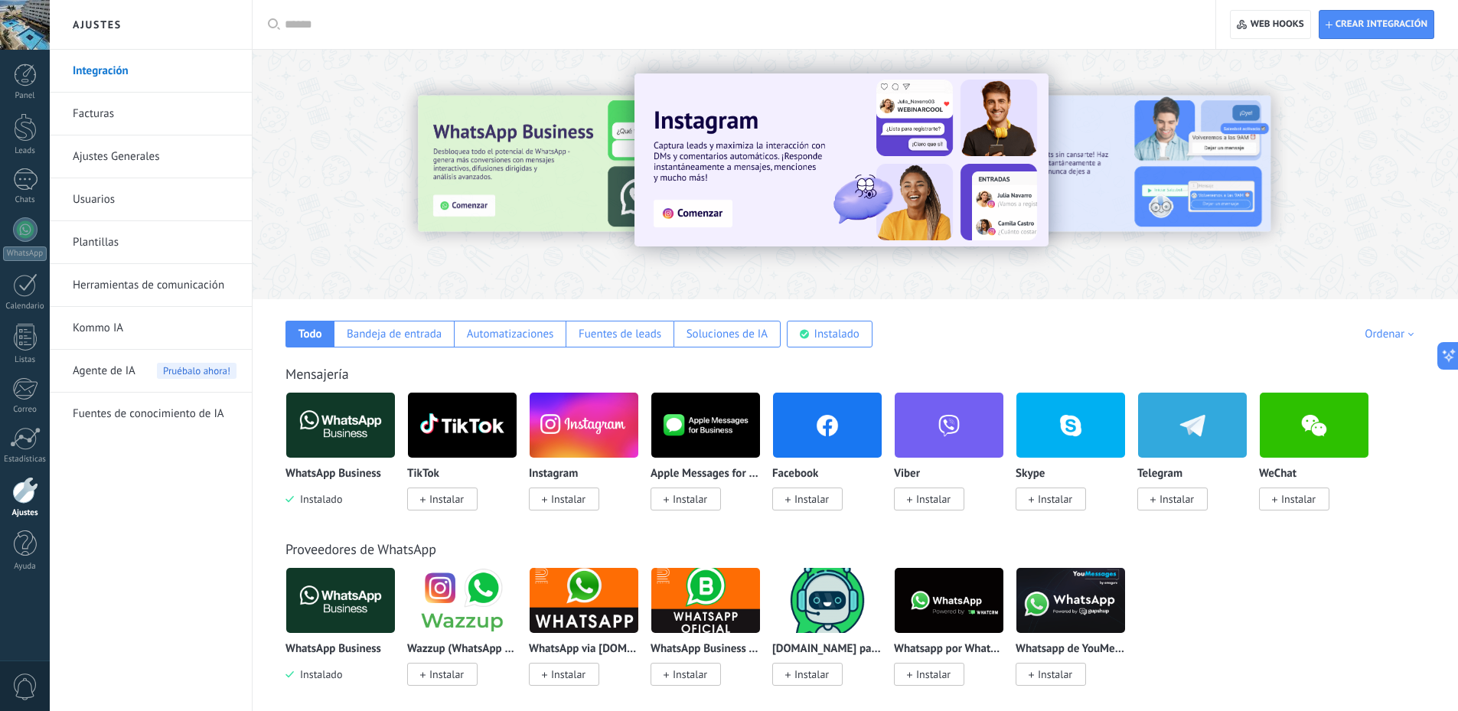
click at [208, 154] on link "Ajustes Generales" at bounding box center [155, 156] width 164 height 43
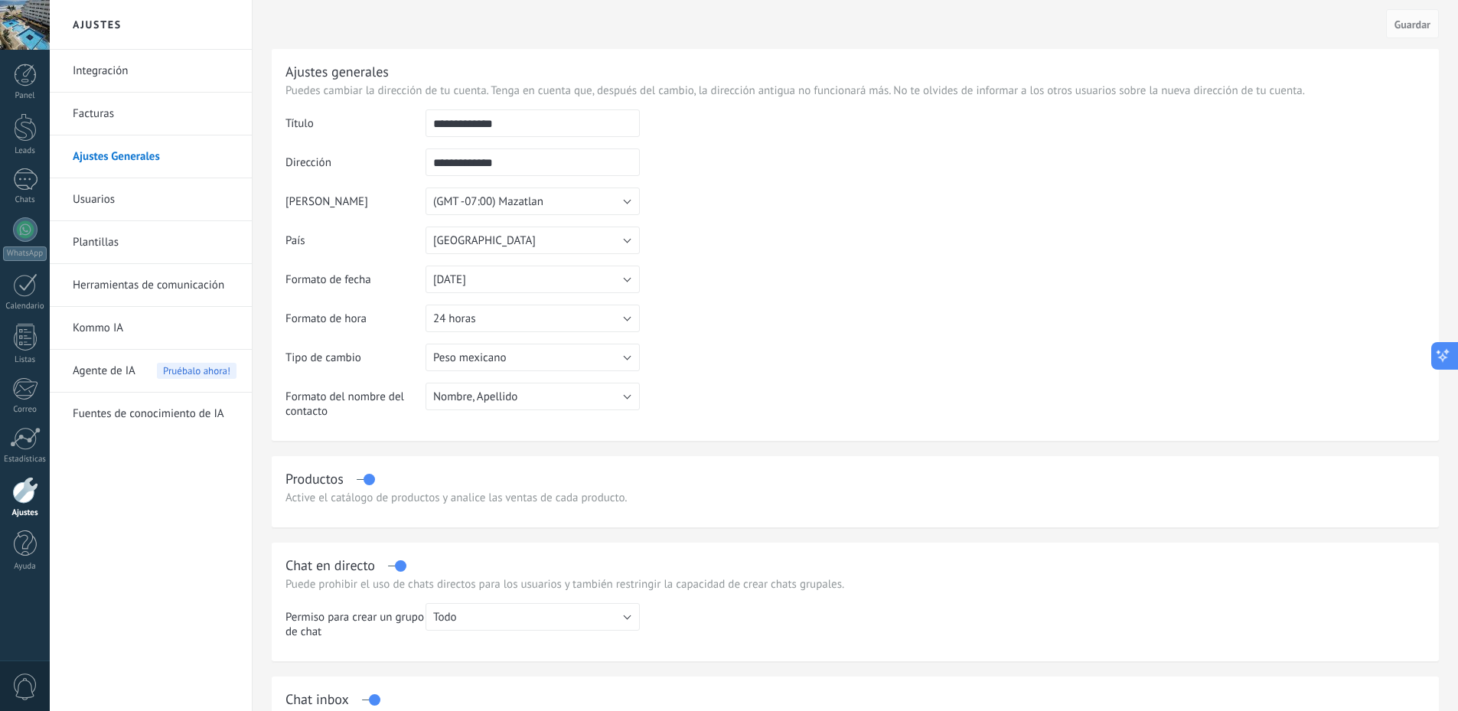
click at [1456, 350] on icon at bounding box center [1458, 355] width 11 height 11
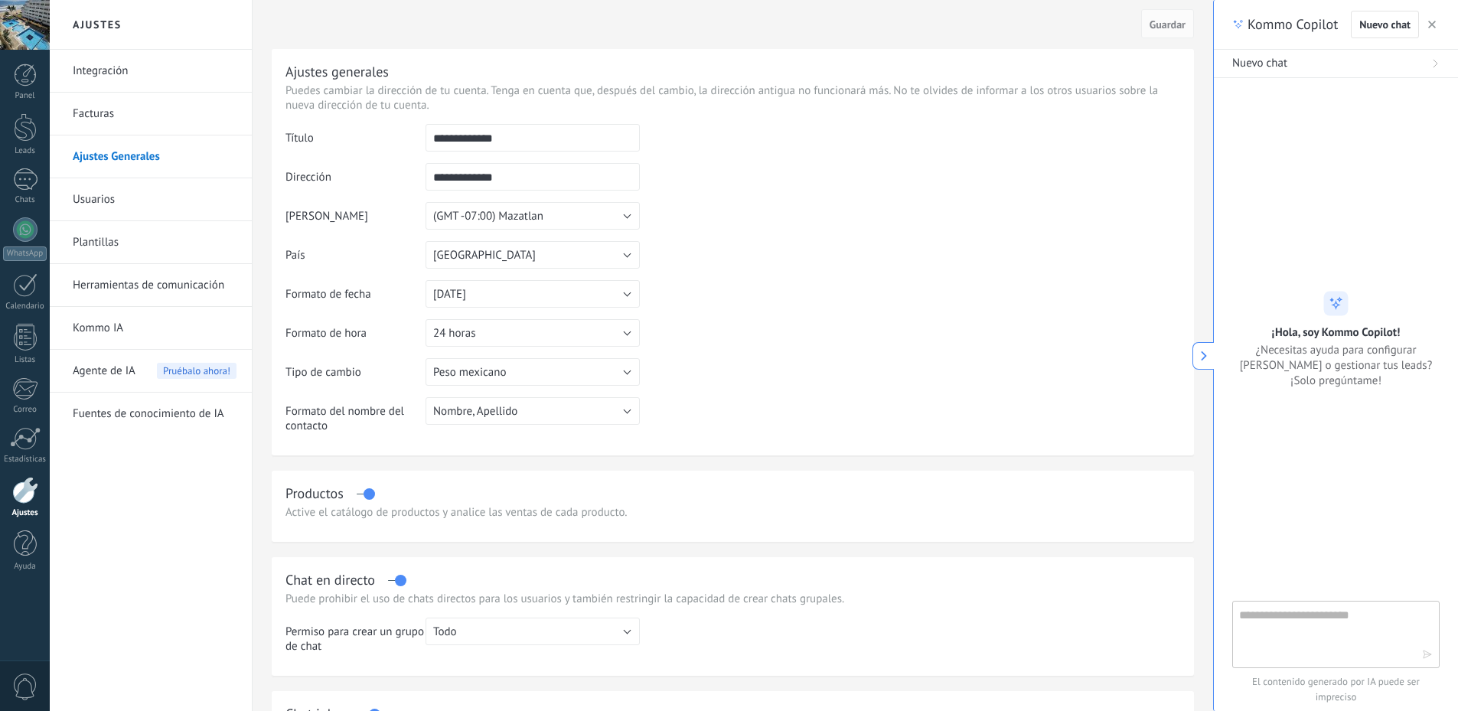
click at [1283, 632] on textarea at bounding box center [1325, 633] width 172 height 55
type textarea "**********"
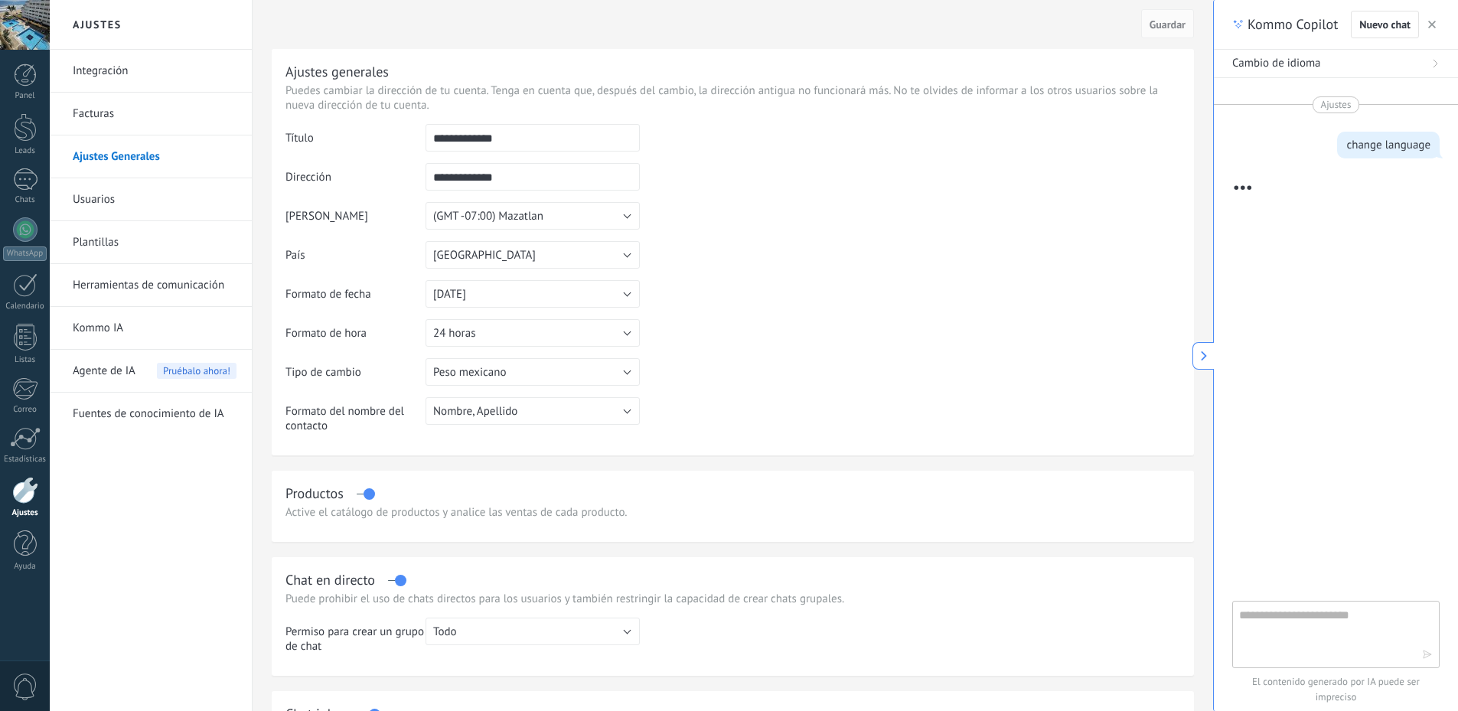
click at [1318, 65] on span "Cambio de idioma" at bounding box center [1276, 63] width 89 height 15
click at [1406, 106] on icon "button" at bounding box center [1410, 109] width 9 height 9
click at [1245, 56] on div "Atrás" at bounding box center [1335, 63] width 207 height 15
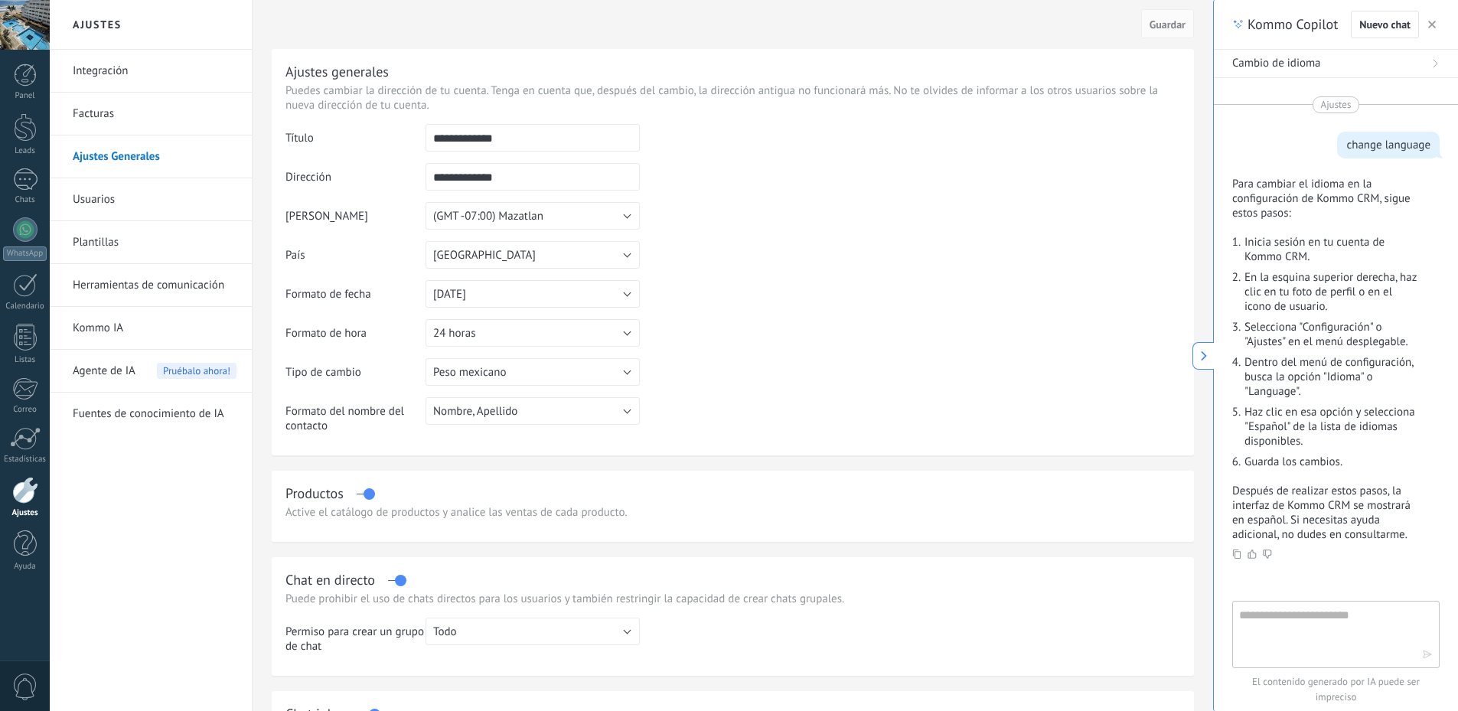
scroll to position [60, 0]
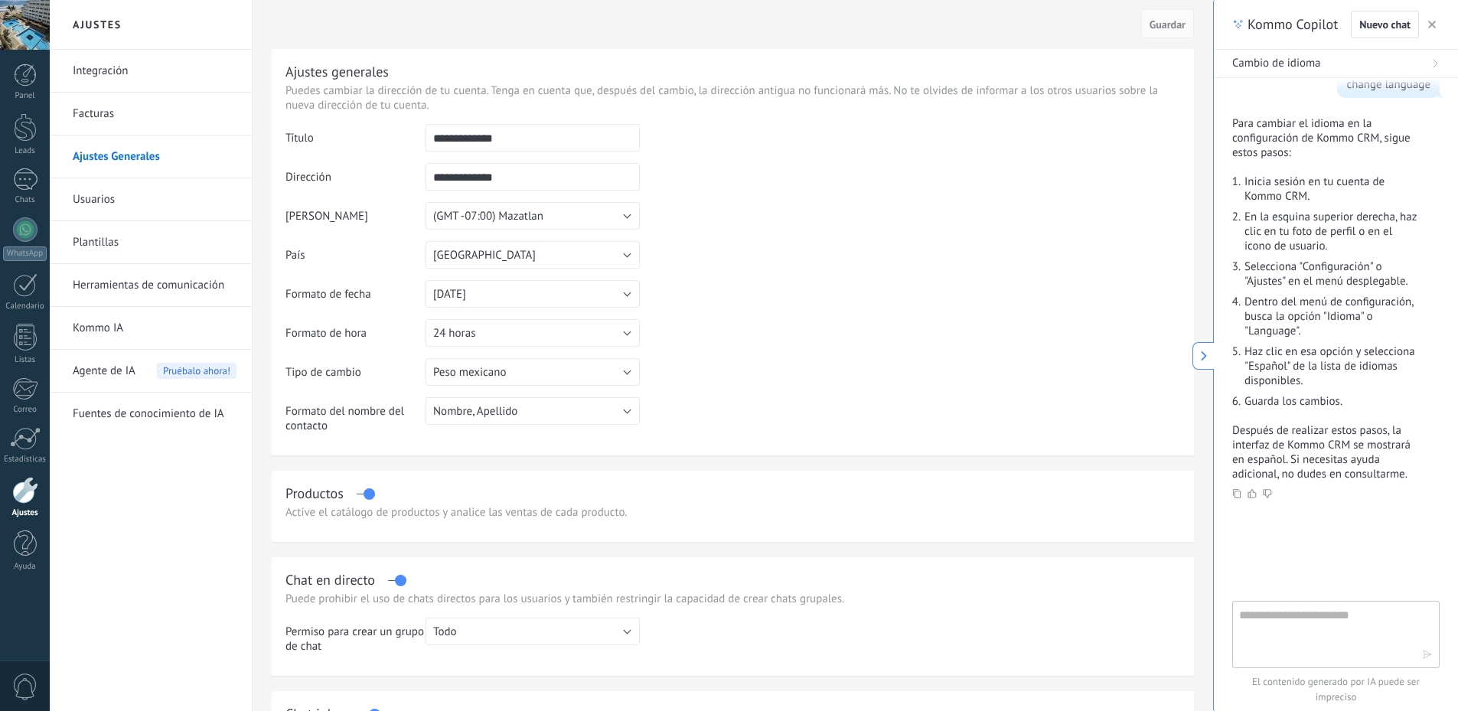
click at [27, 495] on div at bounding box center [25, 490] width 26 height 27
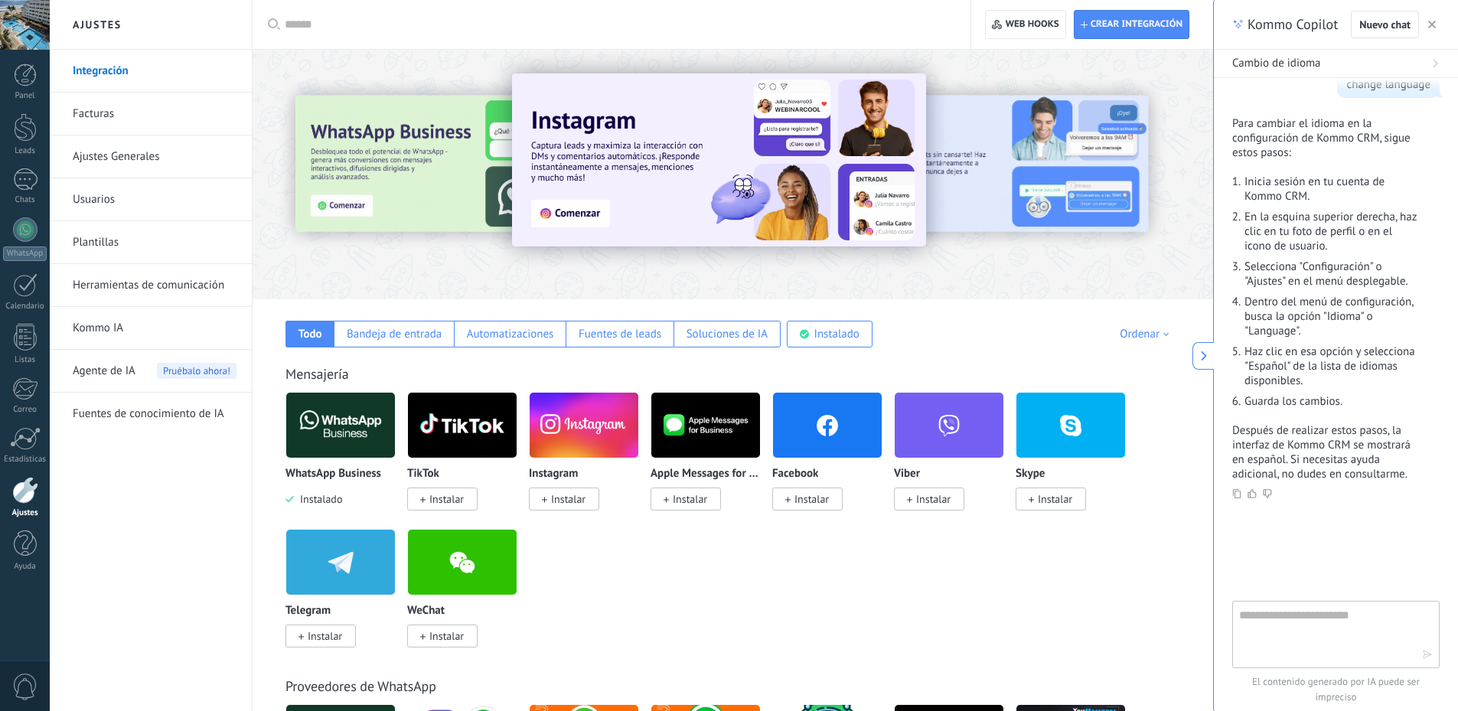
click at [156, 286] on link "Herramientas de comunicación" at bounding box center [155, 285] width 164 height 43
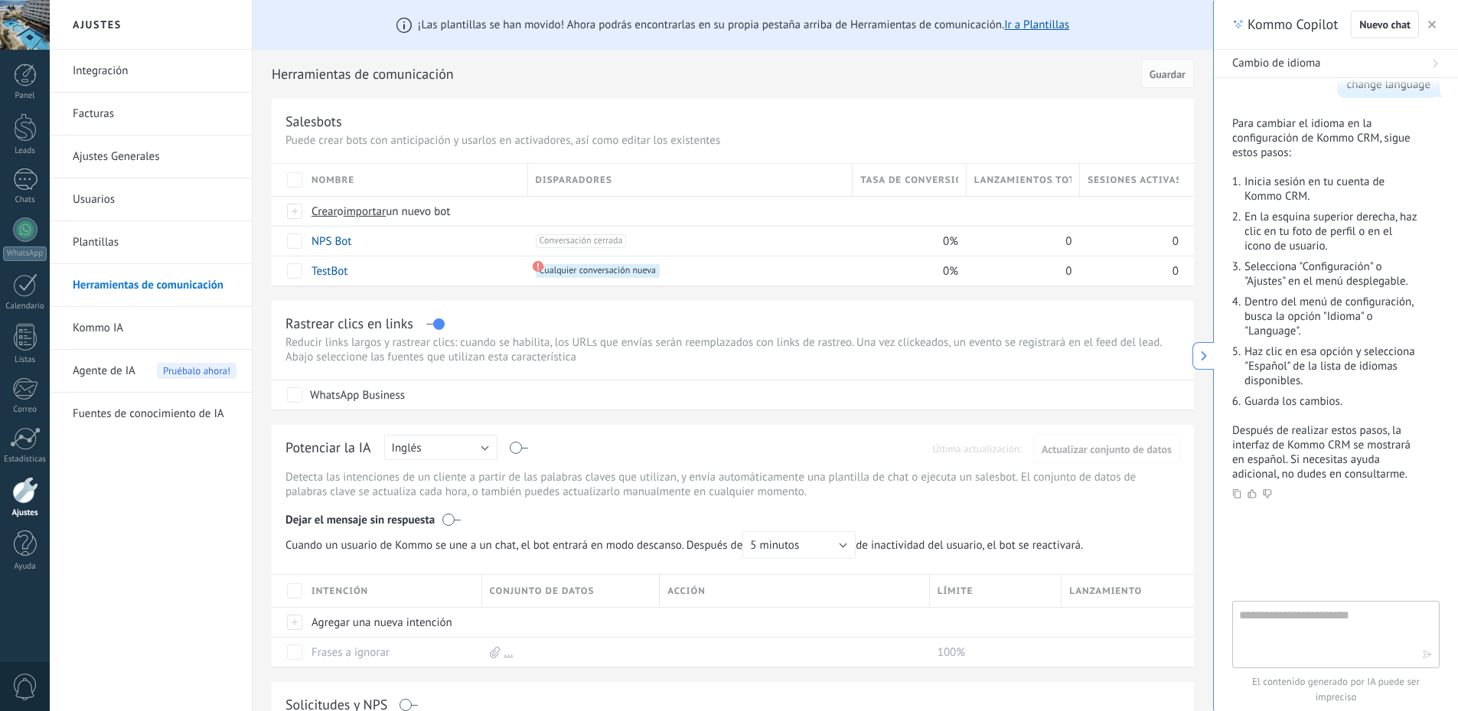
click at [40, 30] on div at bounding box center [25, 25] width 50 height 50
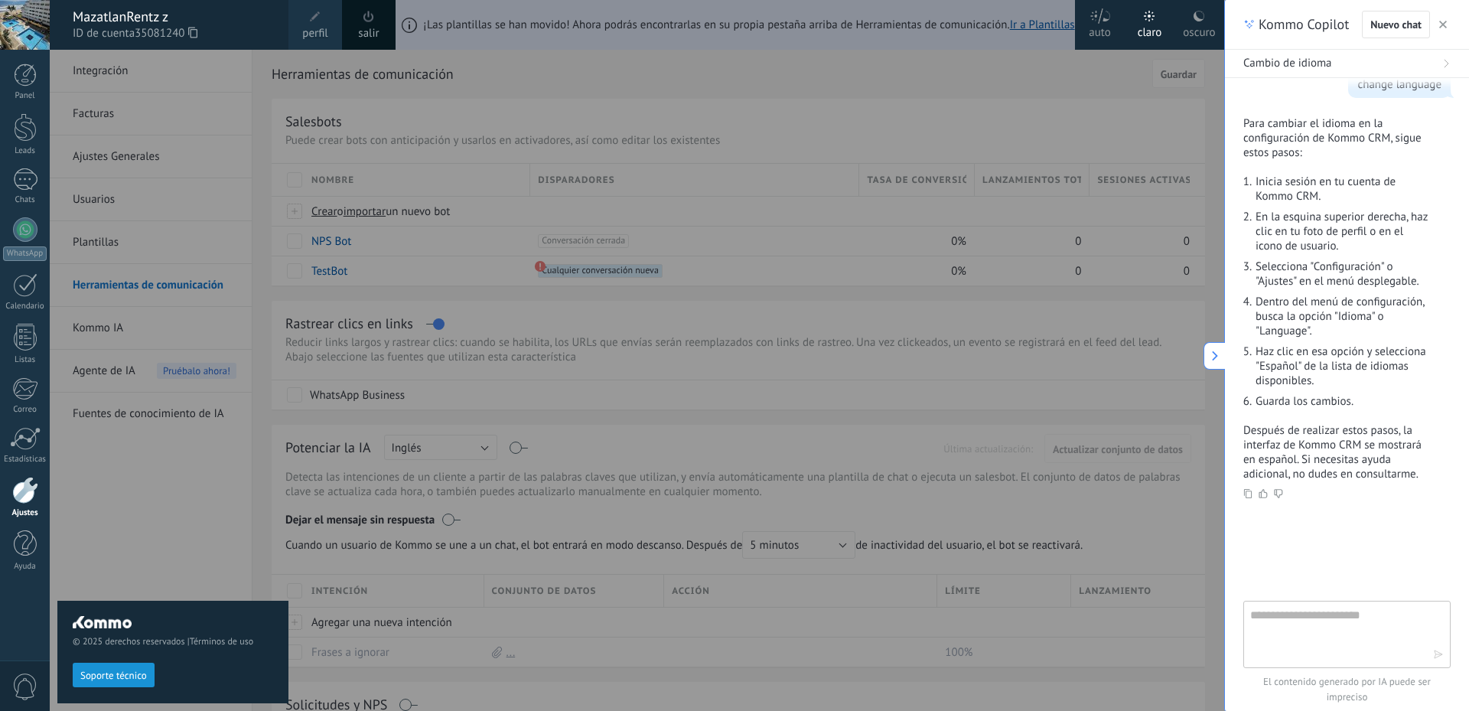
click at [316, 26] on span "perfil" at bounding box center [314, 33] width 25 height 17
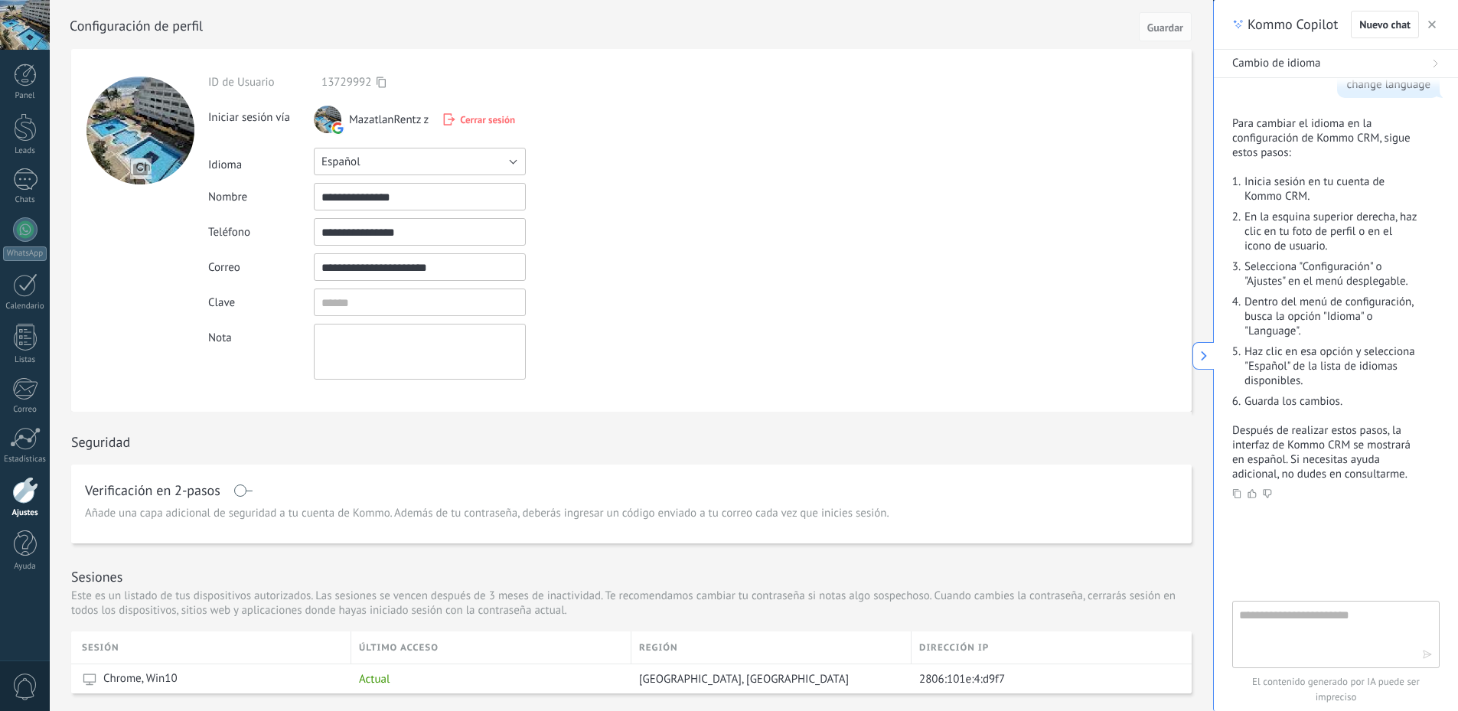
click at [380, 151] on button "Español" at bounding box center [420, 162] width 212 height 28
click at [373, 180] on li "English" at bounding box center [415, 187] width 220 height 26
click at [1158, 32] on span "Guardar" at bounding box center [1165, 27] width 36 height 11
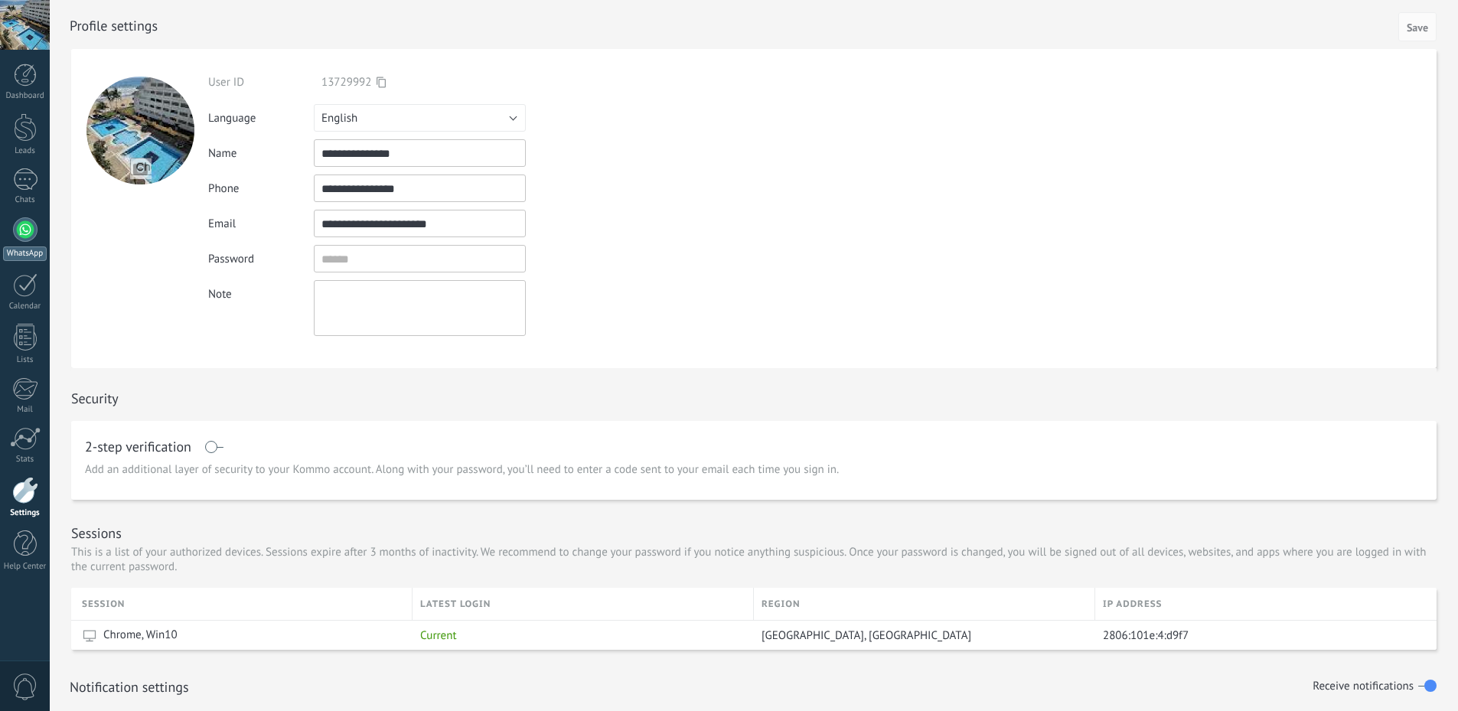
click at [23, 229] on div at bounding box center [25, 229] width 24 height 24
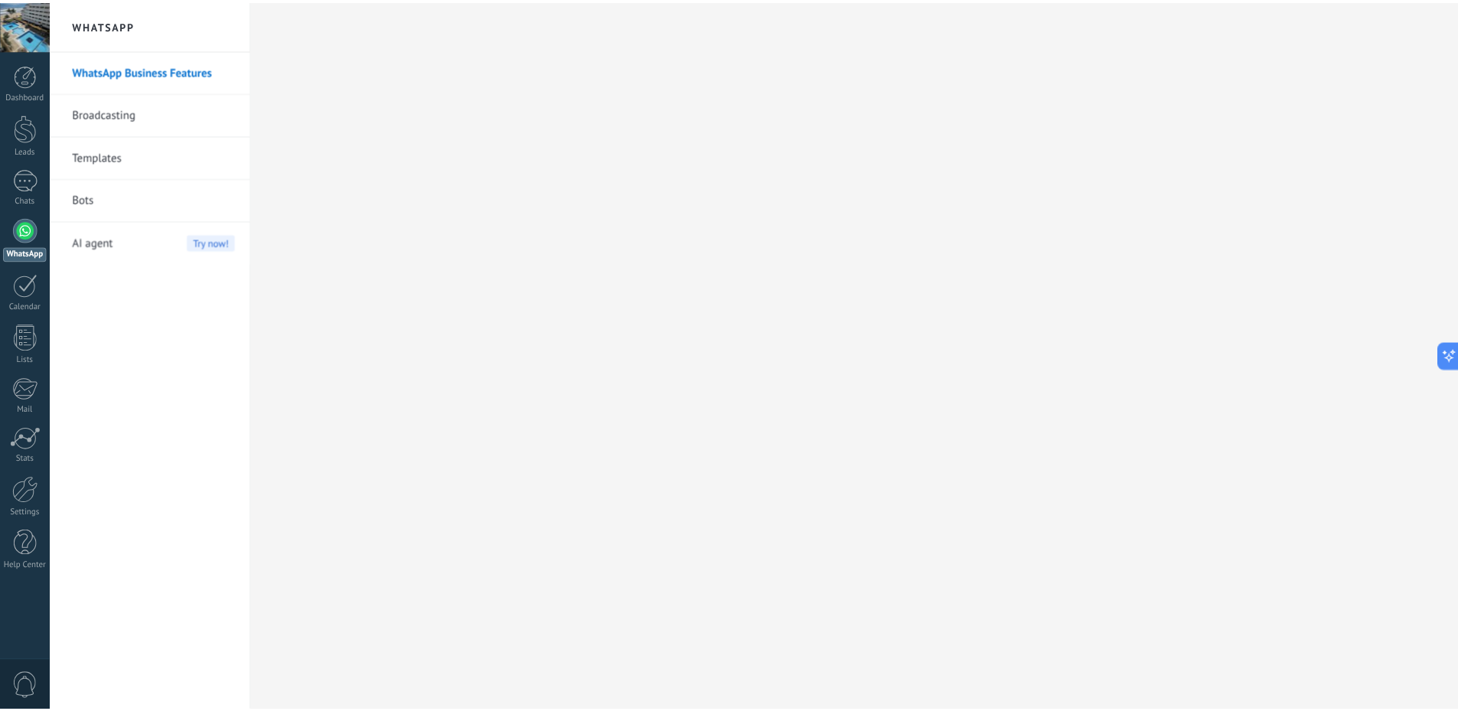
scroll to position [80, 0]
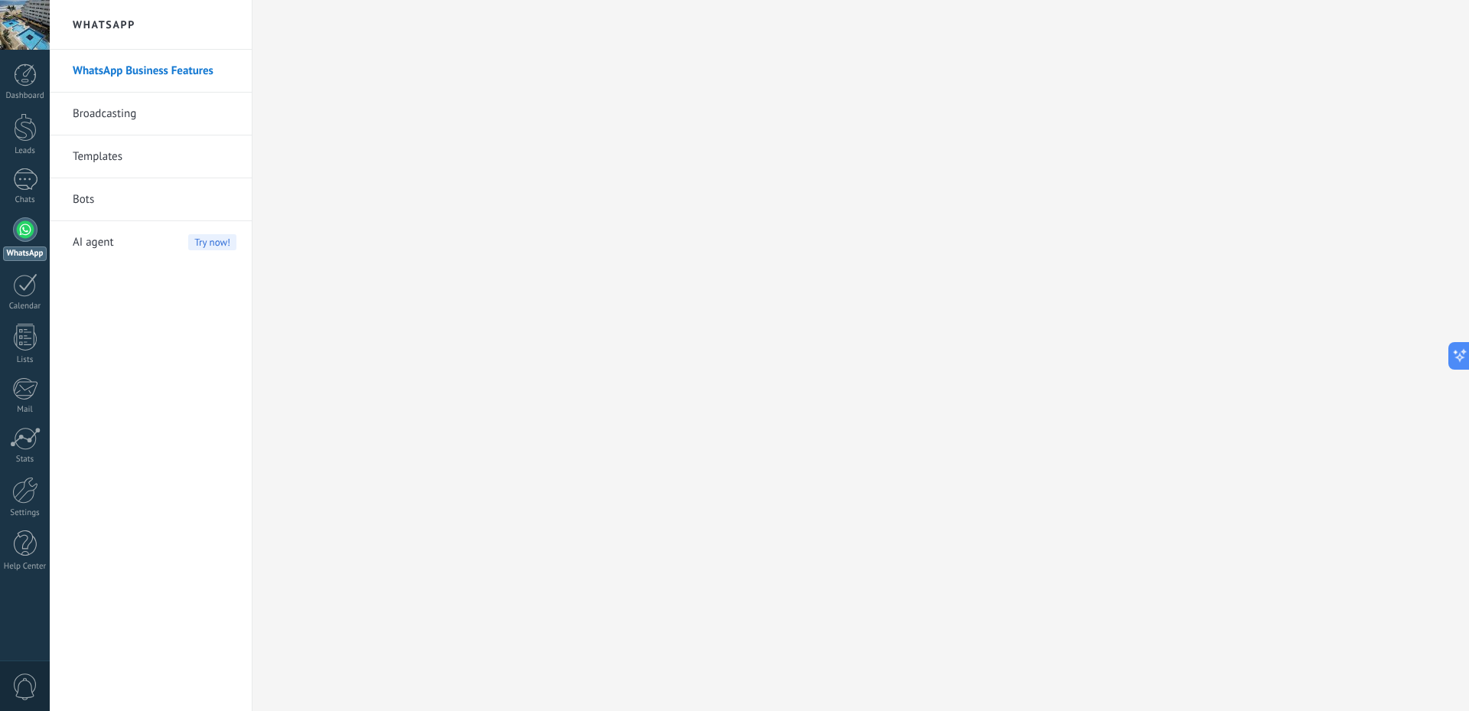
click at [18, 243] on link "WhatsApp" at bounding box center [25, 239] width 50 height 44
click at [26, 289] on div at bounding box center [25, 285] width 24 height 24
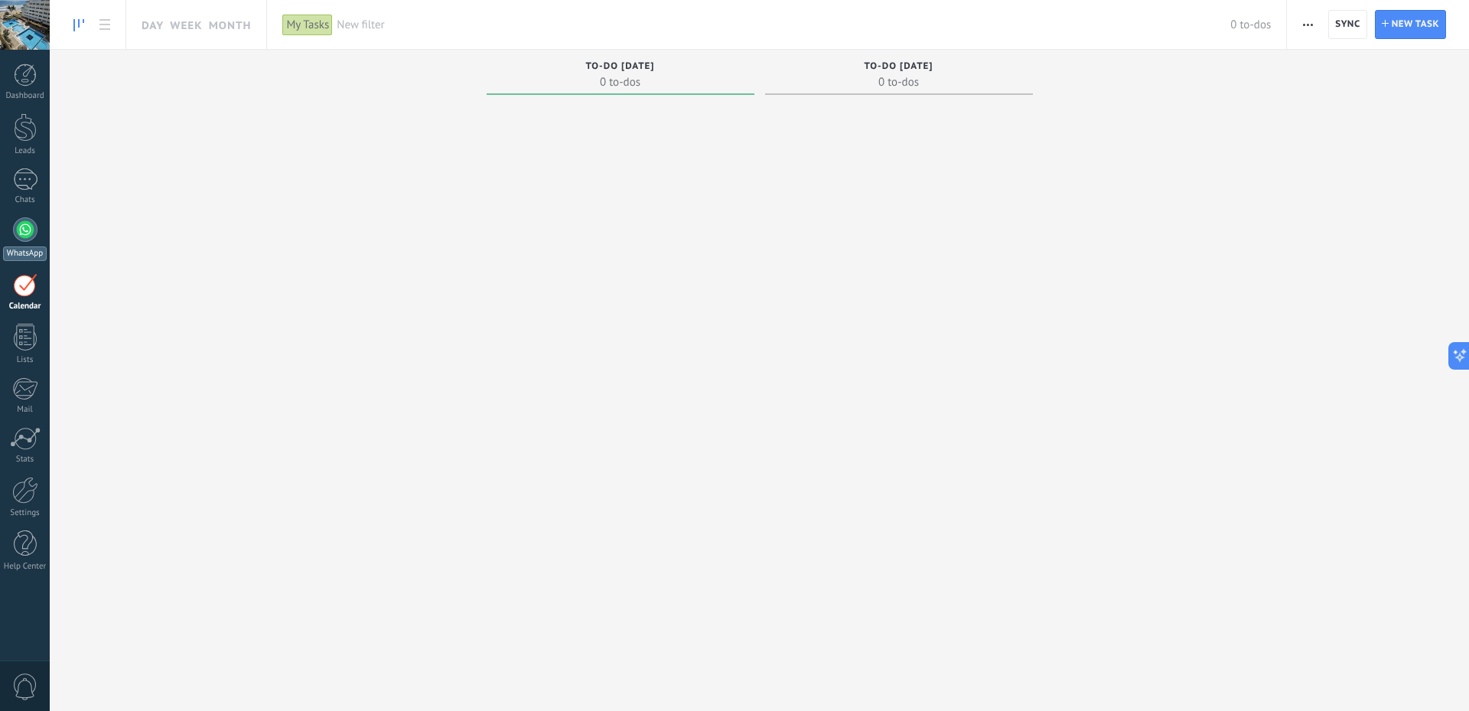
click at [21, 223] on div at bounding box center [25, 229] width 24 height 24
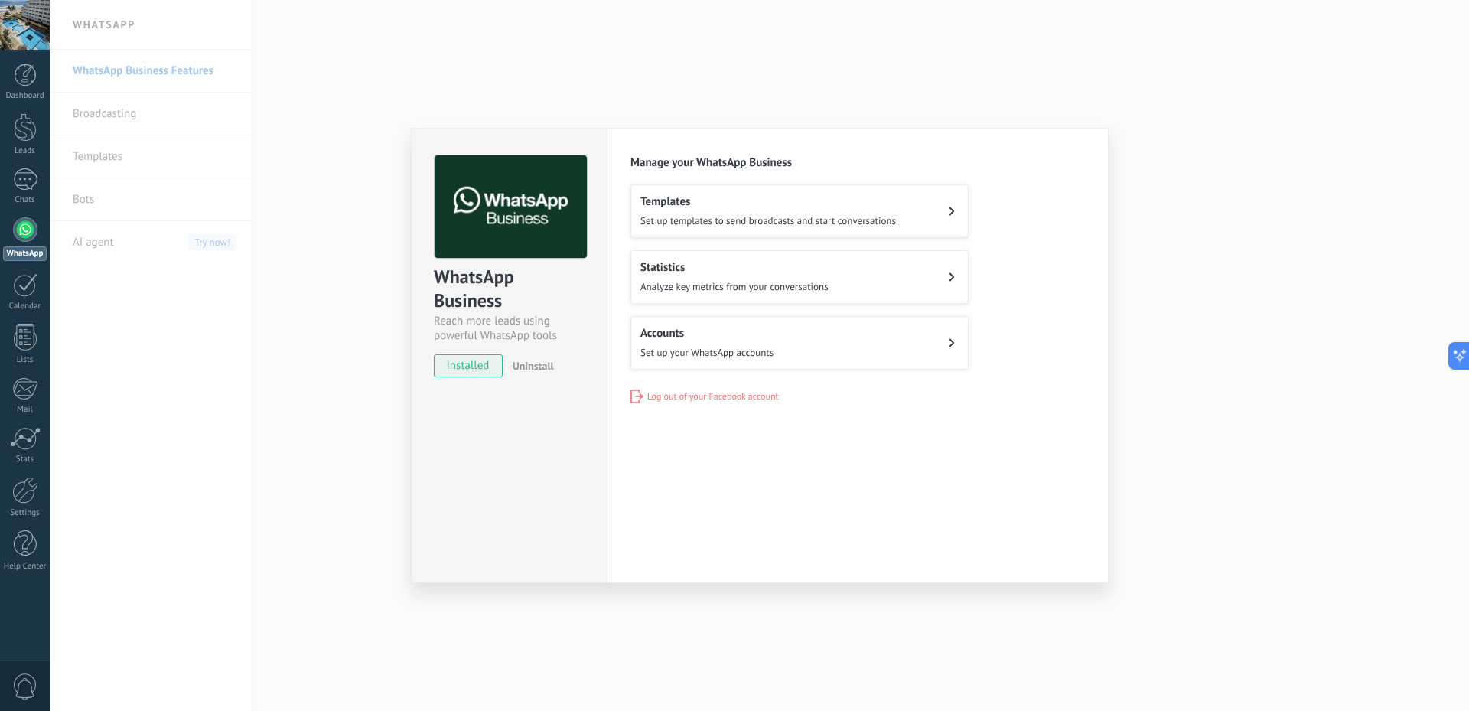
click at [1205, 346] on div "WhatsApp Business Reach more leads using powerful WhatsApp tools installed Unin…" at bounding box center [760, 355] width 1420 height 711
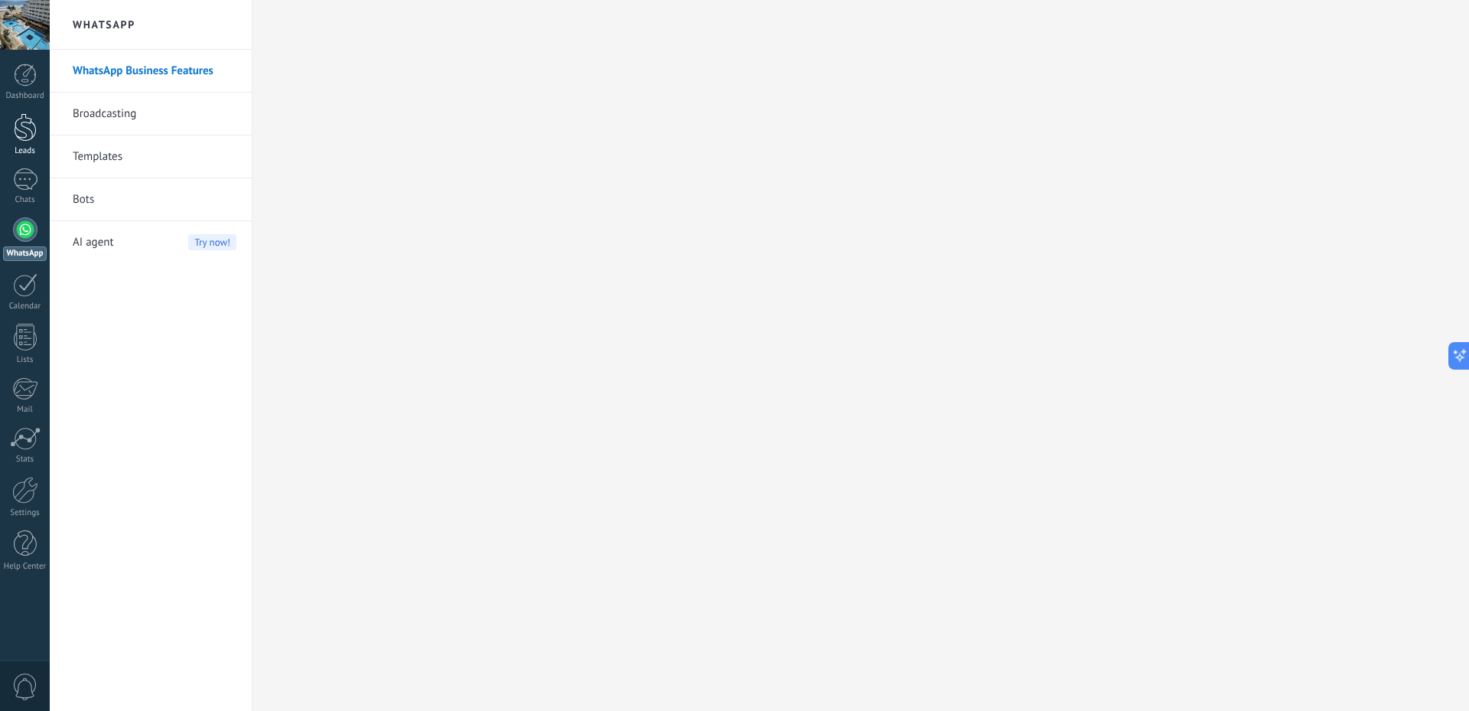
click at [28, 129] on div at bounding box center [25, 127] width 23 height 28
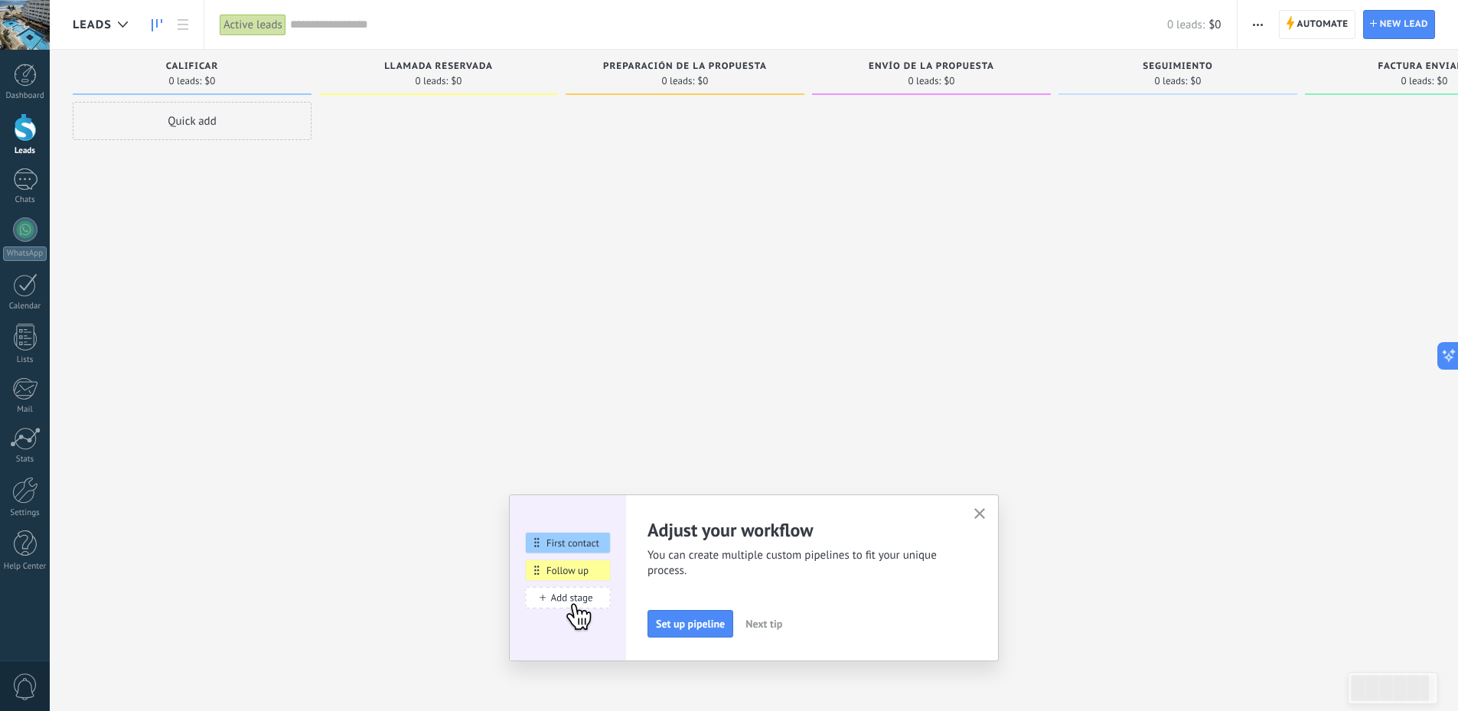
click at [272, 27] on div "Active leads" at bounding box center [253, 25] width 67 height 22
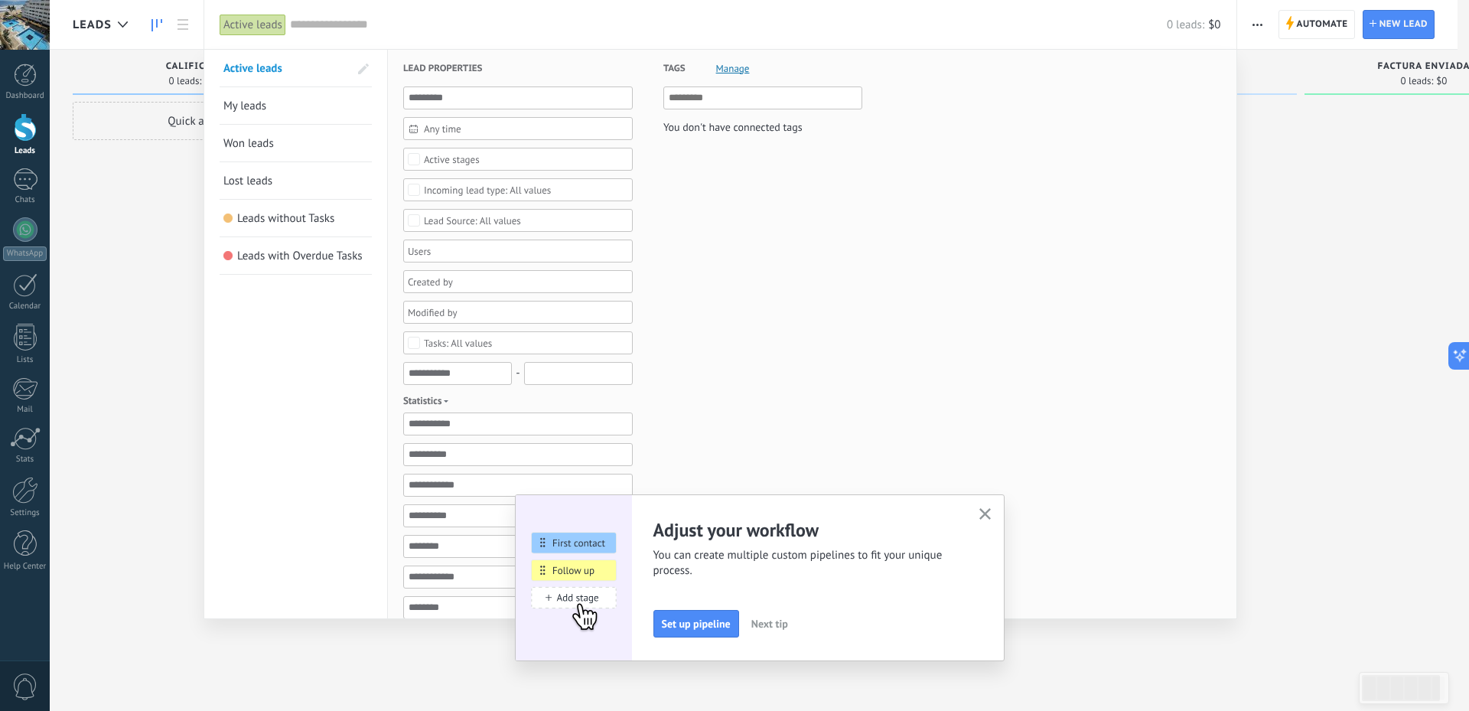
click at [319, 103] on link "My leads" at bounding box center [295, 105] width 145 height 37
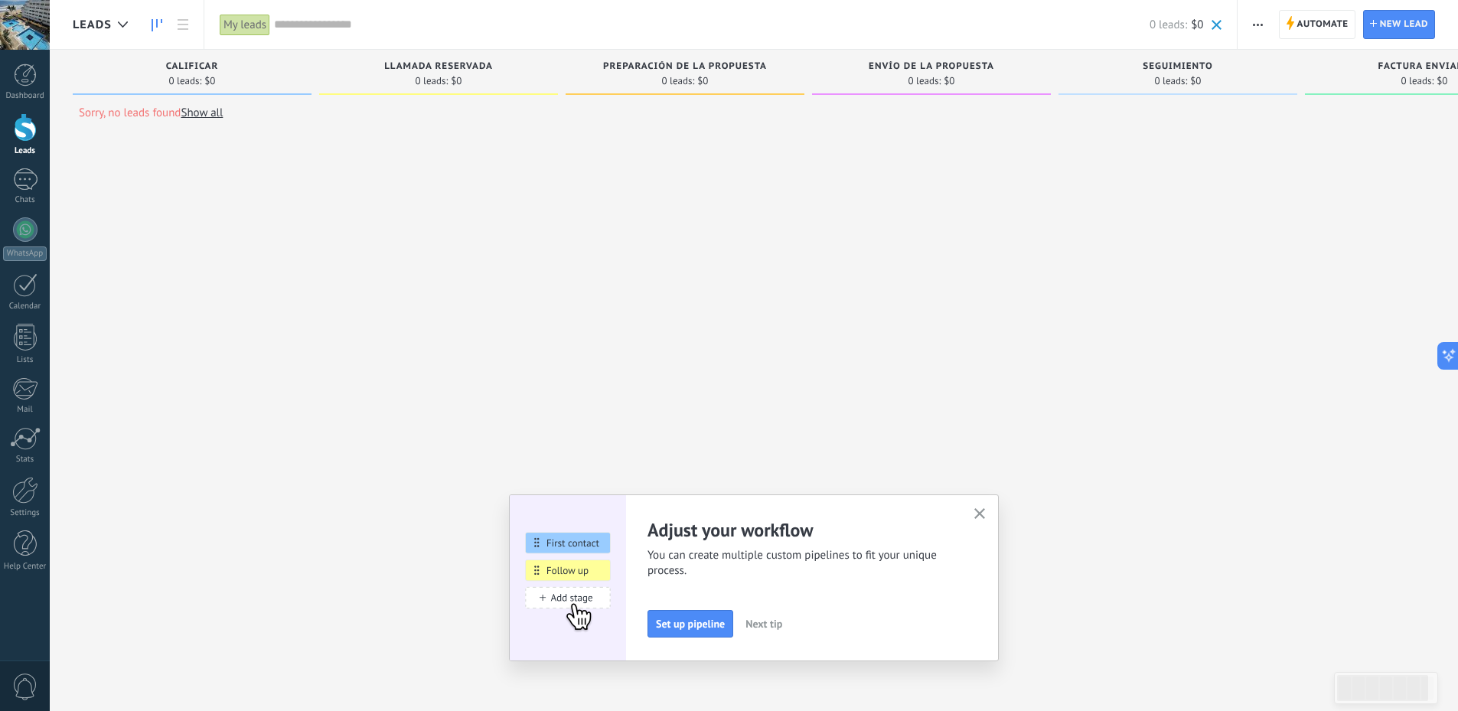
click at [200, 116] on link "Show all" at bounding box center [202, 113] width 42 height 15
type textarea "********"
click at [200, 116] on body ".abccls-1,.abccls-2{fill-rule:evenodd}.abccls-2{fill:#fff} .abfcls-1{fill:none}…" at bounding box center [729, 355] width 1458 height 711
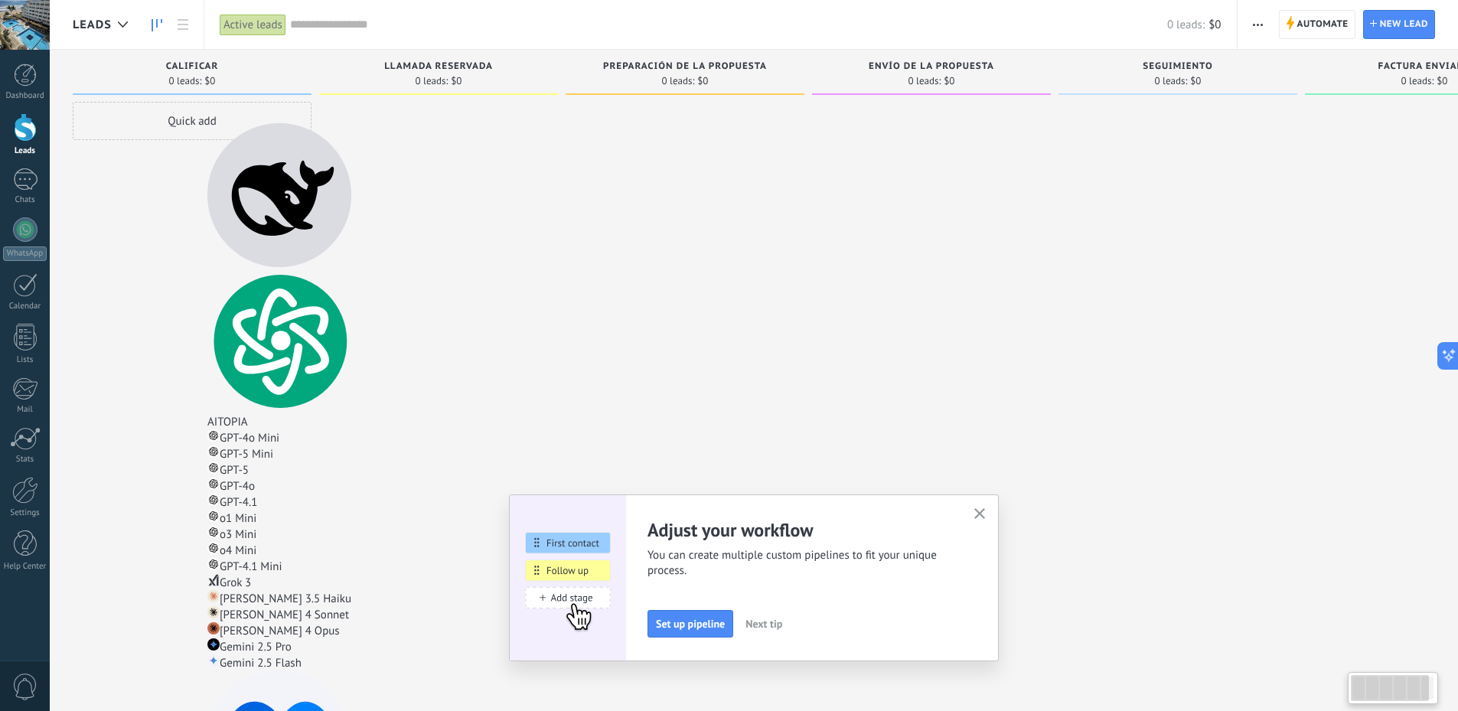
click at [246, 203] on div "Quick add" at bounding box center [192, 357] width 239 height 511
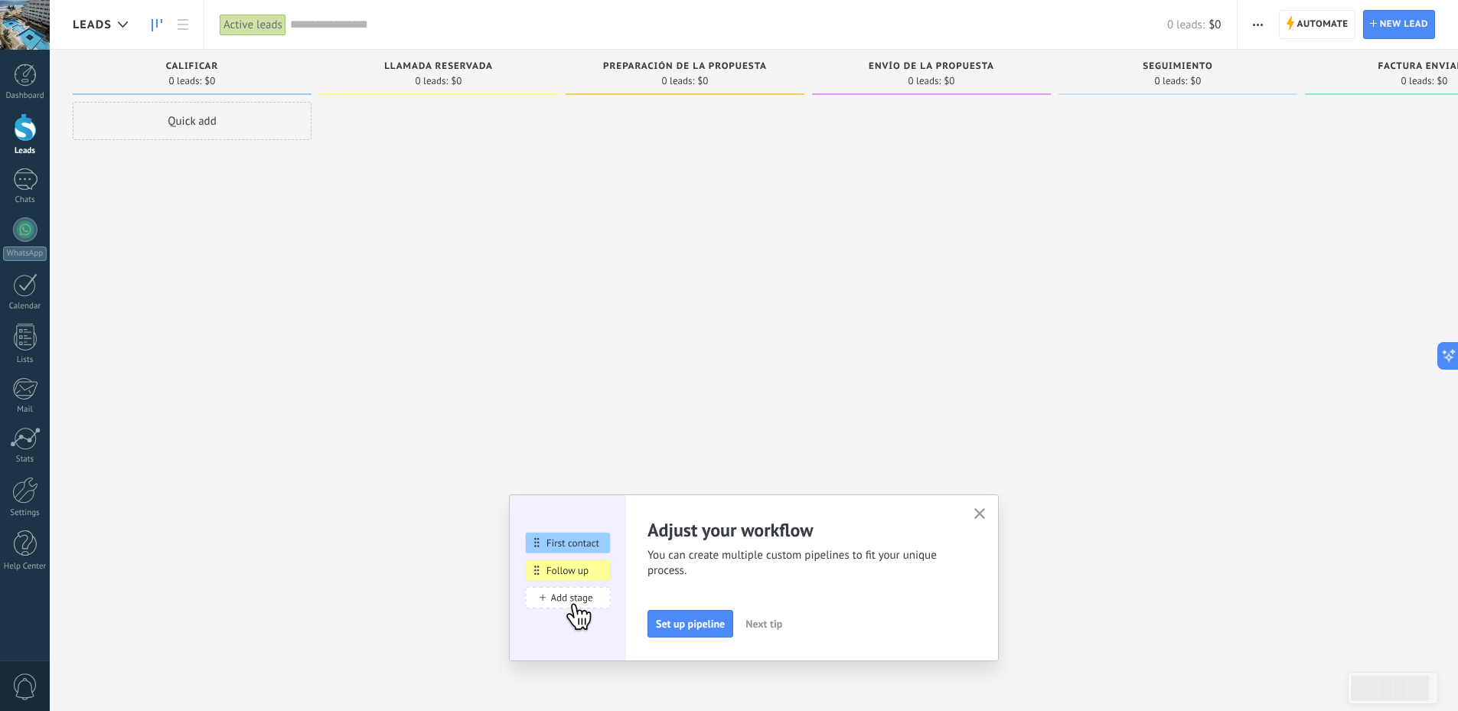
click at [995, 511] on div "Adjust your workflow You can create multiple custom pipelines to fit your uniqu…" at bounding box center [754, 577] width 490 height 167
click at [986, 513] on use "button" at bounding box center [979, 513] width 11 height 11
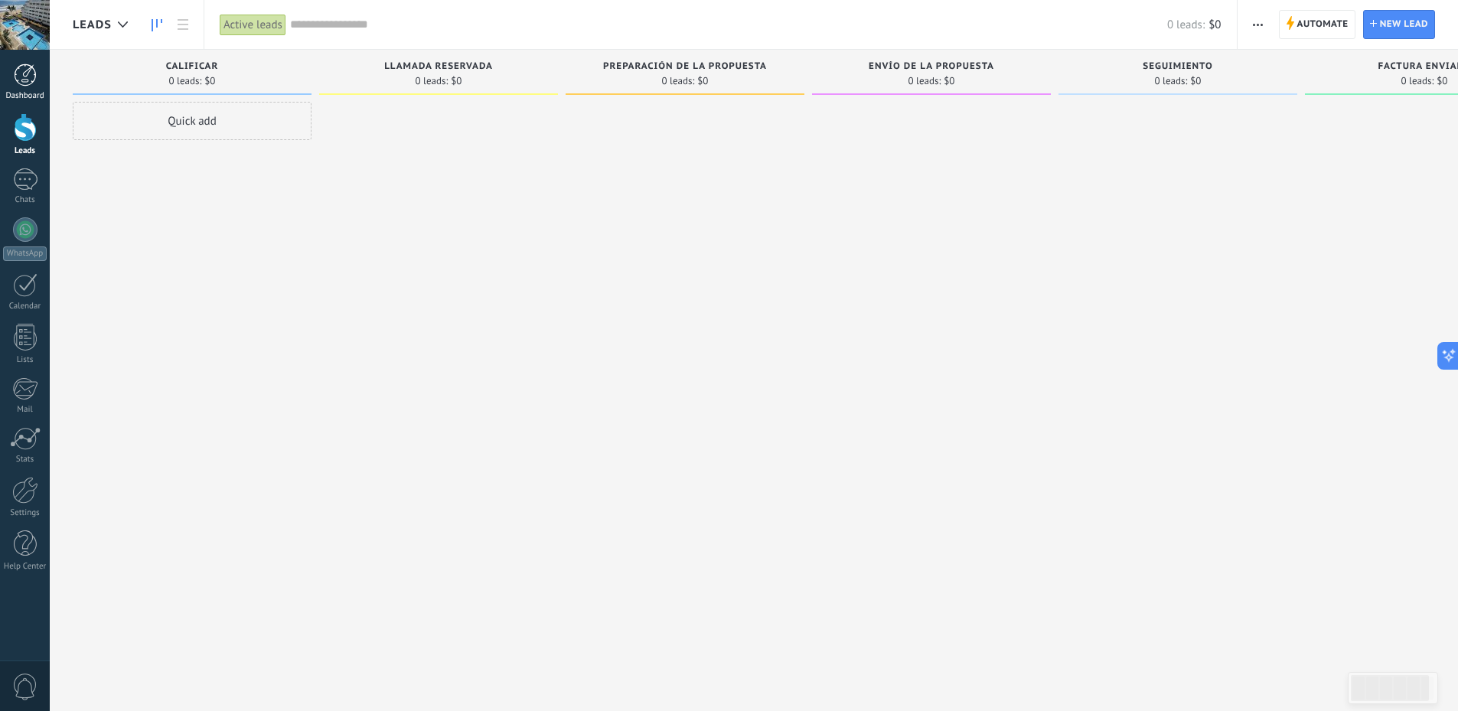
click at [28, 88] on link "Dashboard" at bounding box center [25, 82] width 50 height 37
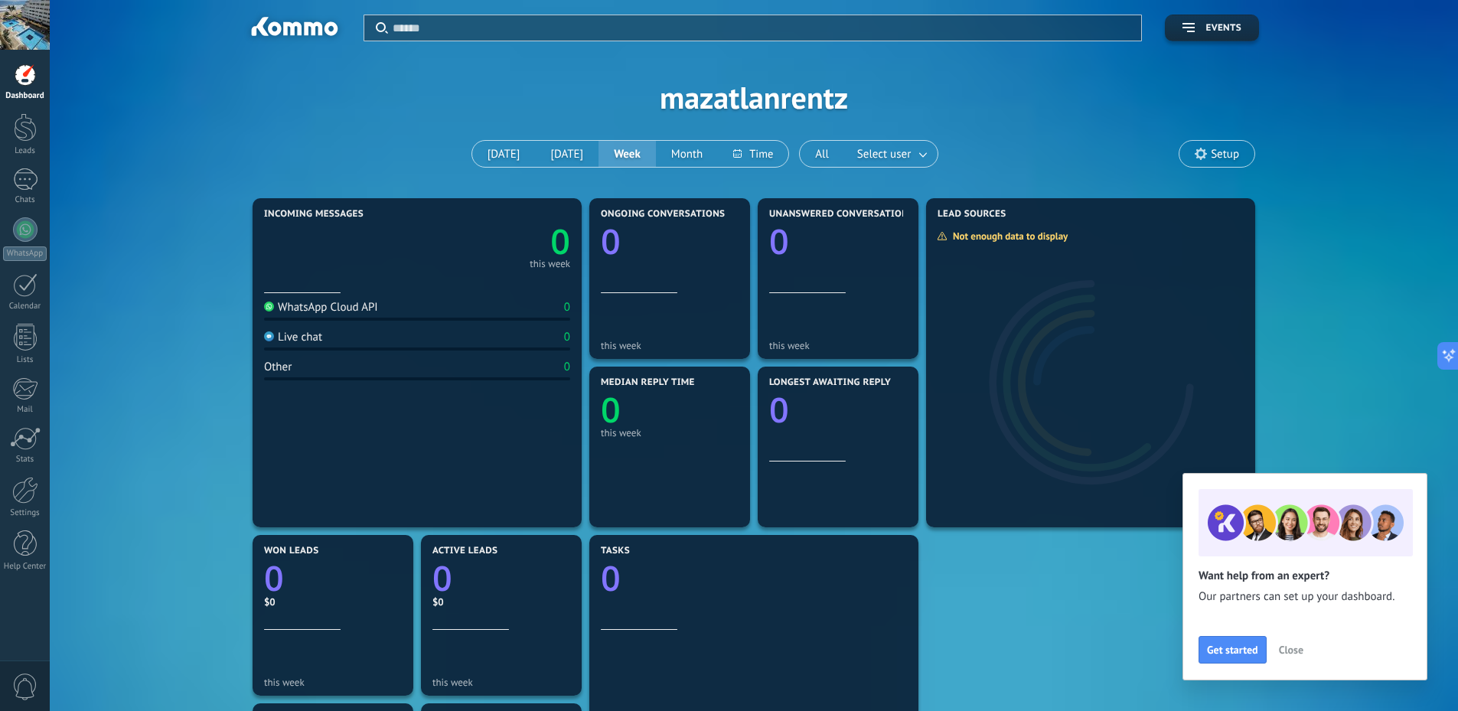
click at [196, 283] on div "Incoming messages 0 this week WhatsApp Cloud API 0 Live chat 0 Other 0 Ongoing …" at bounding box center [754, 615] width 1362 height 842
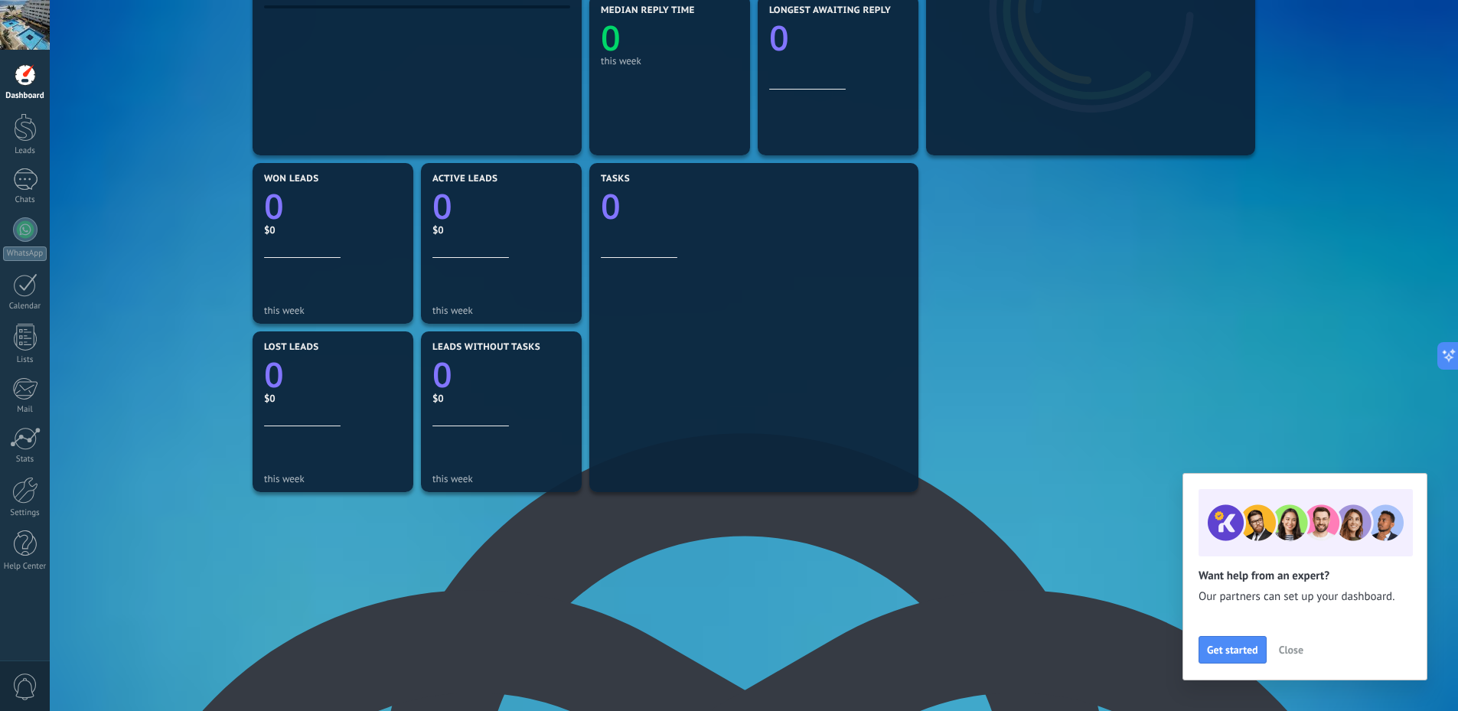
scroll to position [66, 0]
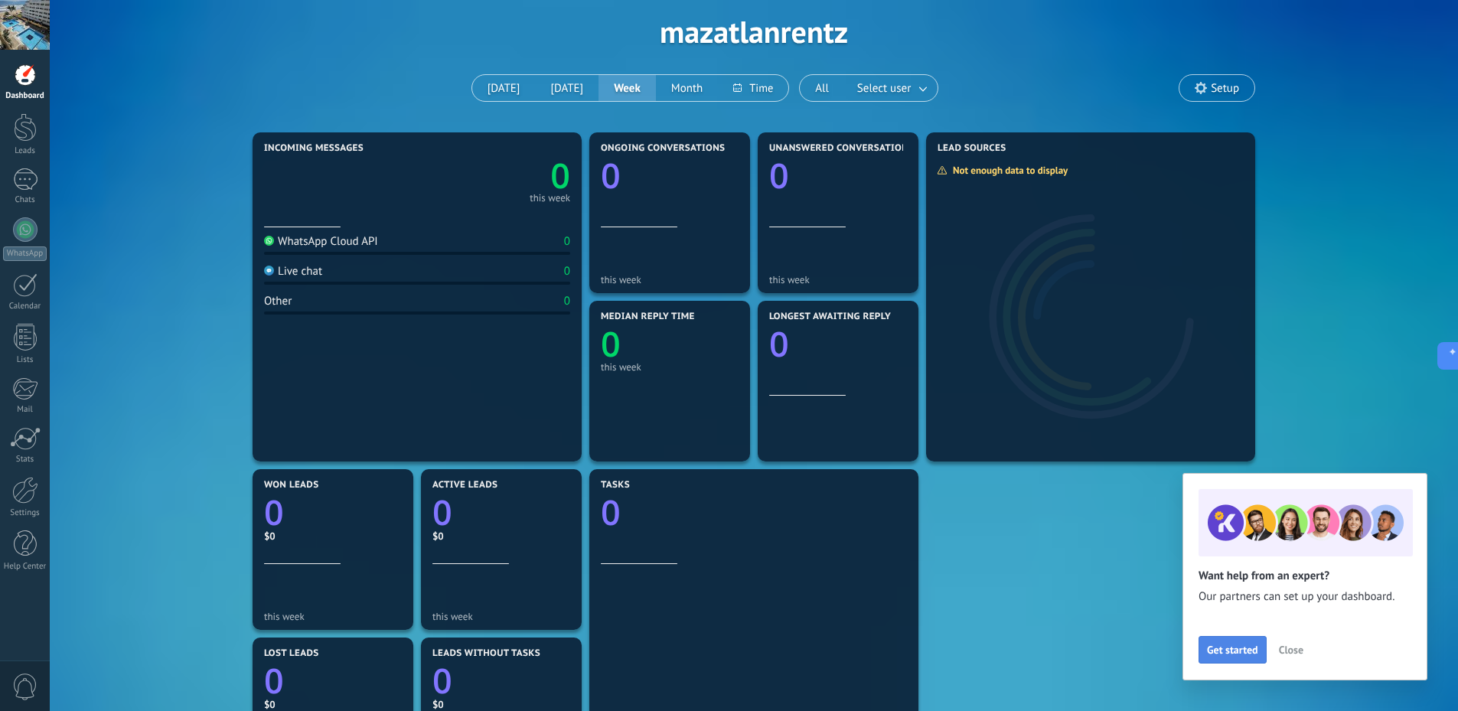
click at [1251, 646] on span "Get started" at bounding box center [1232, 649] width 51 height 11
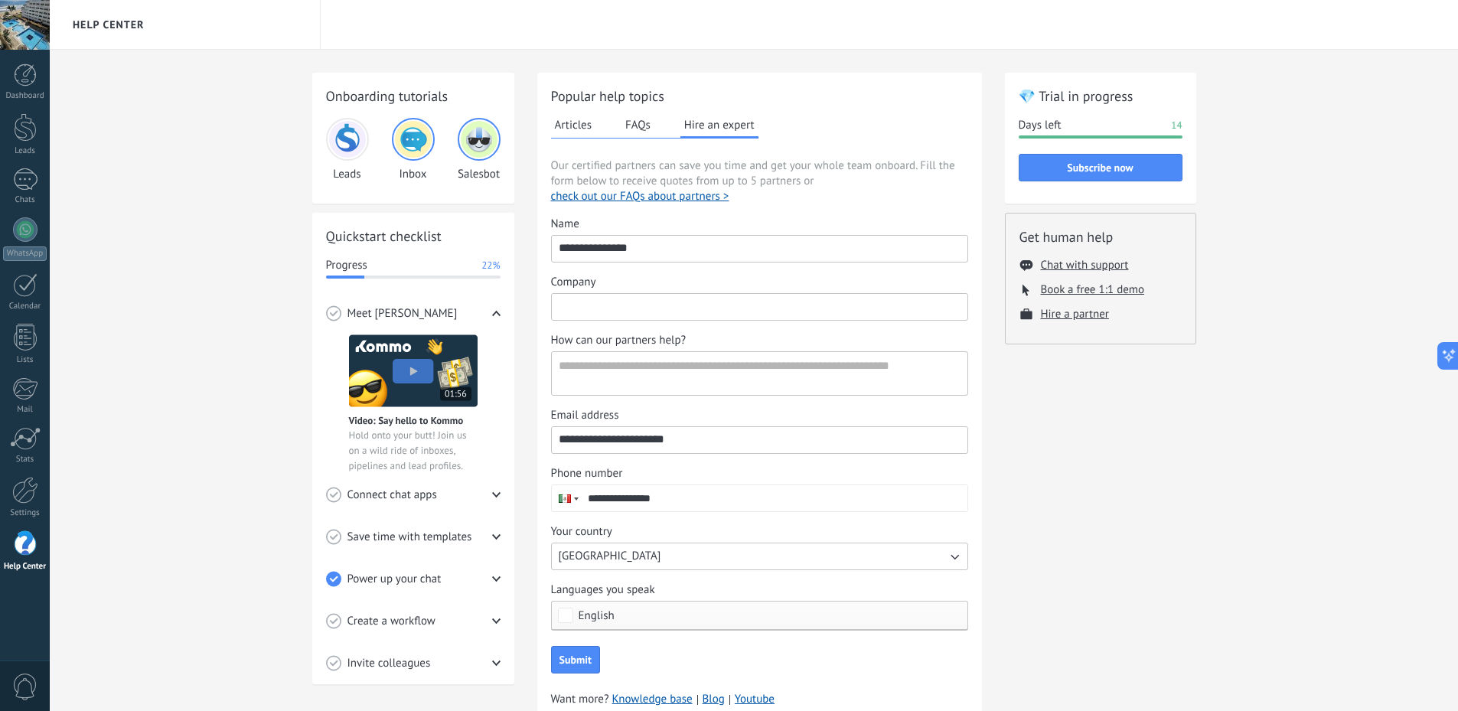
click at [726, 315] on input "Company" at bounding box center [760, 306] width 416 height 24
type input "**********"
click at [673, 373] on textarea "How can our partners help?" at bounding box center [758, 373] width 412 height 43
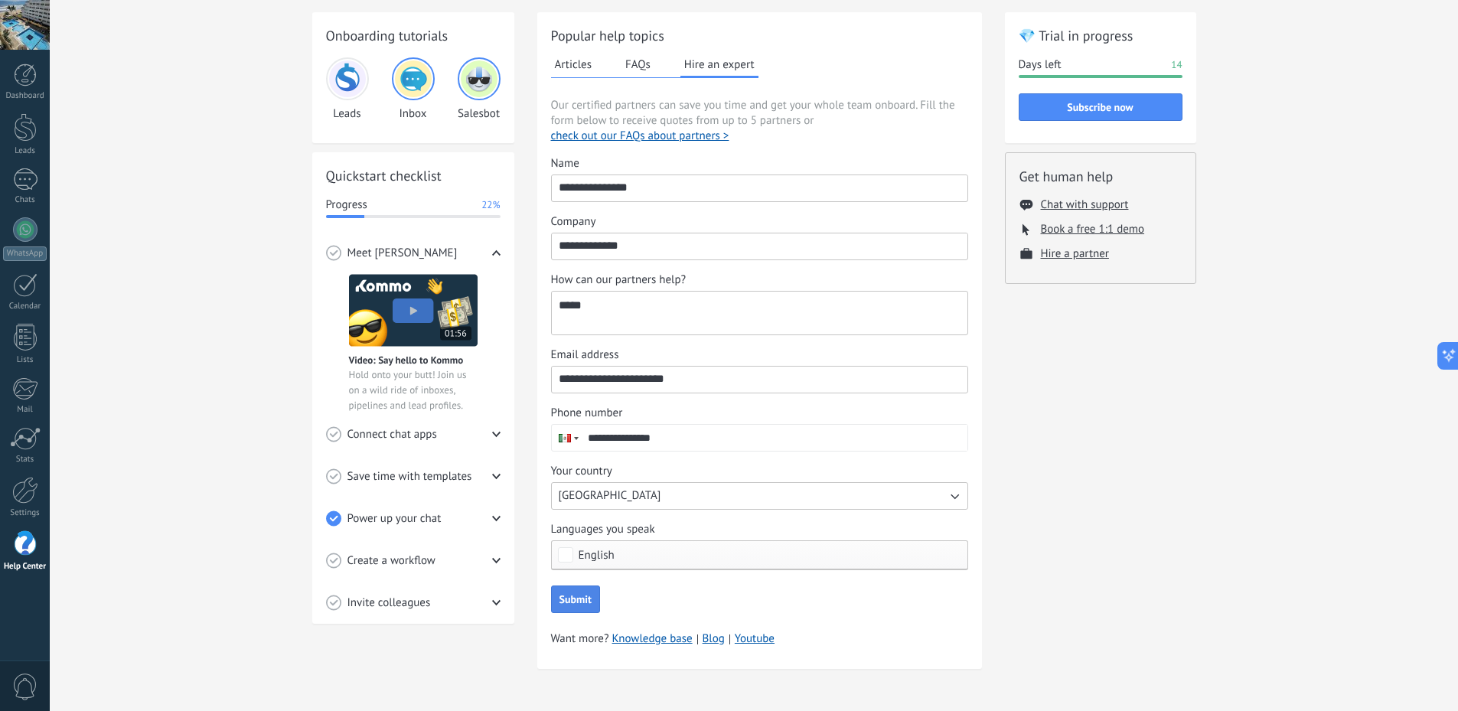
type textarea "*****"
click at [594, 597] on button "Submit" at bounding box center [575, 599] width 49 height 28
